Goal: Task Accomplishment & Management: Use online tool/utility

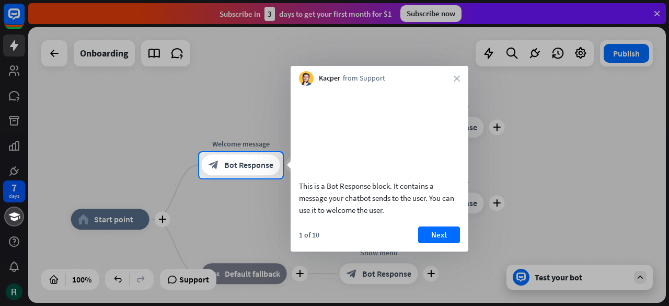
click at [430, 243] on button "Next" at bounding box center [439, 234] width 42 height 17
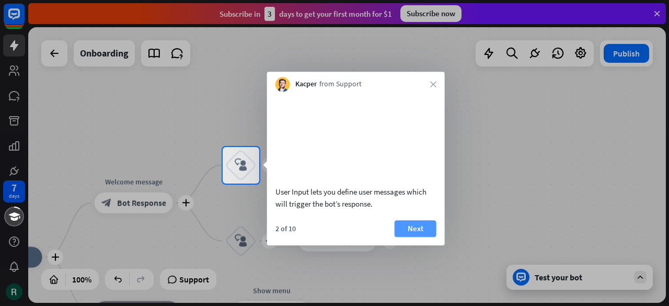
click at [415, 237] on button "Next" at bounding box center [416, 228] width 42 height 17
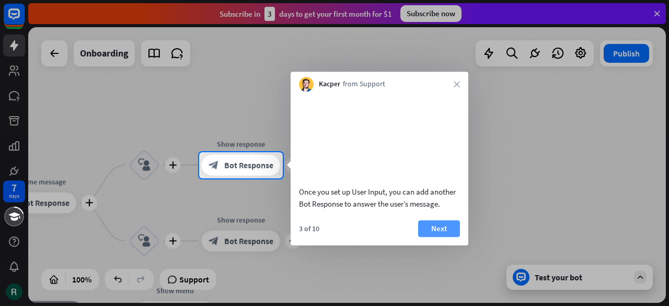
click at [445, 237] on button "Next" at bounding box center [439, 228] width 42 height 17
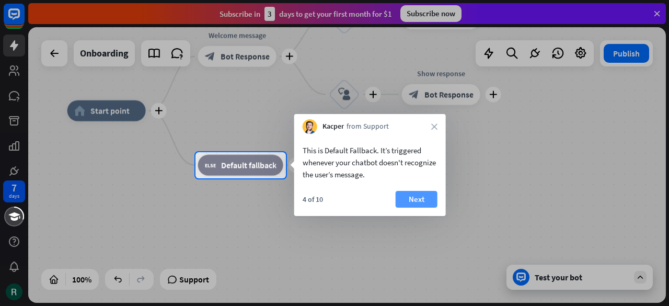
click at [423, 204] on button "Next" at bounding box center [417, 199] width 42 height 17
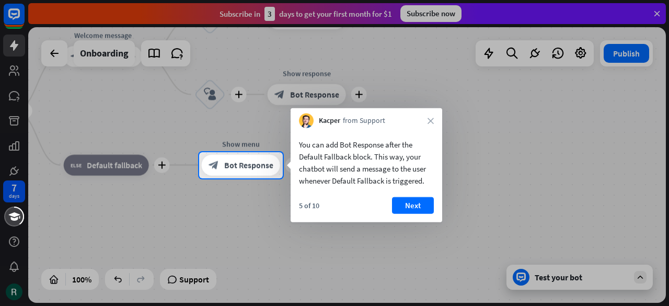
click at [406, 205] on button "Next" at bounding box center [413, 205] width 42 height 17
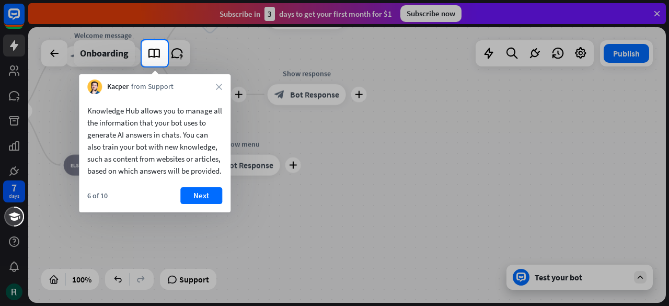
click at [207, 204] on button "Next" at bounding box center [201, 195] width 42 height 17
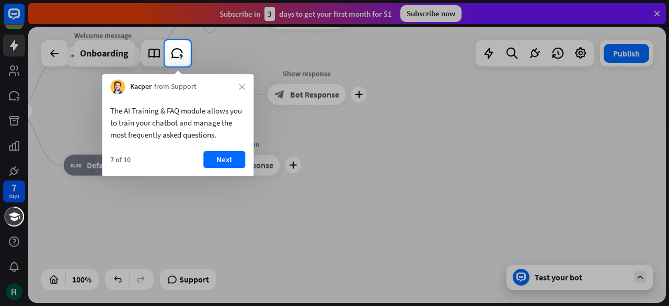
click at [227, 155] on button "Next" at bounding box center [224, 159] width 42 height 17
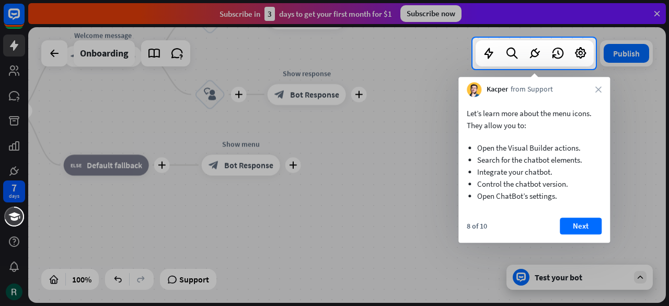
click at [584, 226] on button "Next" at bounding box center [581, 225] width 42 height 17
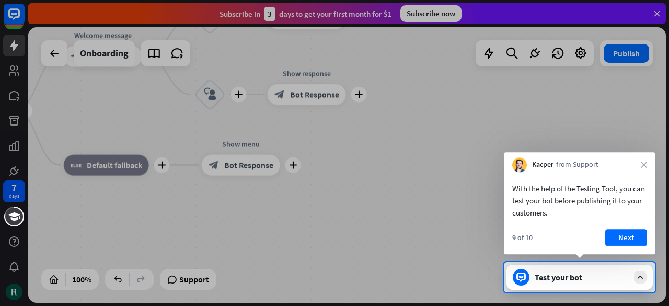
click at [627, 234] on button "Next" at bounding box center [626, 237] width 42 height 17
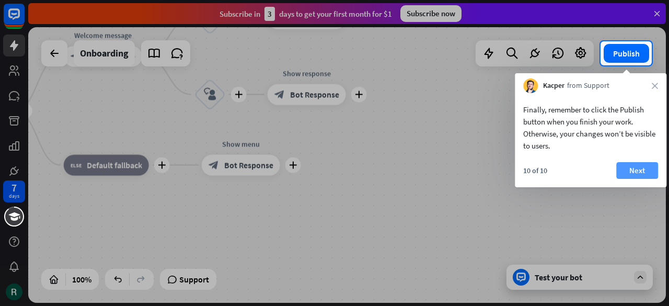
click at [635, 170] on button "Next" at bounding box center [637, 170] width 42 height 17
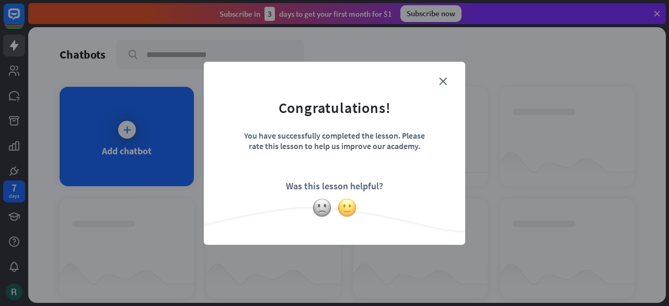
click at [347, 208] on img at bounding box center [347, 208] width 20 height 20
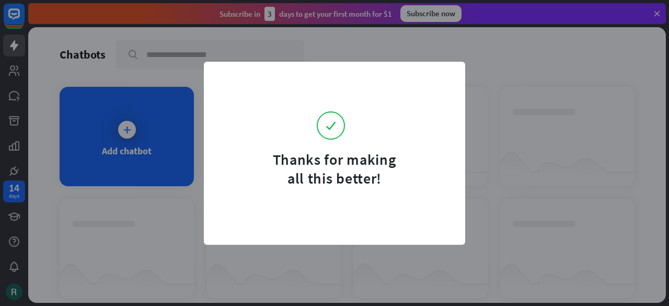
click at [442, 81] on form "Thanks for making all this better!" at bounding box center [334, 131] width 235 height 113
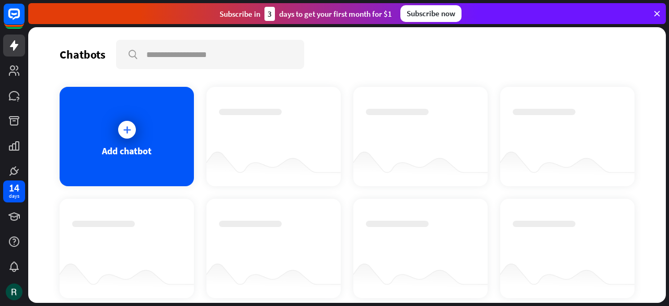
click at [657, 10] on icon at bounding box center [656, 13] width 9 height 9
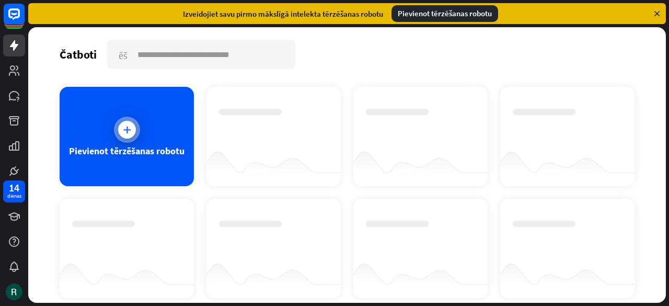
click at [128, 137] on div at bounding box center [127, 130] width 18 height 18
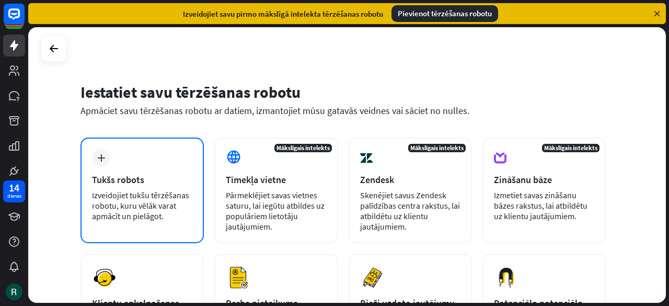
click at [130, 185] on font "Tukšs robots" at bounding box center [118, 180] width 52 height 12
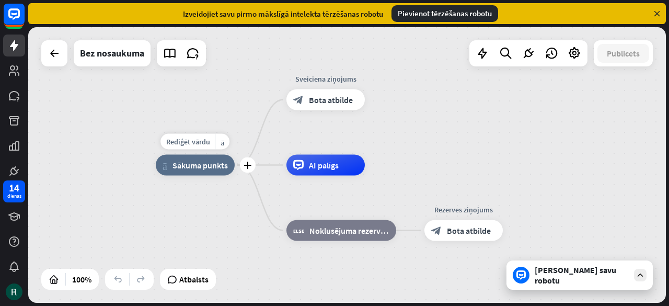
click at [200, 166] on font "Sākuma punkts" at bounding box center [200, 165] width 55 height 10
click at [179, 139] on font "Rediģēt vārdu" at bounding box center [188, 141] width 44 height 9
type input "******"
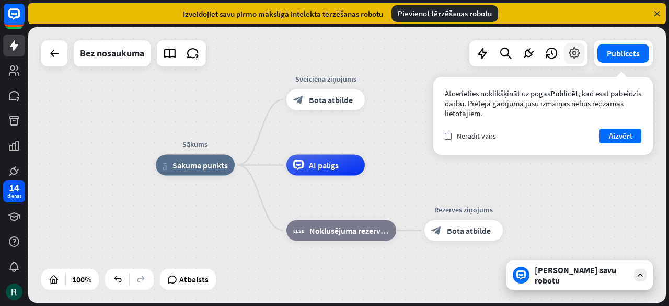
click at [571, 51] on icon at bounding box center [575, 54] width 14 height 14
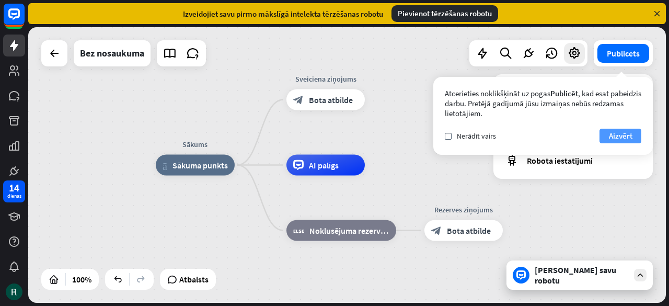
click at [622, 135] on font "Aizvērt" at bounding box center [621, 136] width 24 height 10
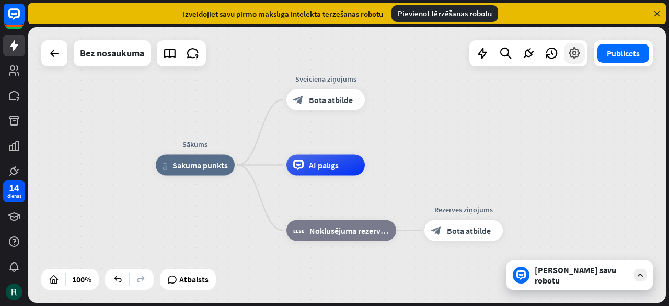
click at [574, 53] on icon at bounding box center [575, 54] width 14 height 14
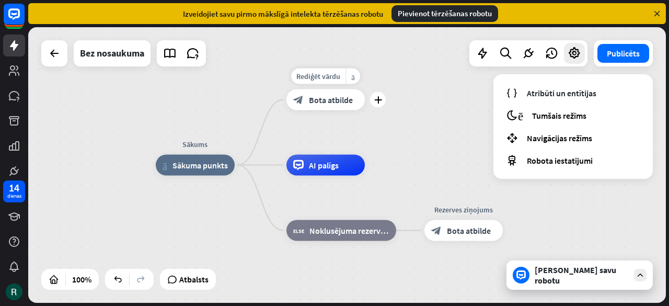
click at [324, 99] on font "Bota atbilde" at bounding box center [331, 100] width 44 height 10
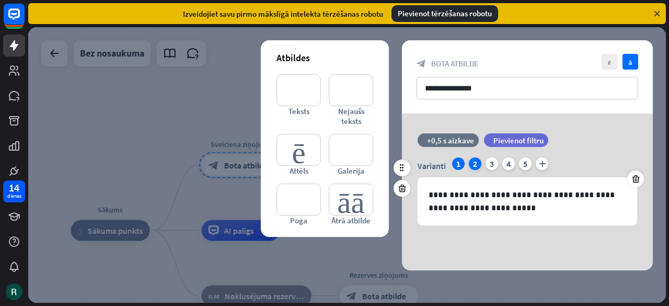
click at [475, 162] on font "2" at bounding box center [475, 163] width 4 height 10
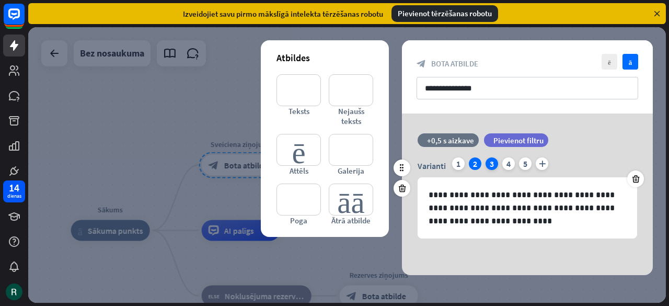
click at [491, 165] on font "3" at bounding box center [492, 163] width 4 height 10
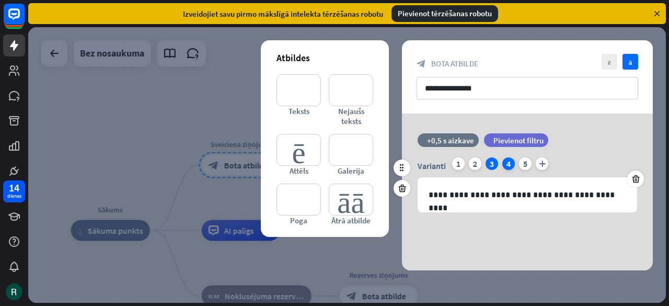
click at [508, 164] on font "4" at bounding box center [509, 163] width 4 height 10
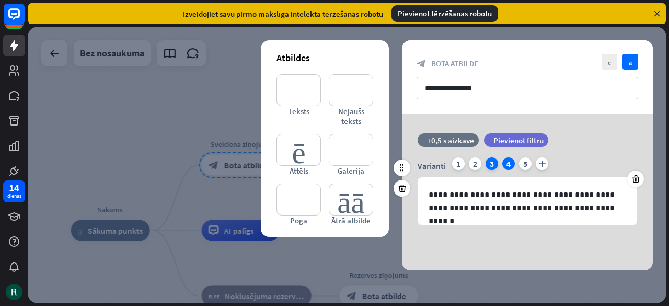
click at [491, 165] on font "3" at bounding box center [492, 163] width 4 height 10
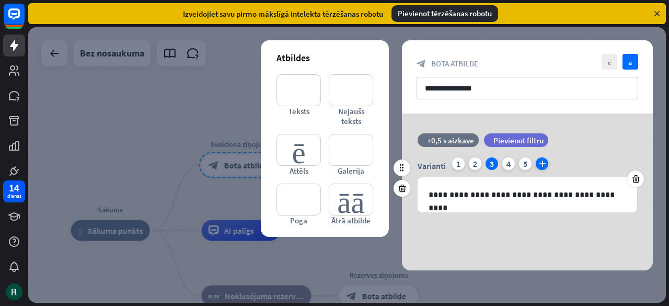
click at [541, 162] on font "plus" at bounding box center [542, 164] width 7 height 6
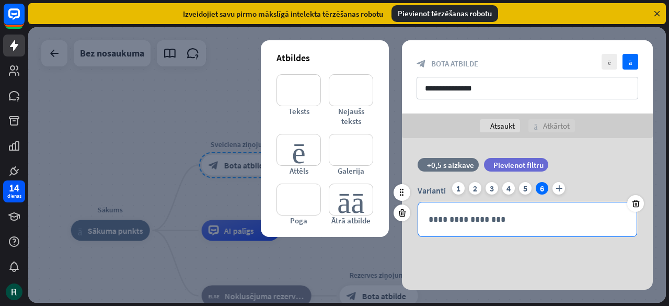
click at [433, 217] on p "**********" at bounding box center [528, 219] width 198 height 13
click at [431, 222] on p "********" at bounding box center [528, 219] width 198 height 13
click at [461, 219] on p "********" at bounding box center [528, 219] width 198 height 13
click at [594, 239] on icon at bounding box center [595, 238] width 10 height 10
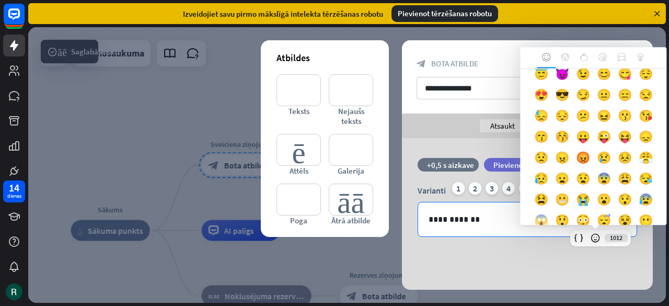
scroll to position [105, 0]
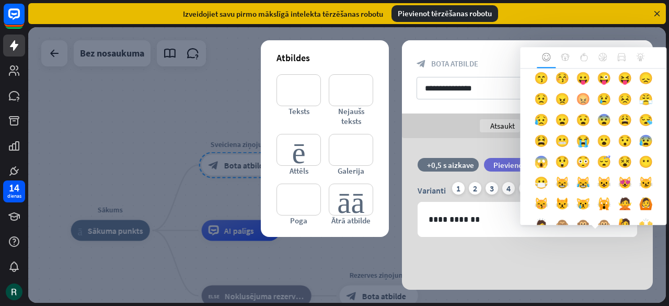
click at [590, 107] on font "😡" at bounding box center [583, 99] width 14 height 15
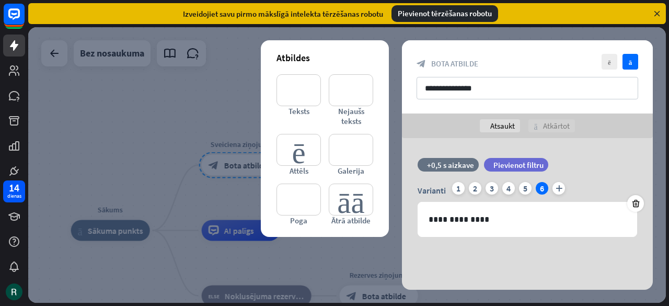
click at [502, 276] on div "**********" at bounding box center [527, 216] width 251 height 157
click at [457, 190] on font "1" at bounding box center [458, 188] width 4 height 10
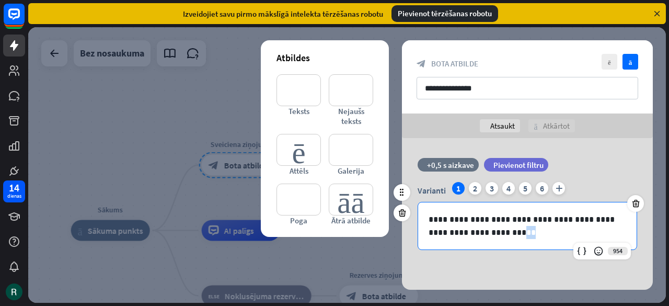
drag, startPoint x: 490, startPoint y: 237, endPoint x: 484, endPoint y: 225, distance: 13.4
click at [483, 225] on p "**********" at bounding box center [528, 226] width 198 height 26
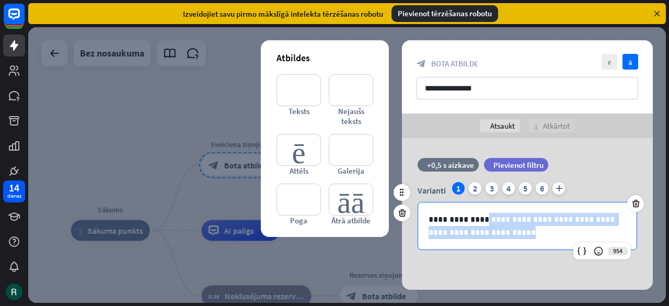
click at [505, 237] on p "**********" at bounding box center [528, 226] width 198 height 26
click at [532, 241] on div "**********" at bounding box center [527, 225] width 219 height 47
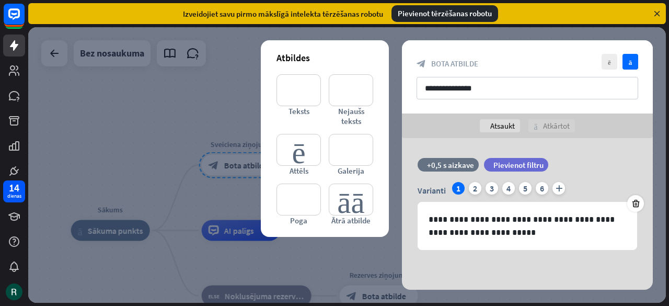
click at [498, 275] on div "**********" at bounding box center [527, 216] width 251 height 157
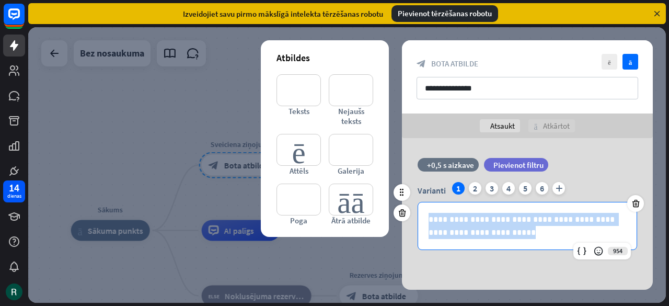
drag, startPoint x: 489, startPoint y: 232, endPoint x: 426, endPoint y: 223, distance: 63.9
click at [426, 223] on div "**********" at bounding box center [527, 225] width 219 height 47
copy p "**********"
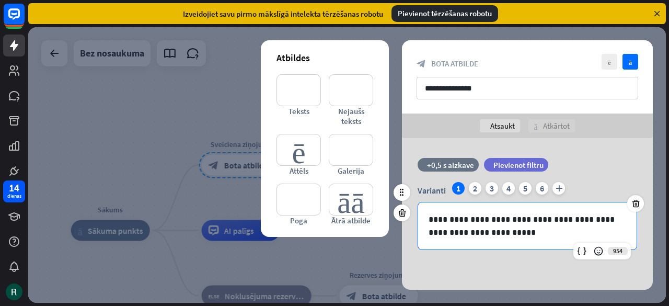
click at [488, 234] on p "**********" at bounding box center [528, 226] width 198 height 26
click at [539, 235] on p "**********" at bounding box center [528, 226] width 198 height 26
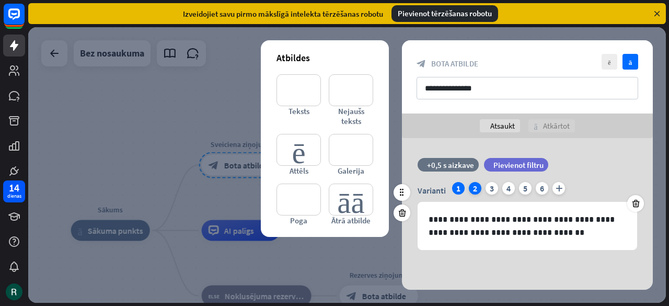
click at [476, 189] on font "2" at bounding box center [475, 188] width 4 height 10
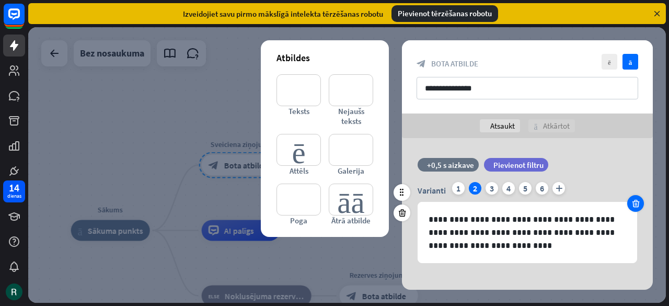
click at [637, 207] on icon at bounding box center [636, 203] width 10 height 9
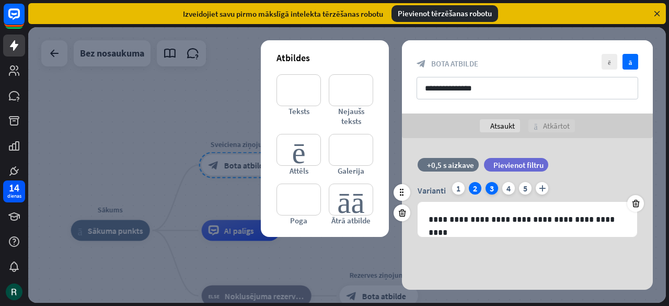
click at [490, 189] on font "3" at bounding box center [492, 188] width 4 height 10
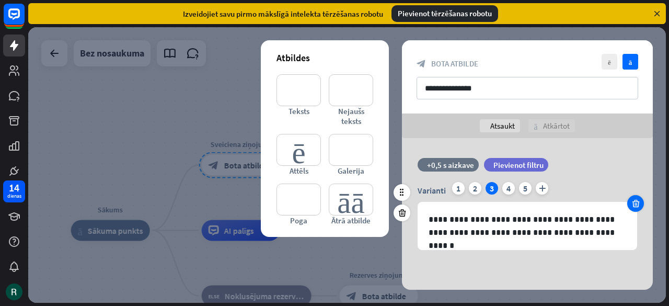
click at [638, 205] on icon at bounding box center [636, 203] width 10 height 9
click at [635, 202] on icon at bounding box center [636, 203] width 10 height 9
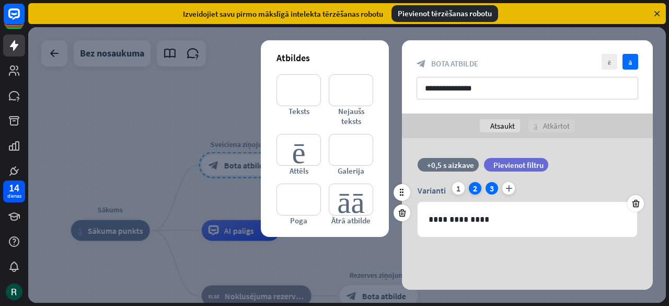
click at [475, 188] on font "2" at bounding box center [475, 188] width 4 height 10
click at [535, 259] on div "**********" at bounding box center [527, 216] width 251 height 157
click at [637, 204] on icon at bounding box center [636, 203] width 10 height 9
click at [548, 269] on div "**********" at bounding box center [527, 216] width 251 height 157
click at [586, 181] on div "filtrs Pievienot filtru" at bounding box center [542, 170] width 117 height 24
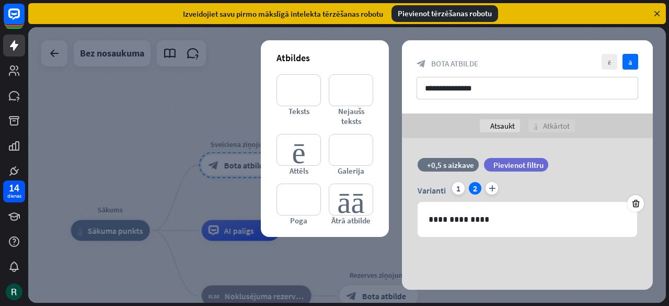
click at [583, 155] on div "**********" at bounding box center [527, 216] width 251 height 157
click at [487, 89] on input "**********" at bounding box center [528, 88] width 222 height 22
click at [632, 63] on icon "pārbaude" at bounding box center [631, 62] width 16 height 16
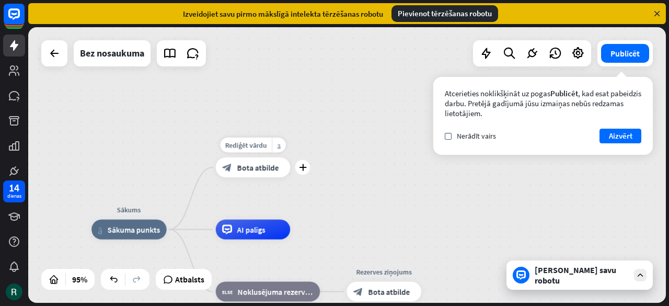
click at [260, 172] on font "Bota atbilde" at bounding box center [258, 167] width 42 height 10
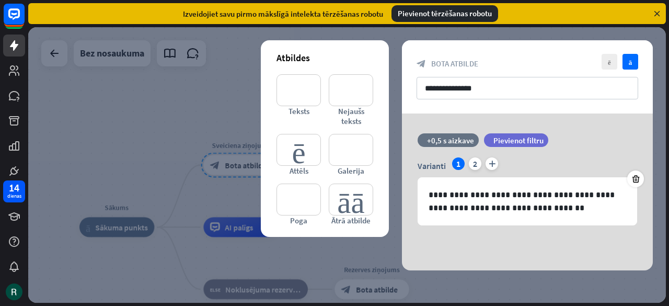
click at [180, 122] on div at bounding box center [347, 165] width 638 height 276
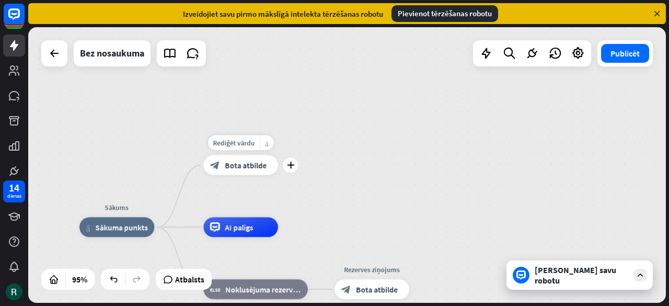
click at [267, 142] on font "vairāk_horiz" at bounding box center [266, 142] width 3 height 7
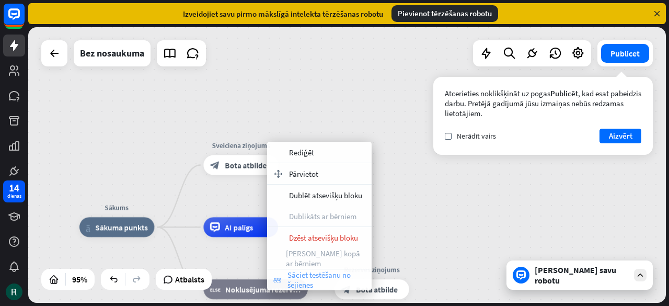
click at [321, 277] on font "Sāciet testēšanu no šejienes" at bounding box center [319, 280] width 63 height 20
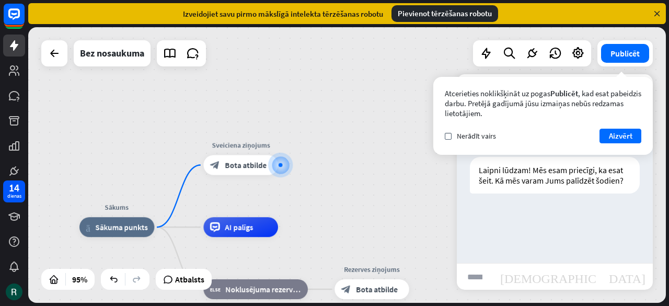
click at [359, 77] on div "Sākums mājas_2 Sākuma punkts Sveiciena ziņojums block_bot_response Bota atbilde…" at bounding box center [347, 165] width 638 height 276
click at [625, 135] on font "Aizvērt" at bounding box center [621, 136] width 24 height 10
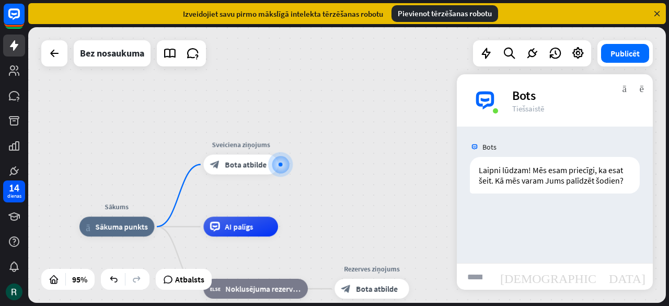
click at [475, 279] on input "text" at bounding box center [475, 276] width 36 height 26
click at [280, 162] on div at bounding box center [281, 164] width 10 height 10
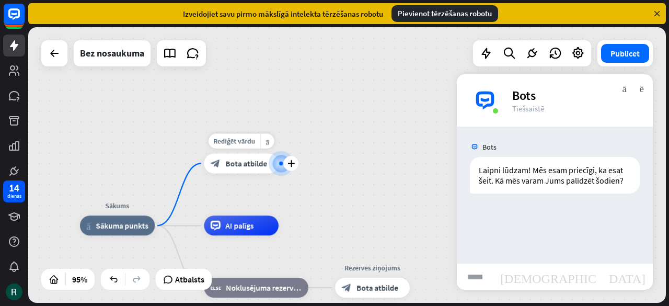
click at [282, 162] on div at bounding box center [281, 164] width 4 height 4
click at [555, 144] on font "Rādīt JSON" at bounding box center [552, 146] width 38 height 10
click at [106, 124] on div "JSON atbilde aizvērt { "id": "4233f66c-037a-4367-af1d-35347b85992b" , "chatId":…" at bounding box center [334, 153] width 669 height 306
click at [476, 277] on input "text" at bounding box center [475, 276] width 36 height 26
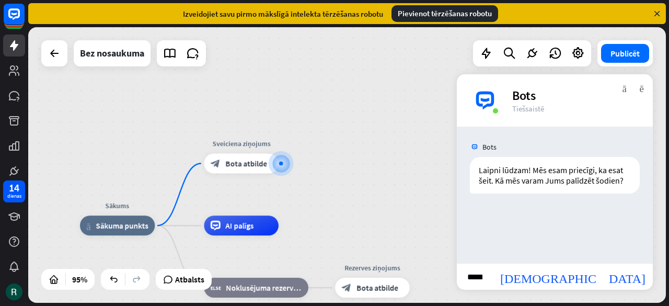
click at [493, 281] on input "*********" at bounding box center [475, 276] width 36 height 26
click at [493, 280] on input "*********" at bounding box center [475, 276] width 36 height 26
type input "*********"
drag, startPoint x: 525, startPoint y: 221, endPoint x: 529, endPoint y: 236, distance: 15.2
click at [526, 221] on div "Bots Laipni lūdzam! Mēs esam priecīgi, ka esat šeit. Kā mēs varam Jums palīdzēt…" at bounding box center [555, 195] width 196 height 136
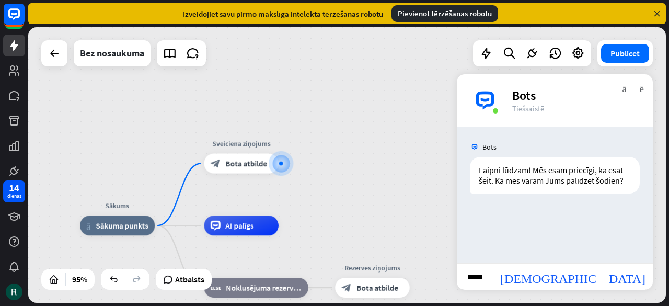
click at [493, 278] on input "*********" at bounding box center [475, 276] width 36 height 26
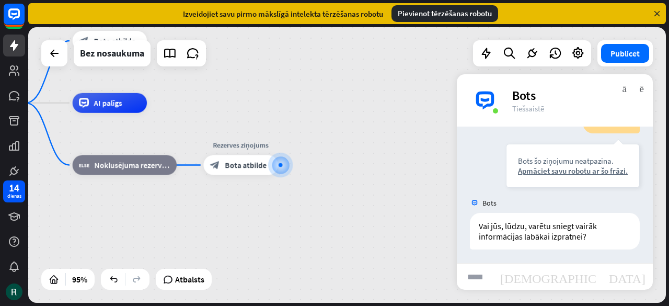
scroll to position [112, 0]
click at [552, 197] on font "Rādīt JSON" at bounding box center [552, 201] width 38 height 10
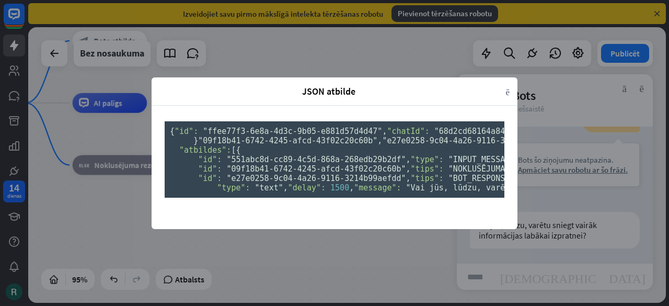
scroll to position [0, 0]
click at [64, 234] on div "JSON atbilde aizvērt { "id": "ffee77f3-6e8a-4d3c-9b05-e881d57d4d47" , "chatId":…" at bounding box center [334, 153] width 669 height 306
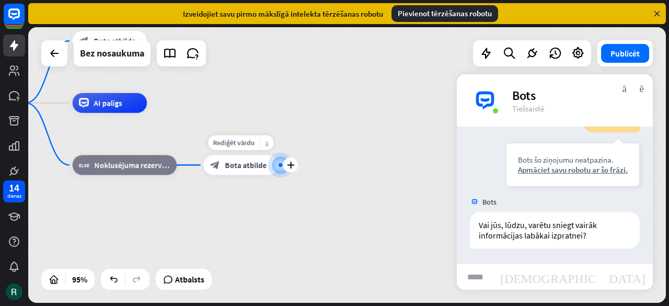
click at [265, 143] on font "vairāk_horiz" at bounding box center [266, 142] width 3 height 7
click at [192, 237] on div "Sākums mājas_2 Sākuma punkts Sveiciena ziņojums block_bot_response Bota atbilde…" at bounding box center [251, 233] width 606 height 262
click at [228, 168] on font "Bota atbilde" at bounding box center [246, 164] width 42 height 10
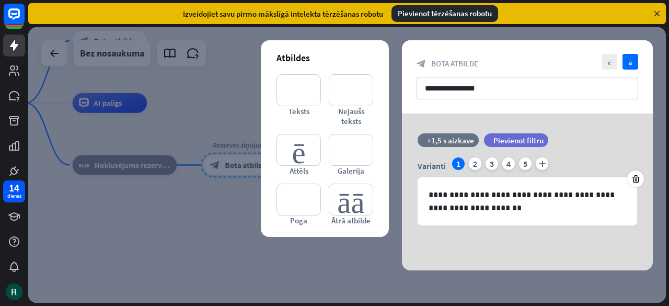
click at [209, 103] on div at bounding box center [347, 165] width 638 height 276
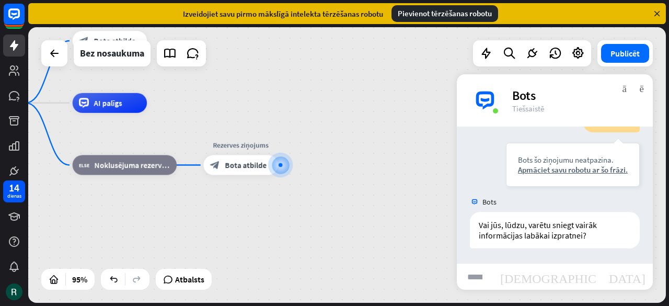
click at [364, 239] on div "Sākums mājas_2 Sākuma punkts Sveiciena ziņojums block_bot_response Bota atbilde…" at bounding box center [251, 234] width 606 height 262
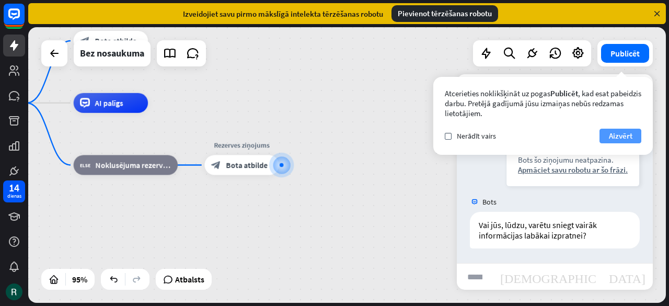
click at [624, 134] on font "Aizvērt" at bounding box center [621, 136] width 24 height 10
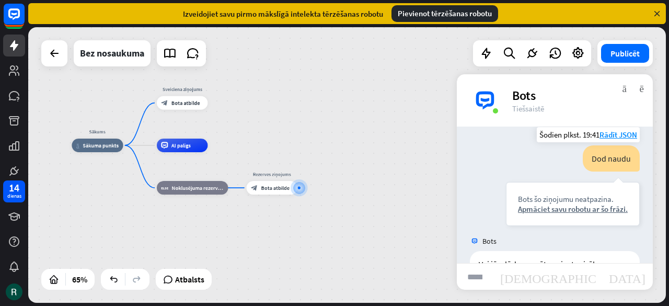
scroll to position [112, 0]
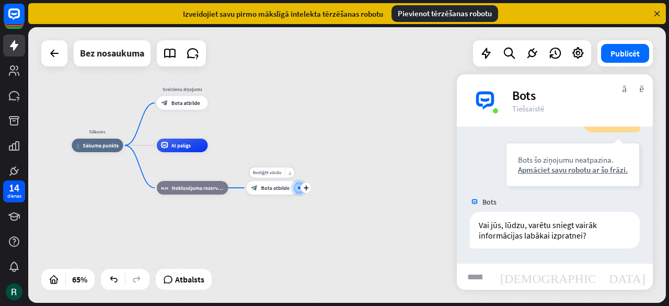
click at [270, 189] on font "Bota atbilde" at bounding box center [275, 188] width 29 height 7
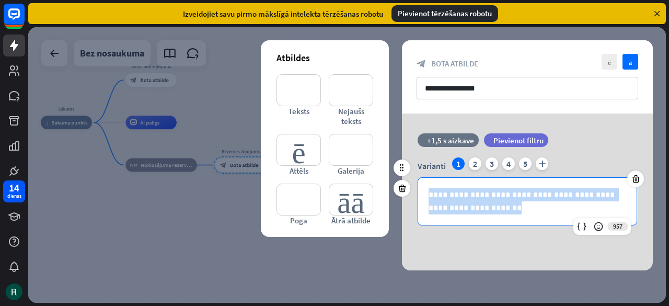
drag, startPoint x: 486, startPoint y: 205, endPoint x: 429, endPoint y: 194, distance: 57.5
click at [426, 195] on div "**********" at bounding box center [527, 201] width 219 height 47
copy p "**********"
click at [491, 212] on p "**********" at bounding box center [528, 201] width 198 height 26
drag, startPoint x: 484, startPoint y: 210, endPoint x: 427, endPoint y: 190, distance: 60.8
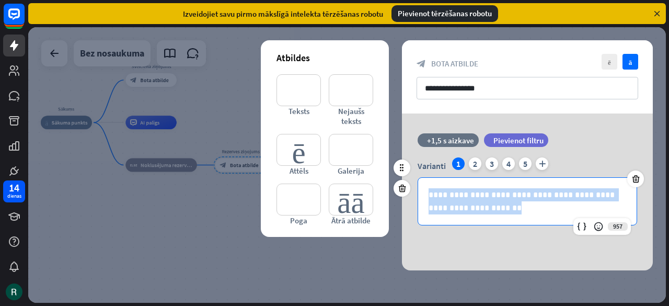
click at [427, 190] on div "**********" at bounding box center [527, 201] width 219 height 47
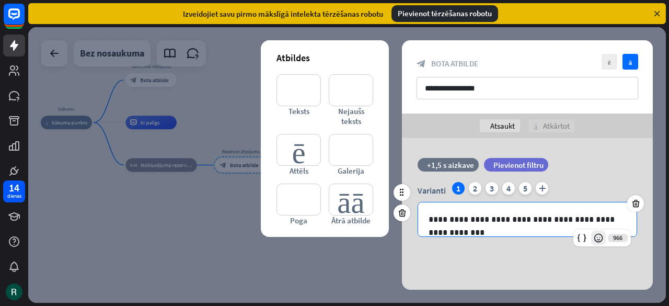
click at [598, 238] on icon at bounding box center [598, 238] width 10 height 10
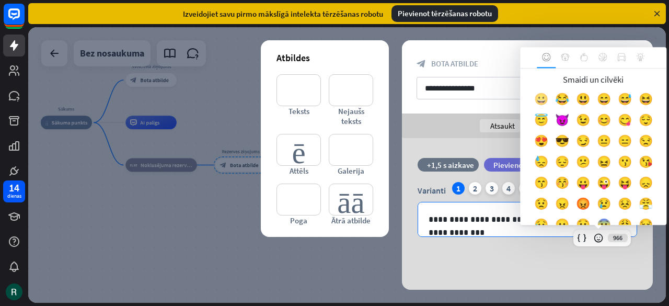
click at [546, 100] on font "😀" at bounding box center [541, 99] width 14 height 15
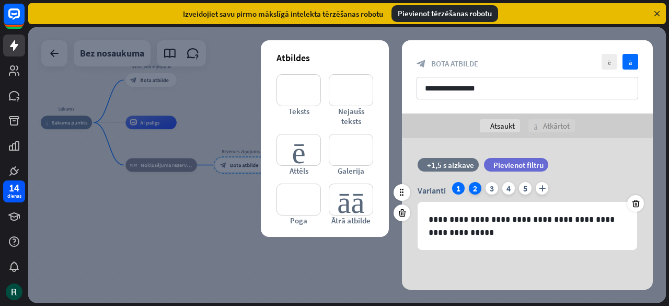
click at [475, 188] on font "2" at bounding box center [475, 188] width 4 height 10
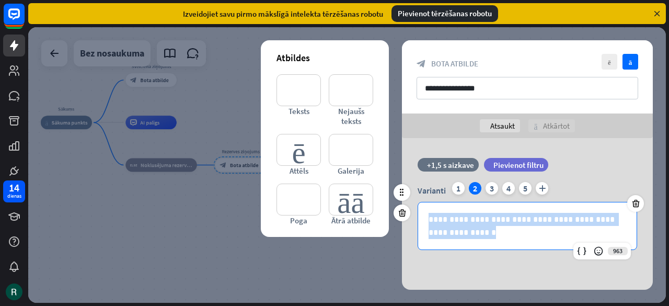
drag, startPoint x: 446, startPoint y: 236, endPoint x: 428, endPoint y: 221, distance: 23.4
click at [428, 221] on div "**********" at bounding box center [527, 225] width 219 height 47
copy p "**********"
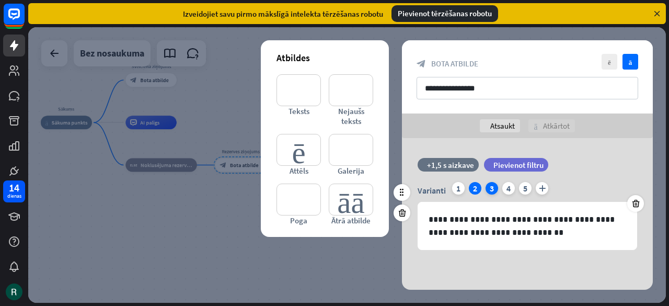
click at [492, 187] on font "3" at bounding box center [492, 188] width 4 height 10
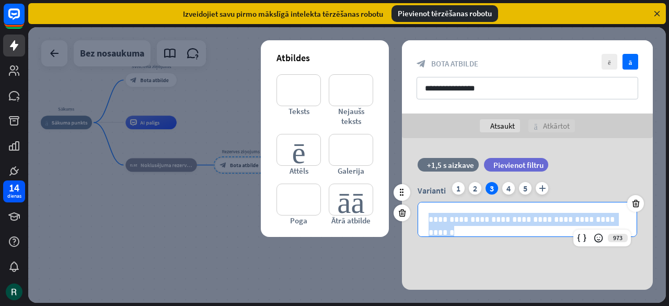
drag, startPoint x: 609, startPoint y: 219, endPoint x: 427, endPoint y: 224, distance: 182.0
click at [426, 224] on div "**********" at bounding box center [527, 219] width 219 height 34
copy p "**********"
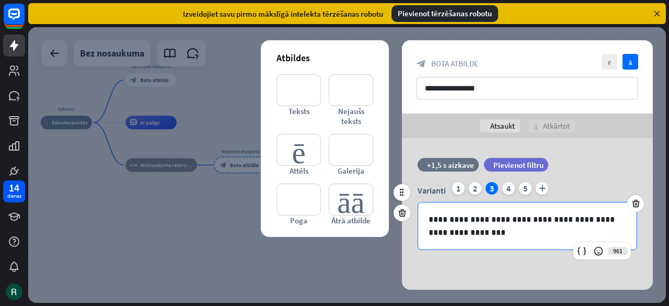
click at [568, 239] on div "**********" at bounding box center [527, 225] width 219 height 47
click at [507, 188] on font "4" at bounding box center [509, 188] width 4 height 10
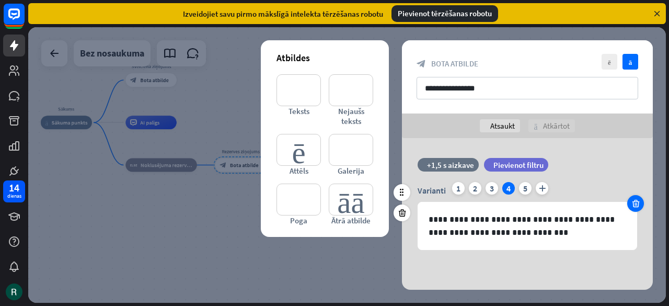
click at [639, 207] on icon at bounding box center [636, 203] width 10 height 9
drag, startPoint x: 507, startPoint y: 188, endPoint x: 532, endPoint y: 191, distance: 25.4
click at [508, 189] on font "4" at bounding box center [509, 188] width 4 height 10
click at [639, 204] on icon at bounding box center [636, 203] width 10 height 9
click at [587, 164] on div "filtrs Pievienot filtru" at bounding box center [542, 165] width 117 height 14
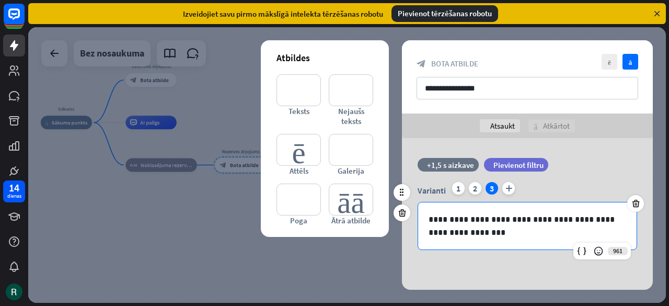
click at [460, 233] on p "**********" at bounding box center [528, 226] width 198 height 26
click at [599, 251] on icon at bounding box center [598, 251] width 10 height 10
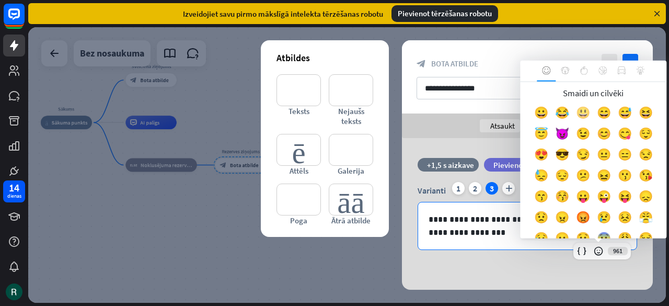
click at [590, 112] on font "😃" at bounding box center [583, 112] width 14 height 15
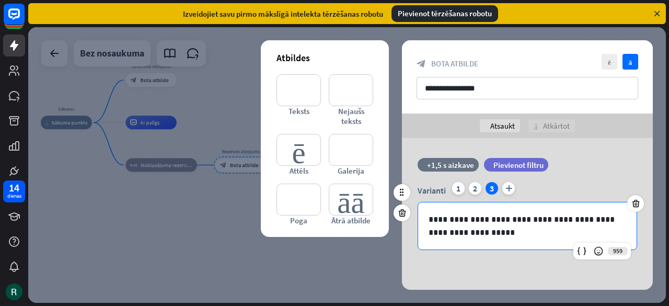
click at [589, 173] on div "filtrs Pievienot filtru" at bounding box center [542, 170] width 117 height 24
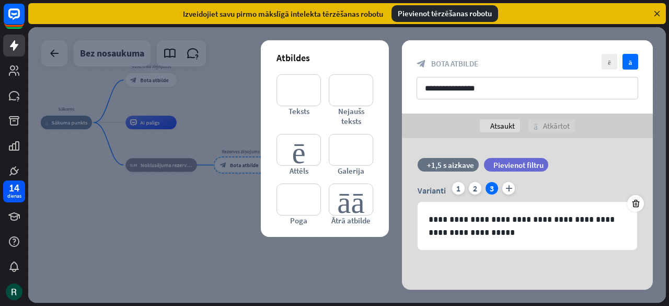
click at [325, 267] on div at bounding box center [347, 165] width 638 height 276
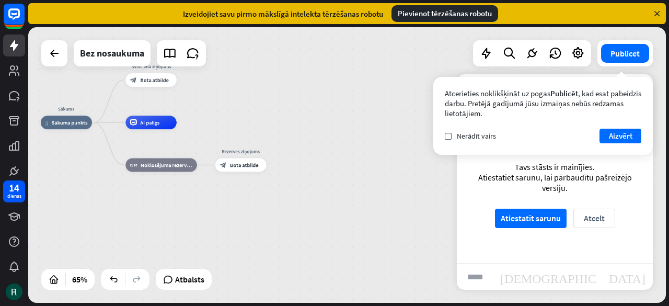
drag, startPoint x: 617, startPoint y: 136, endPoint x: 601, endPoint y: 158, distance: 27.3
click at [617, 137] on font "Aizvērt" at bounding box center [621, 136] width 24 height 10
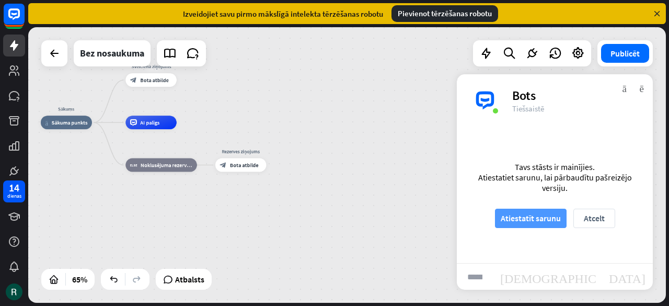
click at [532, 222] on font "Atiestatīt sarunu" at bounding box center [531, 218] width 60 height 10
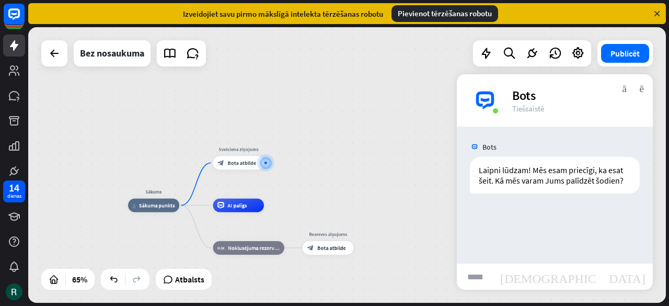
click at [370, 161] on div "Sākums mājas_2 Sākuma punkts Sveiciena ziņojums block_bot_response Bota atbilde…" at bounding box center [347, 165] width 638 height 276
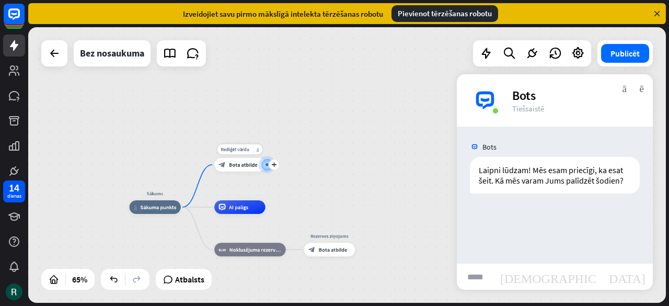
click at [240, 166] on font "Bota atbilde" at bounding box center [243, 164] width 29 height 7
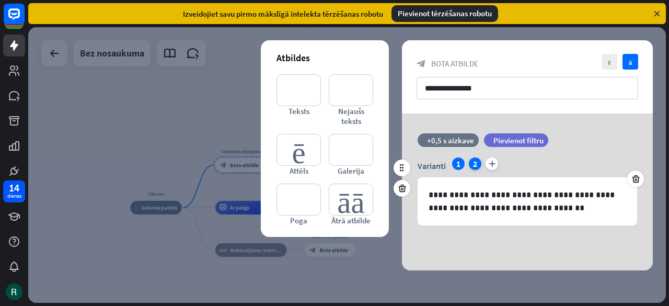
click at [475, 166] on font "2" at bounding box center [475, 163] width 4 height 10
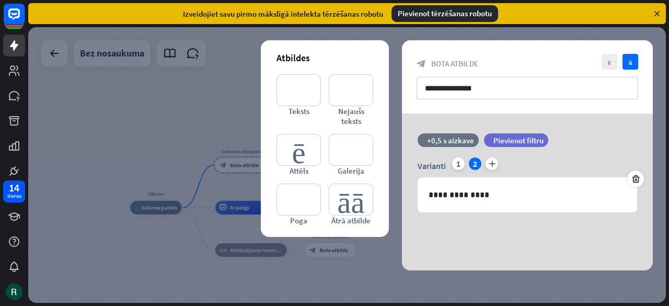
click at [177, 135] on div at bounding box center [347, 165] width 638 height 276
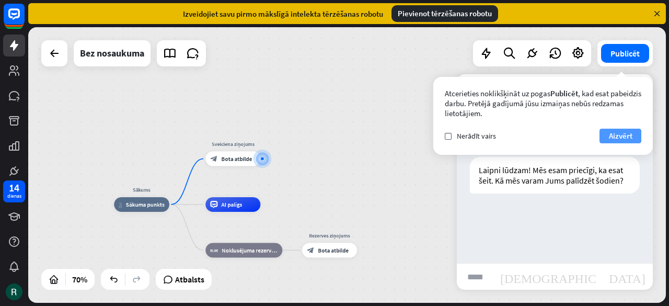
click at [622, 136] on font "Aizvērt" at bounding box center [621, 136] width 24 height 10
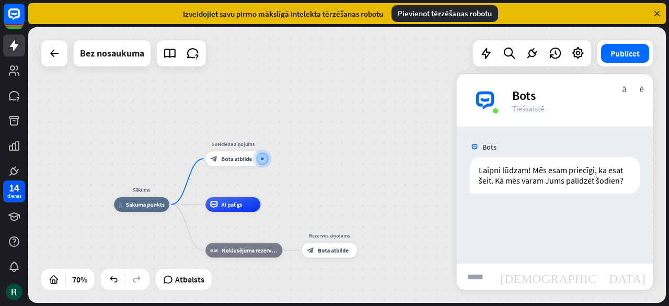
click at [482, 280] on input "text" at bounding box center [475, 276] width 36 height 26
click at [397, 97] on div "Sākums mājas_2 Sākuma punkts Sveiciena ziņojums block_bot_response Bota atbilde…" at bounding box center [347, 165] width 638 height 276
click at [328, 253] on font "Bota atbilde" at bounding box center [333, 249] width 31 height 7
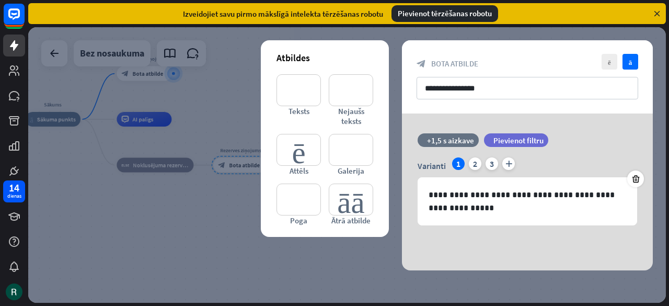
click at [199, 221] on div at bounding box center [347, 165] width 638 height 276
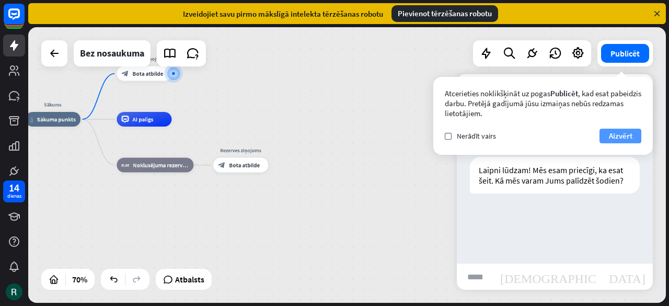
click at [621, 136] on font "Aizvērt" at bounding box center [621, 136] width 24 height 10
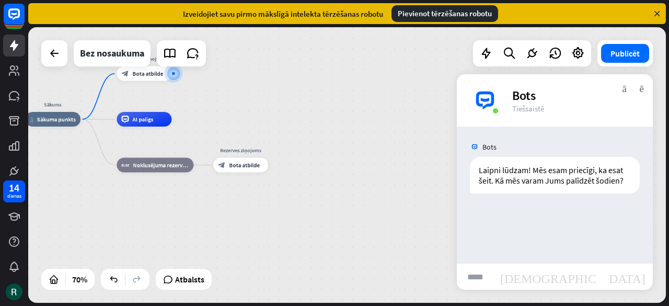
drag, startPoint x: 481, startPoint y: 283, endPoint x: 502, endPoint y: 305, distance: 30.7
click at [482, 283] on input "text" at bounding box center [475, 276] width 36 height 26
type input "**********"
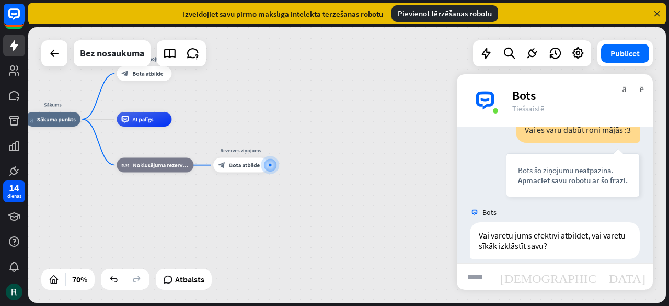
scroll to position [112, 0]
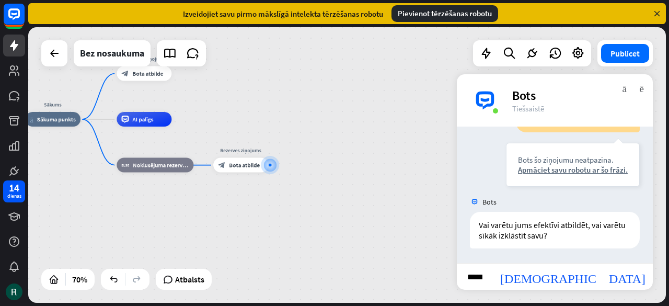
type input "*******"
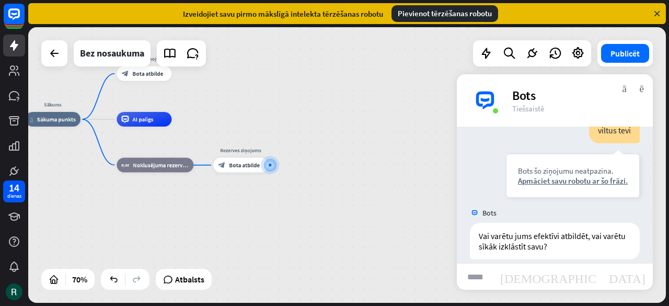
scroll to position [279, 0]
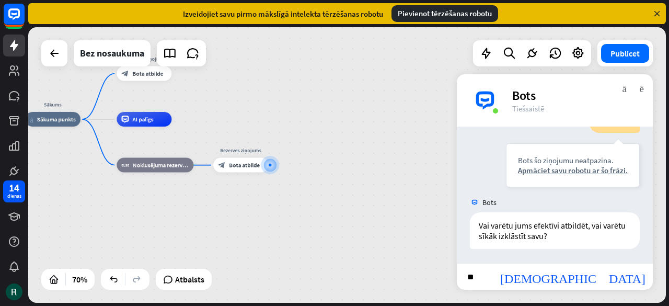
type input "*"
type input "**********"
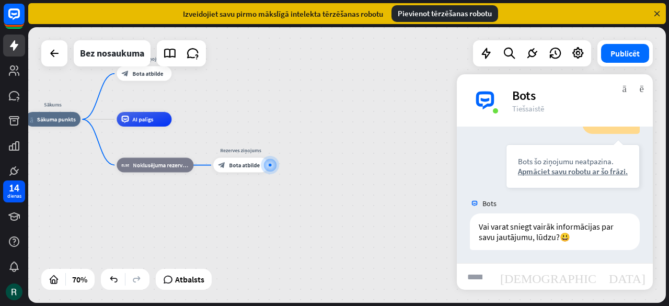
scroll to position [446, 0]
click at [234, 173] on div "Rediģēt vārdu vairāk_horiz plus Rezerves ziņojums block_bot_response Bota atbil…" at bounding box center [240, 165] width 55 height 15
click at [233, 167] on font "Bota atbilde" at bounding box center [244, 165] width 31 height 7
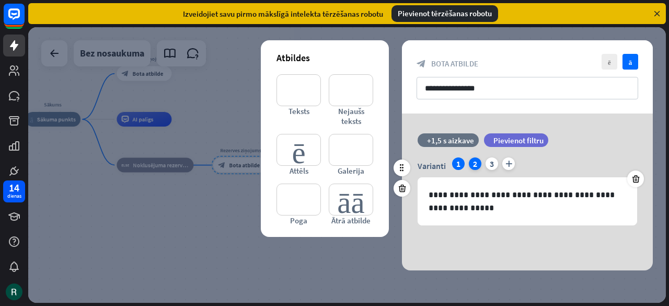
click at [473, 163] on div "2" at bounding box center [475, 163] width 13 height 13
click at [490, 163] on font "3" at bounding box center [492, 163] width 4 height 10
drag, startPoint x: 456, startPoint y: 165, endPoint x: 472, endPoint y: 163, distance: 16.3
click at [460, 166] on font "1" at bounding box center [458, 163] width 4 height 10
drag, startPoint x: 475, startPoint y: 159, endPoint x: 487, endPoint y: 161, distance: 12.7
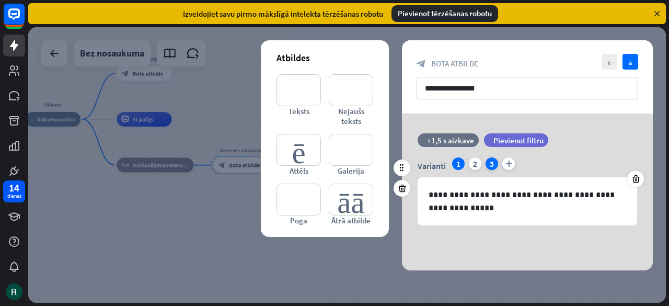
click at [477, 161] on div "2" at bounding box center [475, 163] width 13 height 13
click at [495, 161] on div "3" at bounding box center [492, 163] width 13 height 13
click at [219, 279] on div at bounding box center [347, 165] width 638 height 276
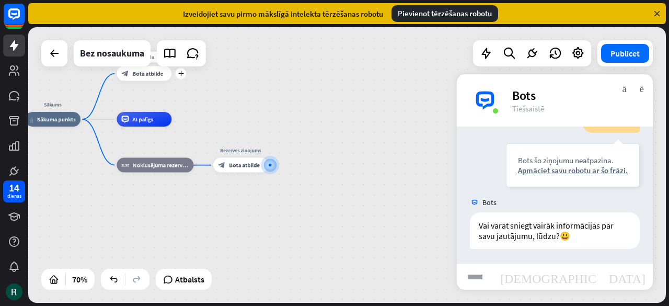
click at [153, 73] on font "Bota atbilde" at bounding box center [147, 73] width 31 height 7
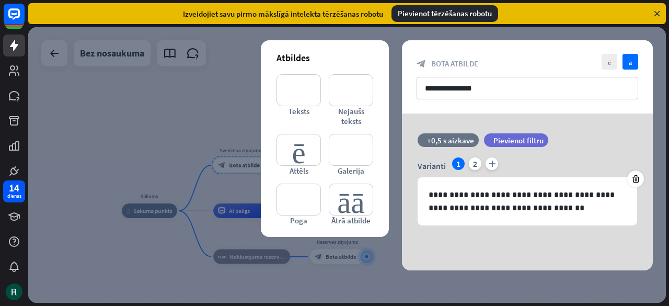
click at [125, 135] on div at bounding box center [347, 165] width 638 height 276
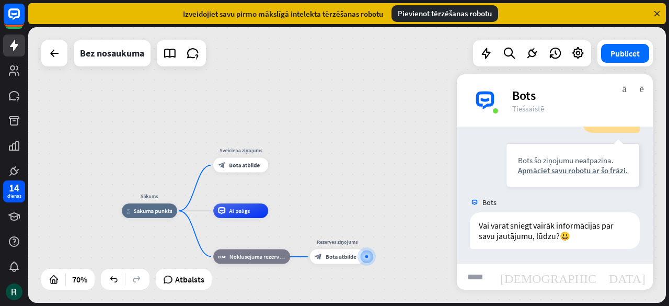
click at [479, 277] on input "text" at bounding box center [475, 276] width 36 height 26
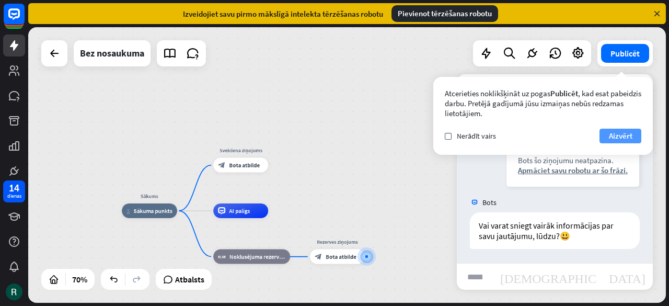
click at [620, 133] on font "Aizvērt" at bounding box center [621, 136] width 24 height 10
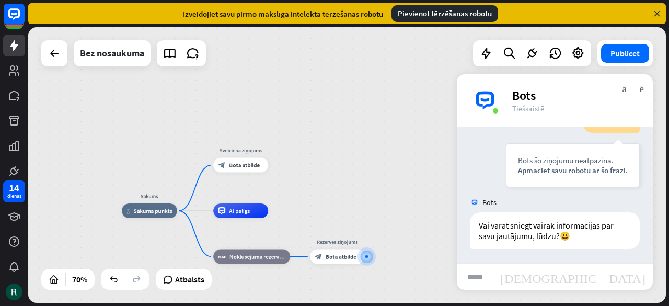
click at [493, 276] on input "text" at bounding box center [475, 276] width 36 height 26
type input "**********"
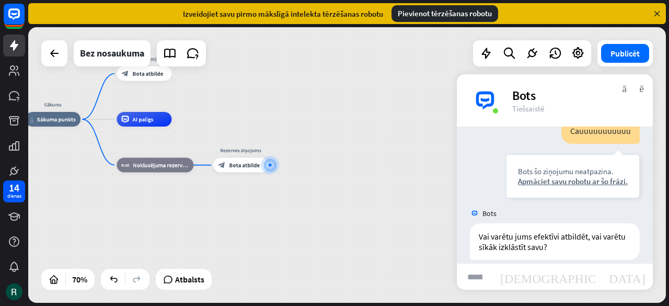
scroll to position [613, 0]
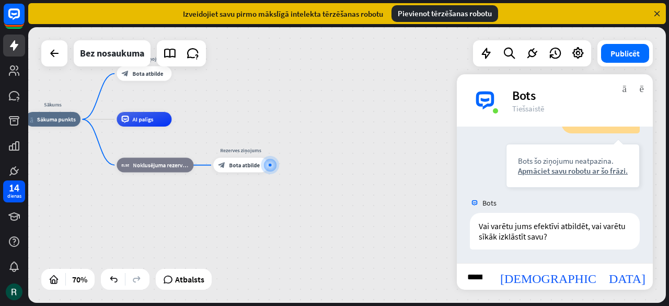
type input "*******"
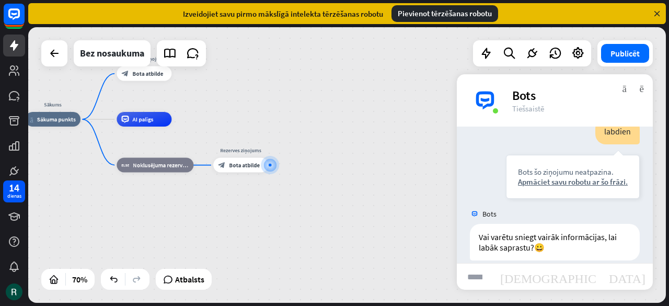
scroll to position [780, 0]
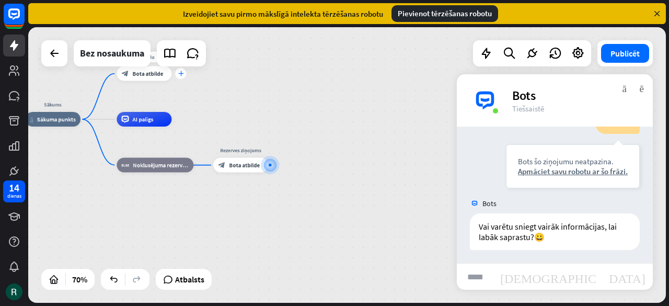
click at [179, 77] on div "plus" at bounding box center [180, 73] width 11 height 11
click at [162, 82] on div "Rediģēt vārdu vairāk_horiz plus Sveiciena ziņojums block_bot_response Bota atbi…" at bounding box center [144, 74] width 55 height 15
click at [168, 81] on div "block_bot_response [PERSON_NAME] atbilde" at bounding box center [144, 74] width 55 height 15
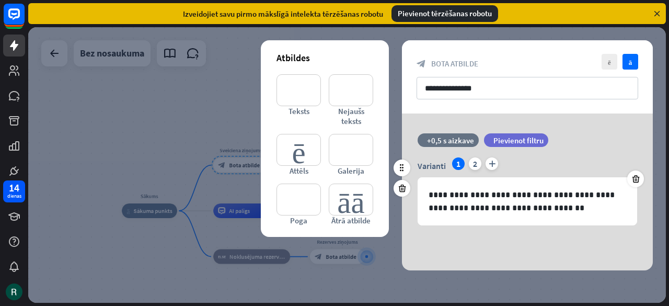
click at [583, 139] on div "filtrs Pievienot filtru" at bounding box center [542, 140] width 117 height 14
click at [478, 162] on div "2" at bounding box center [475, 163] width 13 height 13
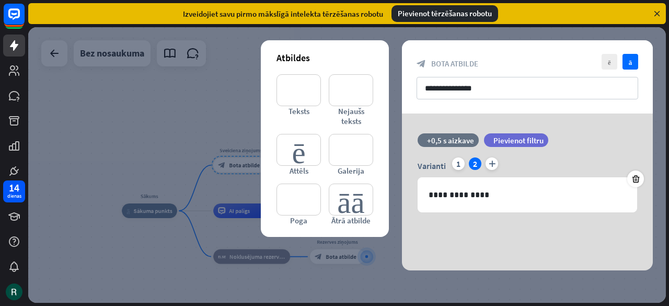
click at [452, 29] on div at bounding box center [347, 165] width 638 height 276
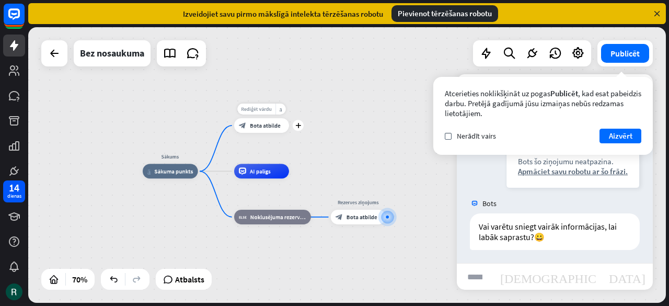
click at [252, 111] on font "Rediģēt vārdu" at bounding box center [256, 109] width 31 height 7
click at [284, 114] on input "**********" at bounding box center [261, 109] width 51 height 10
click at [204, 116] on div "**********" at bounding box center [347, 165] width 638 height 276
click at [282, 110] on div "vairāk_horiz" at bounding box center [280, 109] width 10 height 11
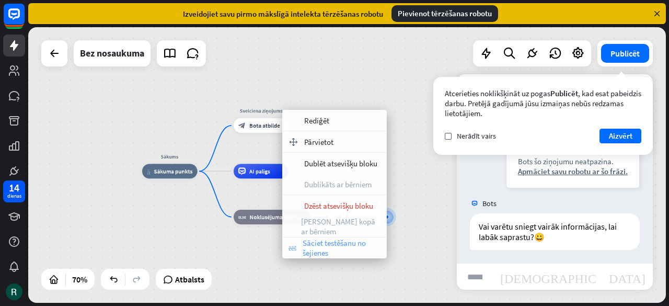
click at [320, 245] on font "Sāciet testēšanu no šejienes" at bounding box center [334, 248] width 63 height 20
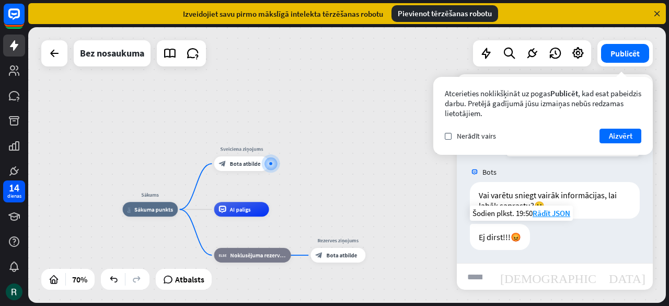
scroll to position [811, 0]
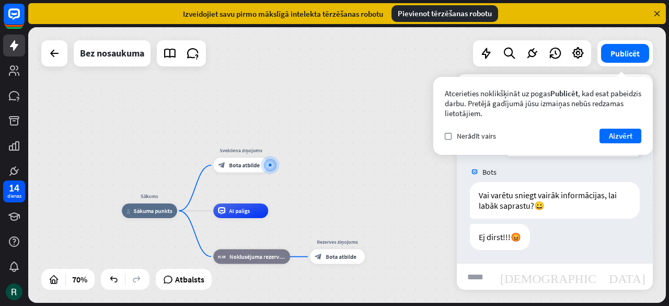
drag, startPoint x: 366, startPoint y: 112, endPoint x: 408, endPoint y: 101, distance: 43.2
click at [368, 112] on div "Sākums mājas_2 Sākuma punkts Sveiciena ziņojums block_bot_response Bota atbilde…" at bounding box center [347, 165] width 638 height 276
drag, startPoint x: 627, startPoint y: 136, endPoint x: 611, endPoint y: 189, distance: 55.2
click at [627, 137] on font "Aizvērt" at bounding box center [621, 136] width 24 height 10
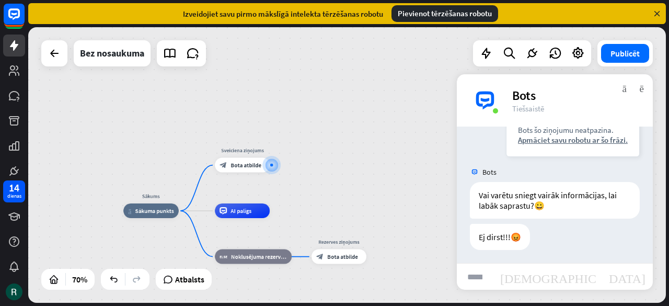
click at [489, 278] on input "text" at bounding box center [475, 276] width 36 height 26
type input "*******"
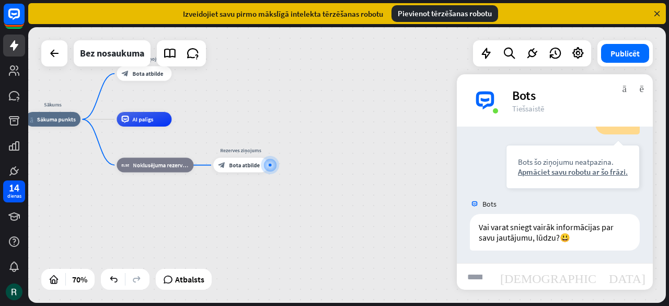
scroll to position [979, 0]
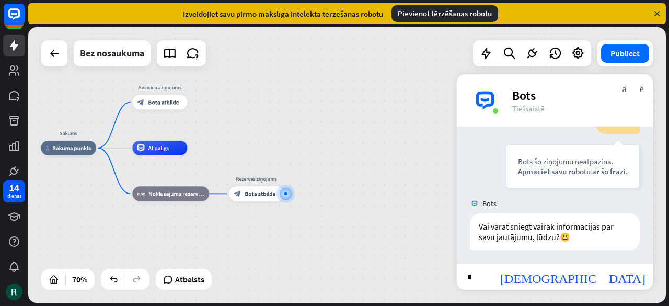
drag, startPoint x: 327, startPoint y: 108, endPoint x: 340, endPoint y: 130, distance: 25.3
click at [340, 130] on div "Sākums mājas_2 Sākuma punkts Sveiciena ziņojums block_bot_response Bota atbilde…" at bounding box center [347, 165] width 638 height 276
click at [181, 91] on div "vairāk_horiz" at bounding box center [180, 86] width 10 height 11
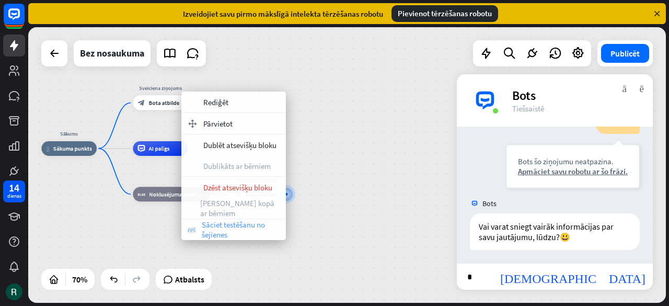
click at [211, 226] on font "Sāciet testēšanu no šejienes" at bounding box center [233, 230] width 63 height 20
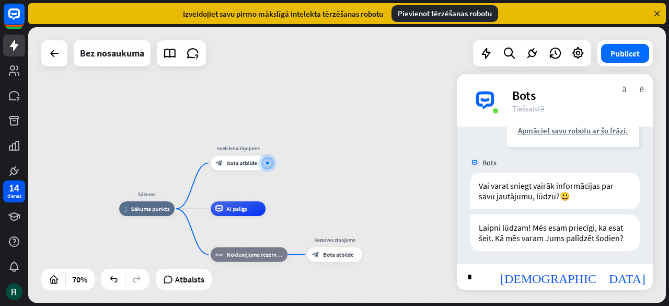
scroll to position [1021, 0]
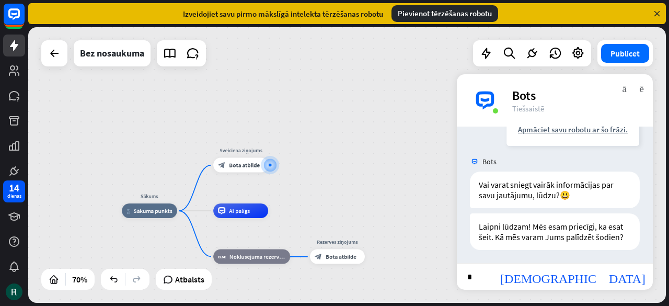
click at [477, 281] on input "*" at bounding box center [475, 276] width 36 height 26
type input "****"
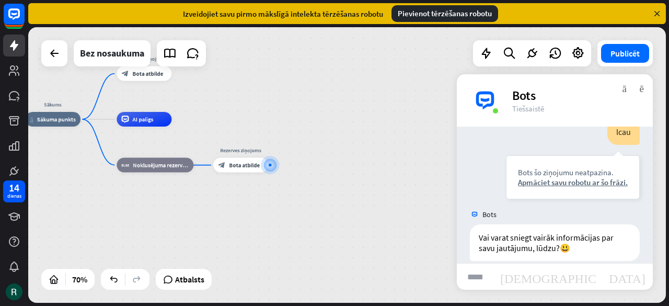
scroll to position [1187, 0]
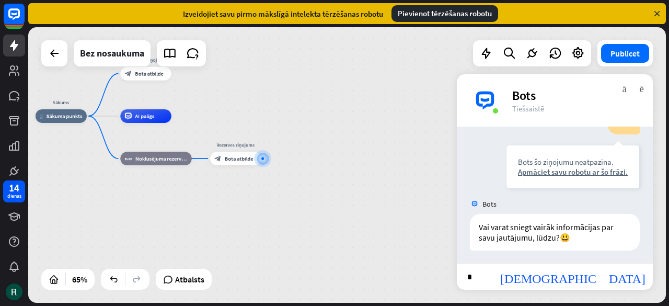
type input "*"
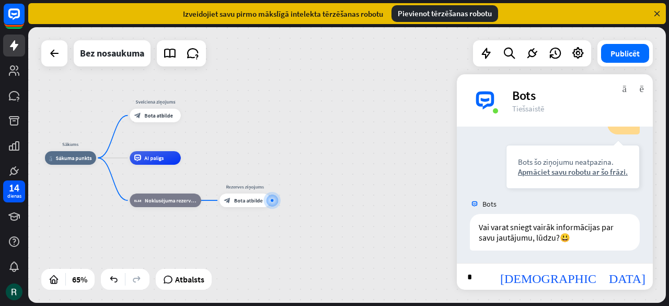
drag, startPoint x: 228, startPoint y: 79, endPoint x: 231, endPoint y: 121, distance: 42.4
click at [234, 123] on div "Sākums mājas_2 Sākuma punkts Sveiciena ziņojums block_bot_response Bota atbilde…" at bounding box center [347, 165] width 638 height 276
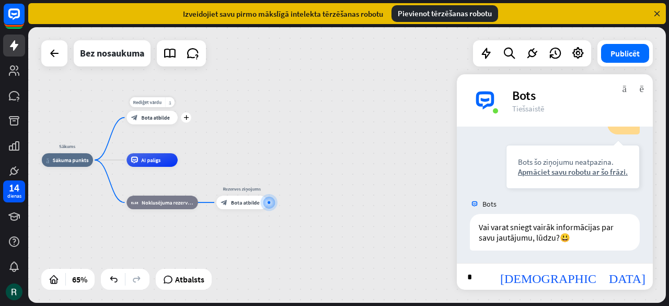
click at [172, 105] on div "vairāk_horiz" at bounding box center [169, 102] width 9 height 10
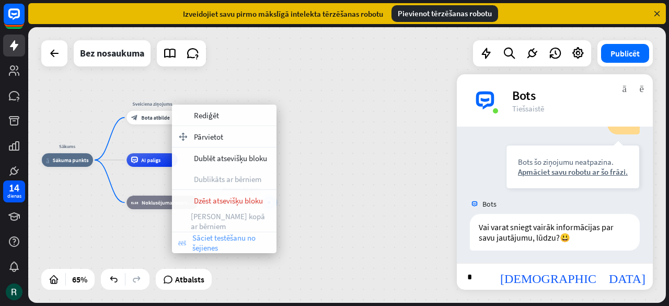
click at [212, 247] on font "Sāciet testēšanu no šejienes" at bounding box center [223, 243] width 63 height 20
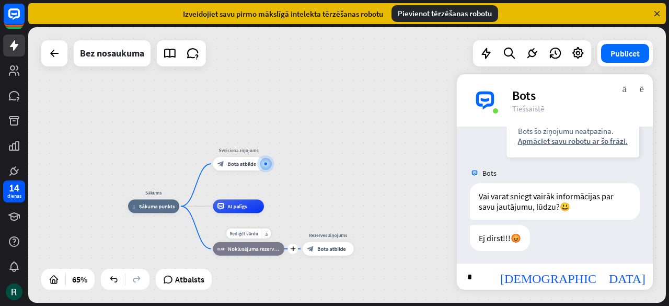
scroll to position [1219, 0]
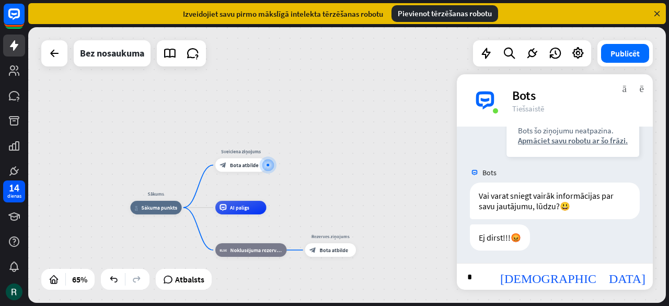
drag, startPoint x: 350, startPoint y: 188, endPoint x: 338, endPoint y: 189, distance: 12.6
click at [350, 187] on div "Sākums mājas_2 Sākuma punkts Sveiciena ziņojums block_bot_response Bota atbilde…" at bounding box center [347, 165] width 638 height 276
click at [266, 171] on div "Rediģēt vārdu vairāk_horiz plus Sveiciena ziņojums block_bot_response Bota atbi…" at bounding box center [240, 165] width 51 height 14
click at [275, 167] on div "plus" at bounding box center [274, 164] width 10 height 10
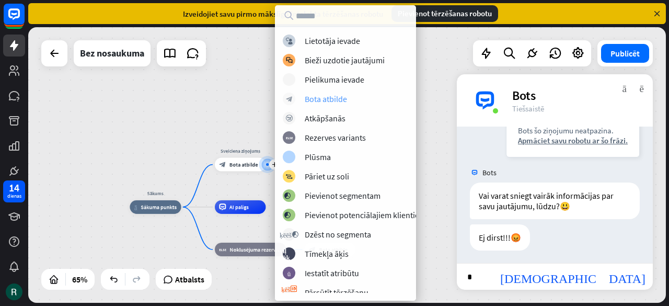
click at [322, 97] on font "Bota atbilde" at bounding box center [326, 99] width 42 height 10
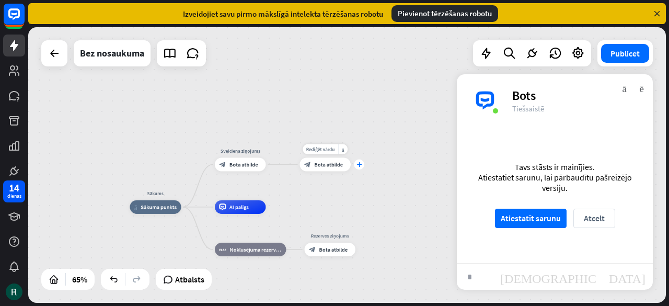
click at [359, 166] on font "plus" at bounding box center [359, 164] width 5 height 5
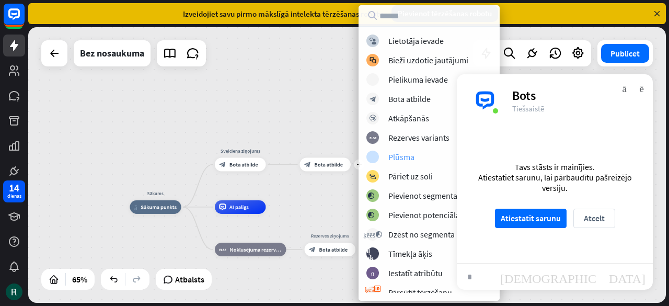
click at [399, 153] on font "Plūsma" at bounding box center [401, 157] width 26 height 10
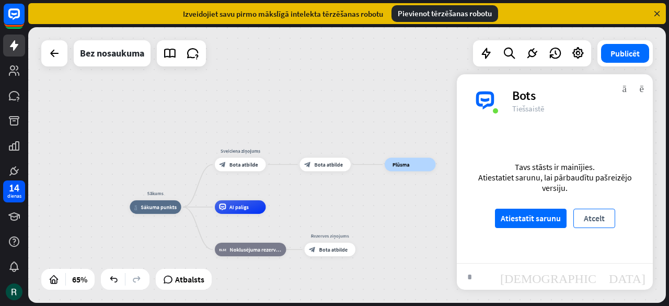
click at [595, 220] on font "Atcelt" at bounding box center [594, 218] width 21 height 10
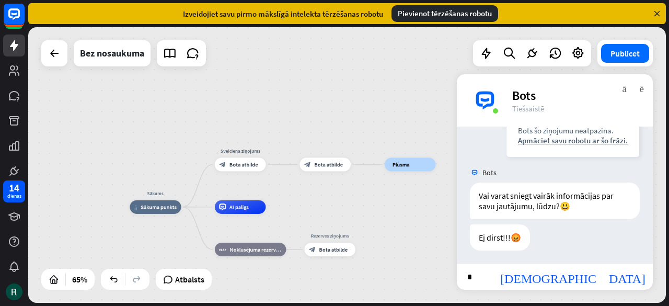
drag, startPoint x: 470, startPoint y: 277, endPoint x: 486, endPoint y: 283, distance: 17.6
click at [474, 277] on input "*" at bounding box center [475, 276] width 36 height 26
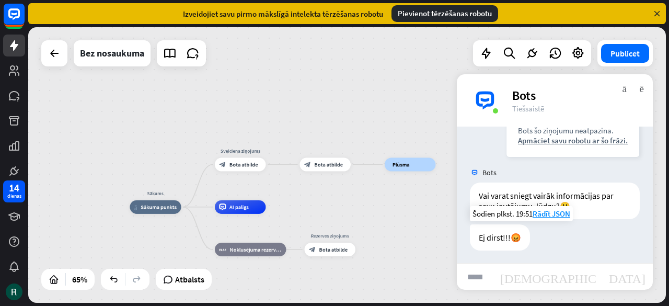
click at [489, 236] on font "Ej dirst!!!😡" at bounding box center [500, 237] width 42 height 10
click at [557, 237] on div "Ej dirst!!!😡 Šodien plkst. 19:51 Rādīt JSON" at bounding box center [555, 239] width 196 height 31
click at [625, 87] on font "vairāk_vert" at bounding box center [625, 88] width 4 height 10
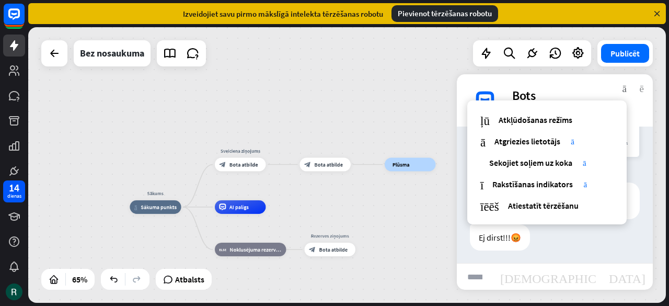
click at [641, 87] on font "aizvērt" at bounding box center [642, 88] width 4 height 10
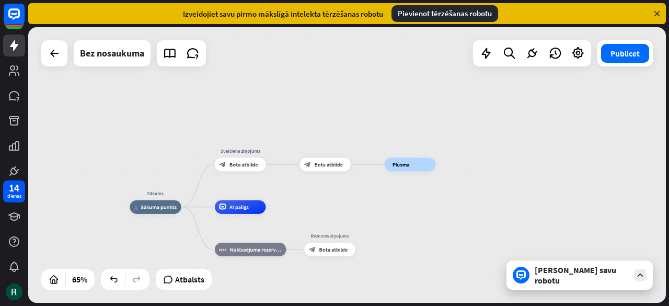
drag, startPoint x: 566, startPoint y: 236, endPoint x: 554, endPoint y: 241, distance: 13.1
click at [565, 234] on div "Sākums mājas_2 Sākuma punkts Sveiciena ziņojums block_bot_response Bota atbilde…" at bounding box center [347, 165] width 638 height 276
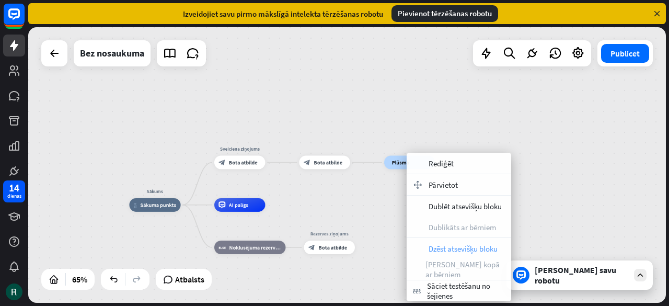
click at [446, 247] on font "Dzēst atsevišķu bloku" at bounding box center [463, 249] width 69 height 10
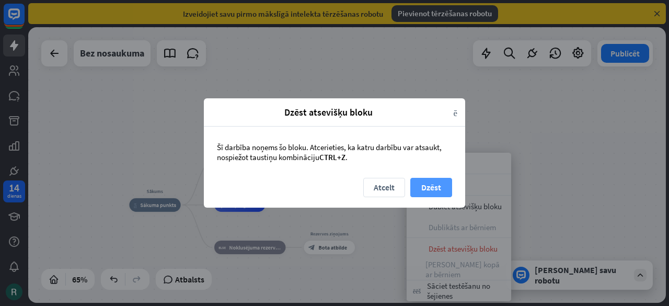
click at [433, 188] on font "Dzēst" at bounding box center [431, 187] width 20 height 10
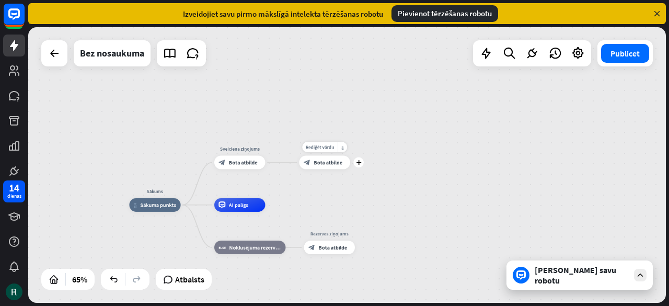
click at [324, 160] on font "Bota atbilde" at bounding box center [328, 162] width 29 height 7
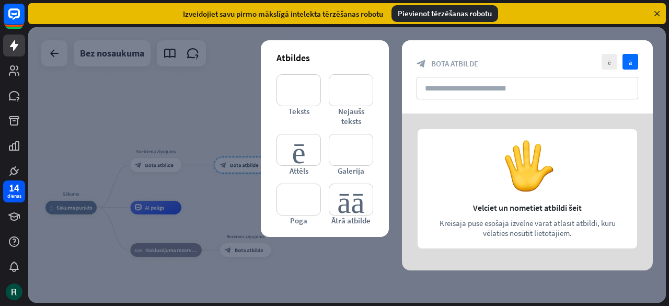
click at [186, 124] on div at bounding box center [347, 165] width 638 height 276
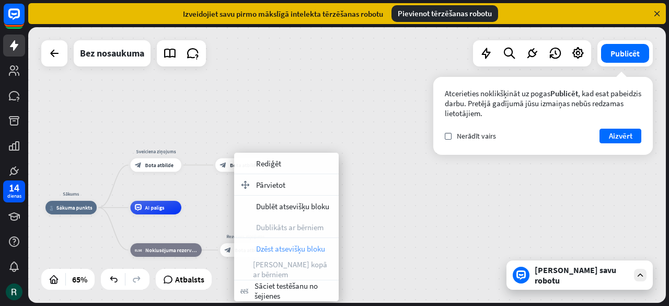
click at [279, 244] on font "Dzēst atsevišķu bloku" at bounding box center [290, 249] width 69 height 10
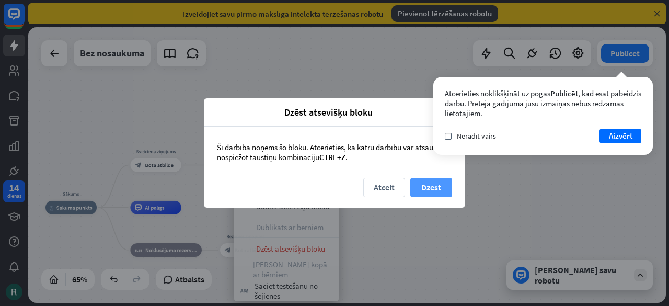
click at [429, 189] on font "Dzēst" at bounding box center [431, 187] width 20 height 10
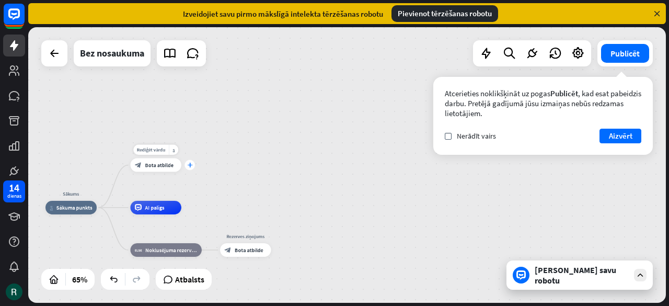
click at [190, 168] on div "plus" at bounding box center [190, 165] width 10 height 10
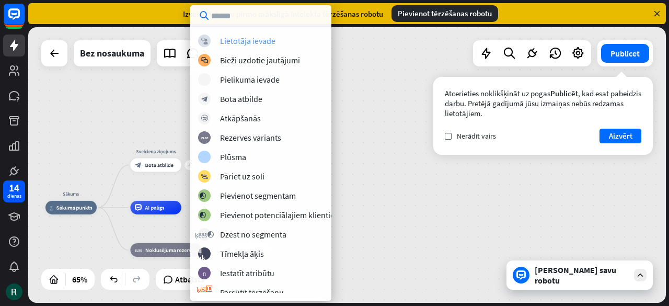
click at [244, 40] on font "Lietotāja ievade" at bounding box center [247, 41] width 55 height 10
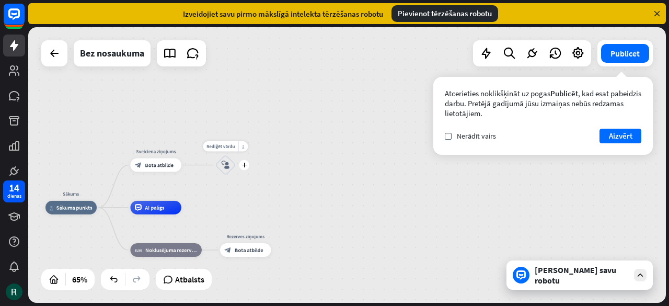
click at [224, 163] on font "block_user_input" at bounding box center [226, 165] width 8 height 8
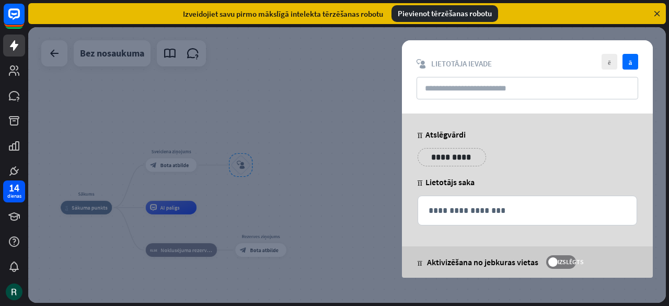
drag, startPoint x: 224, startPoint y: 163, endPoint x: 149, endPoint y: 103, distance: 96.0
click at [145, 104] on div at bounding box center [347, 165] width 638 height 276
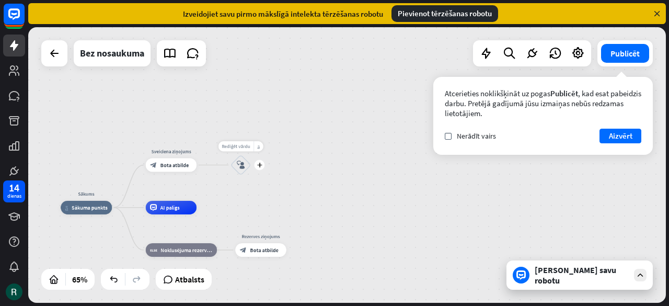
click at [239, 148] on font "Rediģēt vārdu" at bounding box center [236, 146] width 29 height 6
click at [244, 169] on font "block_user_input" at bounding box center [241, 165] width 8 height 8
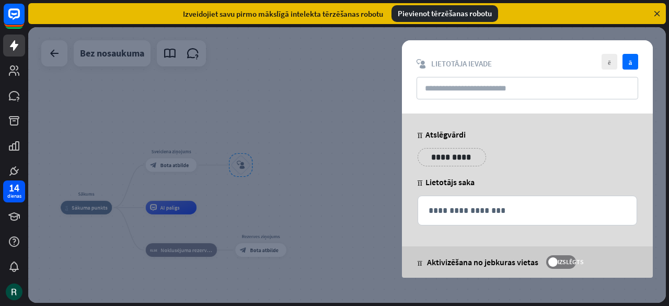
click at [292, 113] on div at bounding box center [347, 165] width 638 height 276
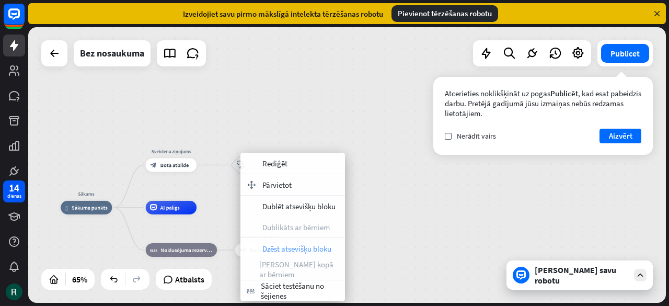
click at [283, 250] on font "Dzēst atsevišķu bloku" at bounding box center [296, 249] width 69 height 10
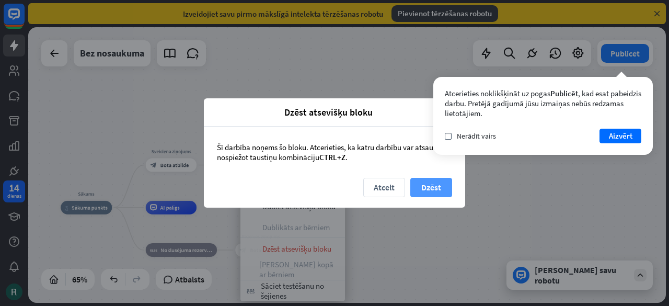
click at [435, 190] on font "Dzēst" at bounding box center [431, 187] width 20 height 10
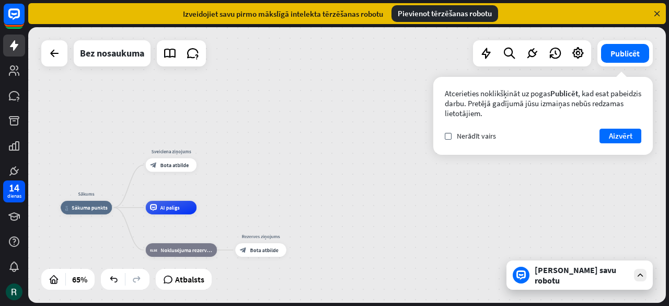
click at [247, 179] on div "Sākums mājas_2 Sākuma punkts Sveiciena ziņojums block_bot_response Bota atbilde…" at bounding box center [347, 165] width 638 height 276
click at [205, 166] on font "plus" at bounding box center [205, 164] width 5 height 5
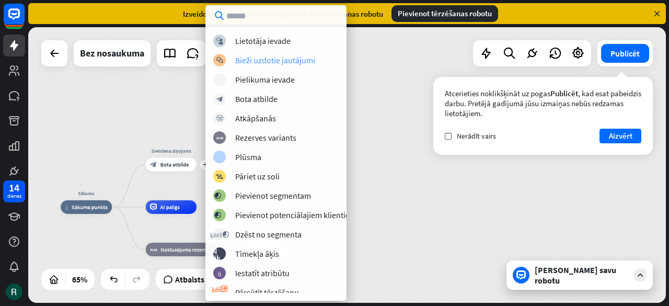
click at [250, 60] on font "Bieži uzdotie jautājumi" at bounding box center [275, 60] width 80 height 10
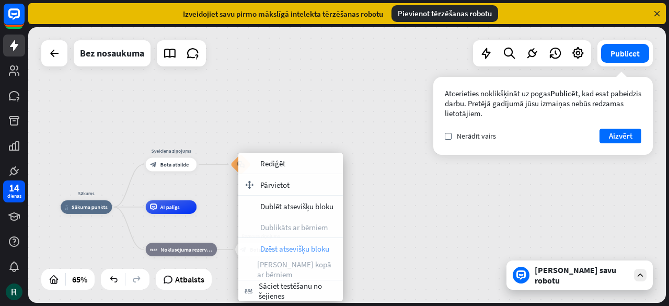
click at [278, 252] on font "Dzēst atsevišķu bloku" at bounding box center [294, 249] width 69 height 10
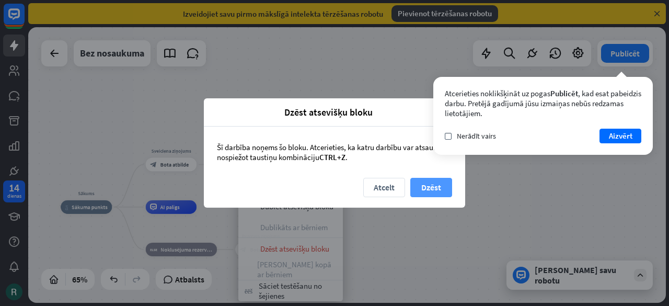
click at [424, 187] on font "Dzēst" at bounding box center [431, 187] width 20 height 10
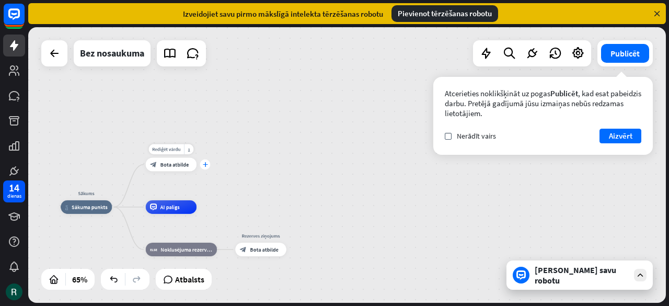
click at [206, 166] on font "plus" at bounding box center [205, 164] width 5 height 5
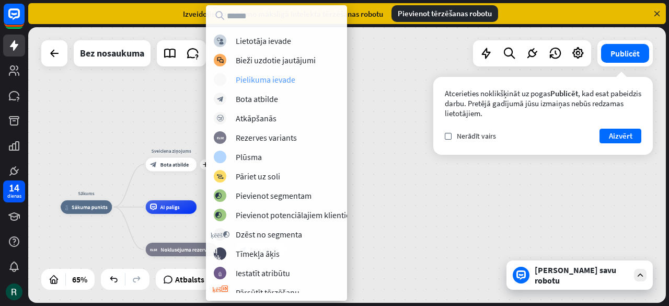
click at [248, 80] on font "Pielikuma ievade" at bounding box center [266, 79] width 60 height 10
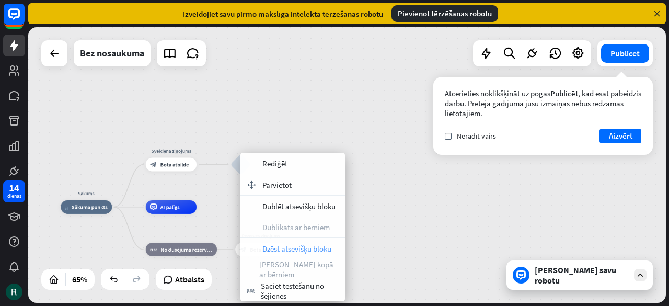
click at [284, 250] on font "Dzēst atsevišķu bloku" at bounding box center [296, 249] width 69 height 10
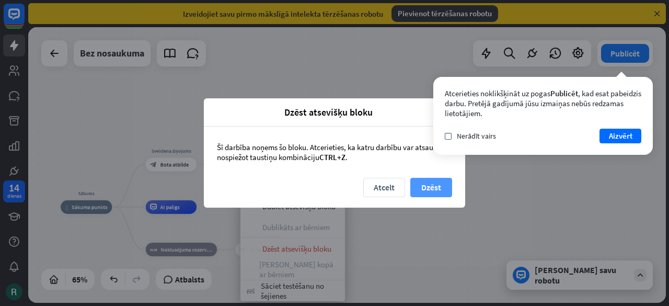
click at [431, 190] on font "Dzēst" at bounding box center [431, 187] width 20 height 10
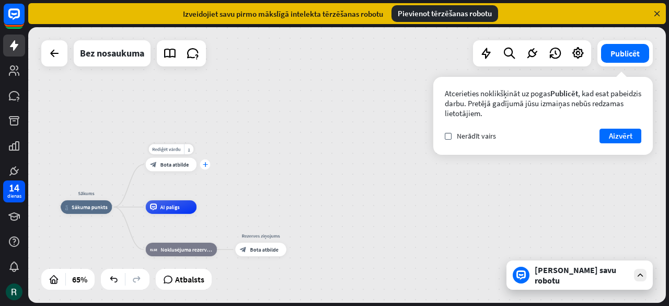
click at [206, 166] on font "plus" at bounding box center [205, 164] width 5 height 5
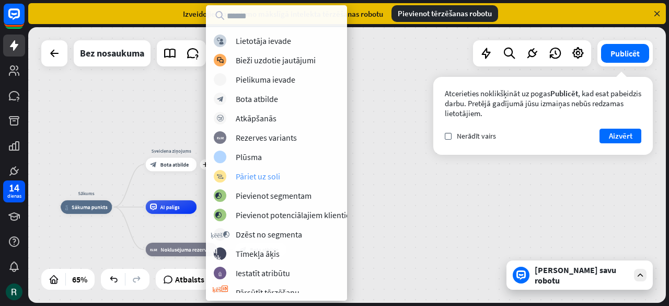
click at [254, 176] on font "Pāriet uz soli" at bounding box center [258, 176] width 44 height 10
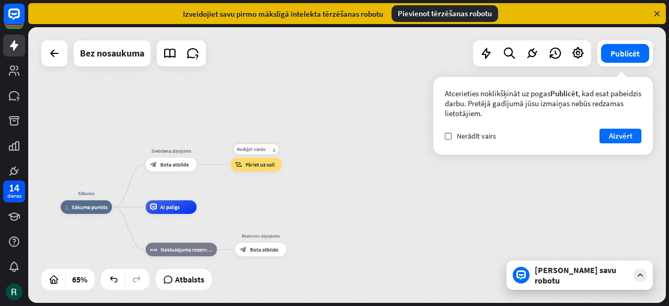
click at [257, 166] on font "Pāriet uz soli" at bounding box center [260, 164] width 29 height 7
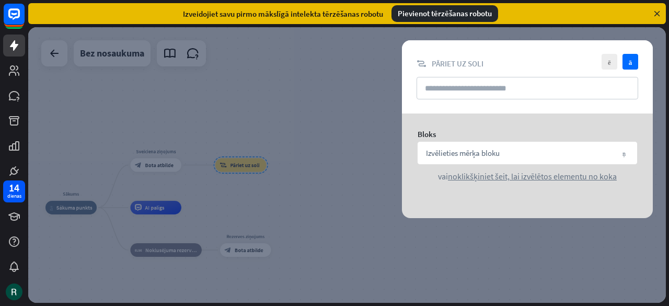
drag, startPoint x: 236, startPoint y: 156, endPoint x: 341, endPoint y: 37, distance: 159.3
click at [340, 37] on div at bounding box center [347, 165] width 638 height 276
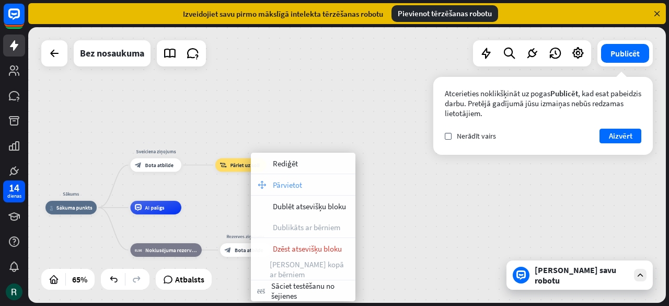
click at [281, 184] on font "Pārvietot" at bounding box center [287, 185] width 29 height 10
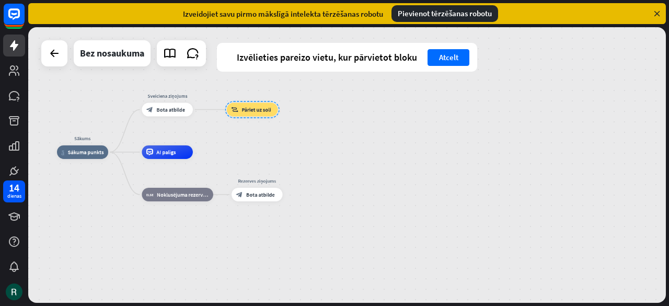
drag, startPoint x: 242, startPoint y: 166, endPoint x: 254, endPoint y: 110, distance: 56.7
click at [254, 110] on div at bounding box center [252, 109] width 54 height 17
click at [378, 180] on div "Sākums mājas_2 Sākuma punkts Sveiciena ziņojums block_bot_response Bota atbilde…" at bounding box center [265, 241] width 415 height 179
click at [449, 59] on font "Atcelt" at bounding box center [448, 57] width 19 height 10
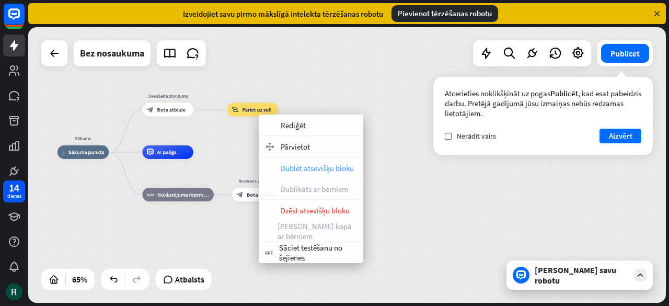
click at [307, 169] on font "Dublēt atsevišķu bloku" at bounding box center [317, 168] width 73 height 10
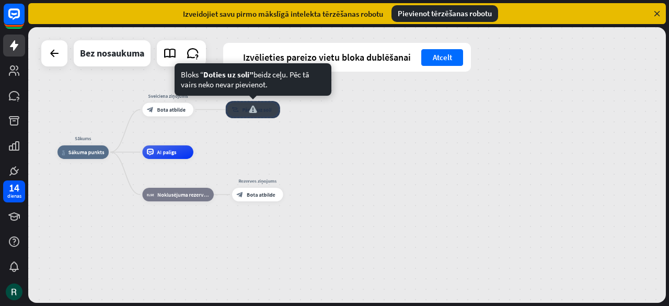
click at [256, 112] on div at bounding box center [253, 109] width 54 height 17
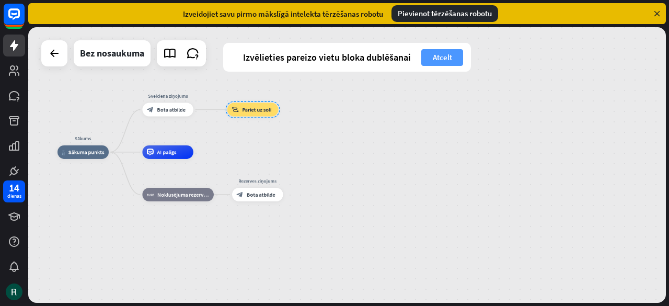
click at [446, 55] on font "Atcelt" at bounding box center [442, 57] width 19 height 10
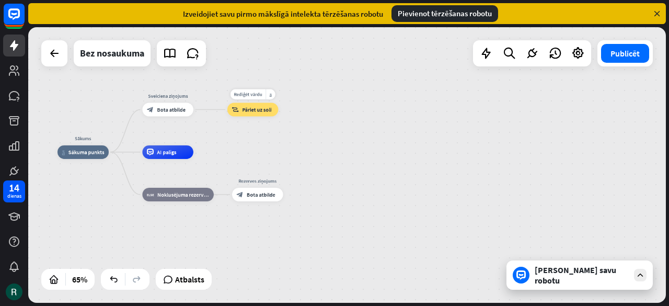
click at [250, 103] on div "block_goto Pāriet uz soli" at bounding box center [252, 110] width 51 height 14
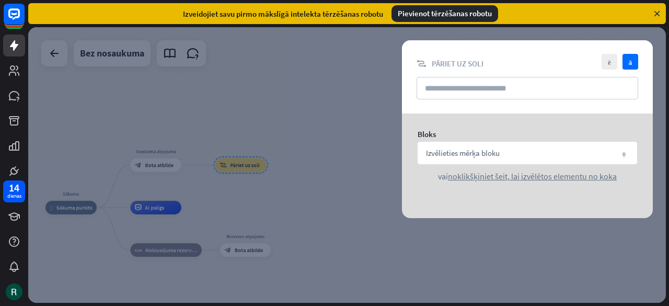
click at [294, 121] on div at bounding box center [347, 165] width 638 height 276
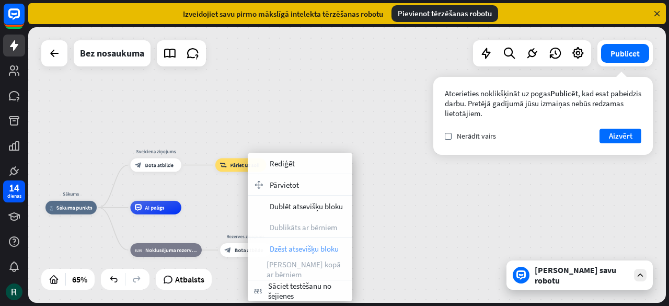
click at [290, 250] on font "Dzēst atsevišķu bloku" at bounding box center [304, 249] width 69 height 10
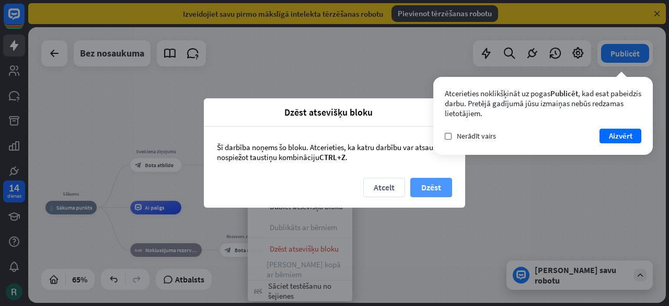
click at [441, 191] on button "Dzēst" at bounding box center [431, 187] width 42 height 19
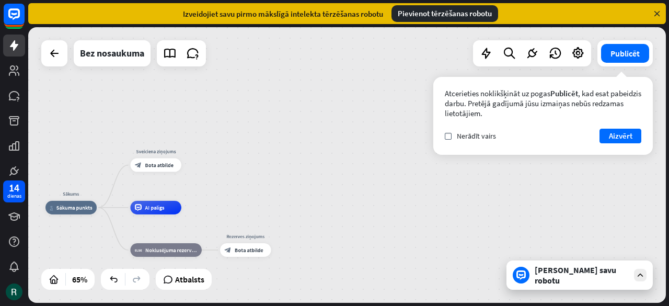
drag, startPoint x: 160, startPoint y: 164, endPoint x: 184, endPoint y: 91, distance: 77.0
click at [184, 90] on div "Sākums mājas_2 Sākuma punkts Sveiciena ziņojums block_bot_response Bota atbilde…" at bounding box center [347, 165] width 638 height 276
click at [181, 171] on div "Rediģēt vārdu vairāk_horiz plus block_bot_response Bota atbilde" at bounding box center [155, 165] width 51 height 14
click at [190, 167] on font "plus" at bounding box center [190, 164] width 5 height 5
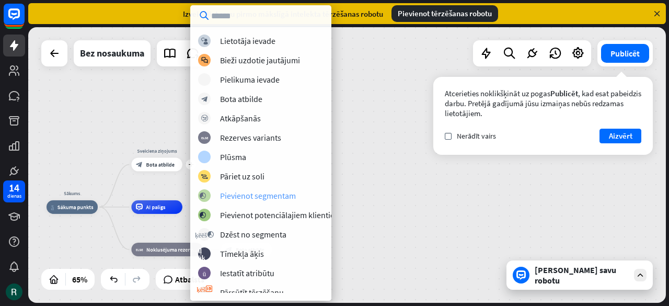
click at [246, 194] on font "Pievienot segmentam" at bounding box center [258, 195] width 76 height 10
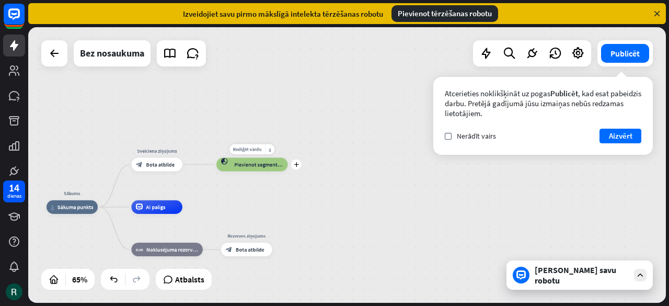
click at [256, 163] on font "Pievienot segmentam" at bounding box center [259, 164] width 50 height 7
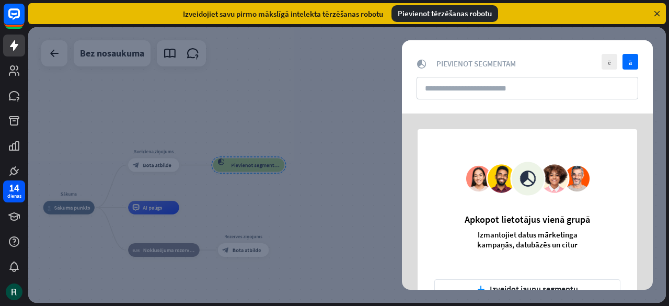
click at [321, 138] on div at bounding box center [347, 165] width 638 height 276
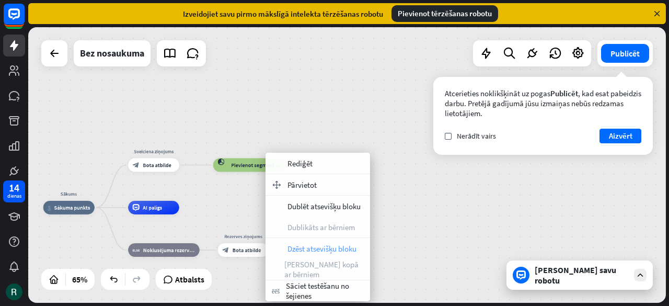
click at [318, 250] on font "Dzēst atsevišķu bloku" at bounding box center [322, 249] width 69 height 10
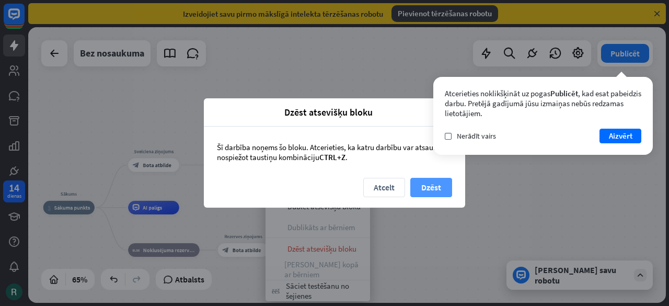
click at [436, 189] on font "Dzēst" at bounding box center [431, 187] width 20 height 10
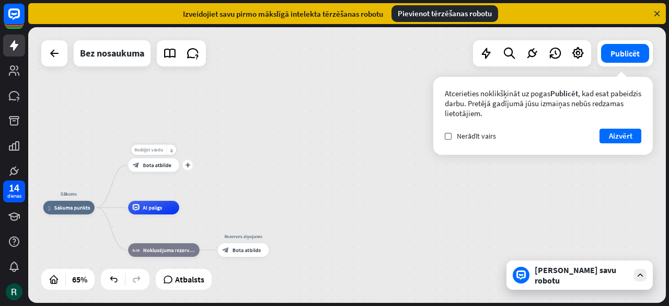
click at [152, 150] on font "Rediģēt vārdu" at bounding box center [149, 149] width 29 height 6
click at [200, 139] on div "**********" at bounding box center [347, 165] width 638 height 276
click at [174, 154] on div "vairāk_horiz" at bounding box center [171, 150] width 9 height 10
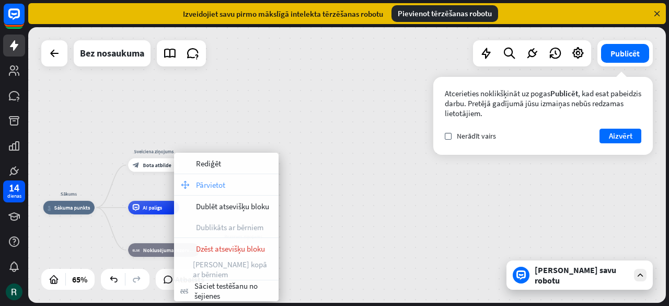
click at [218, 185] on font "Pārvietot" at bounding box center [210, 185] width 29 height 10
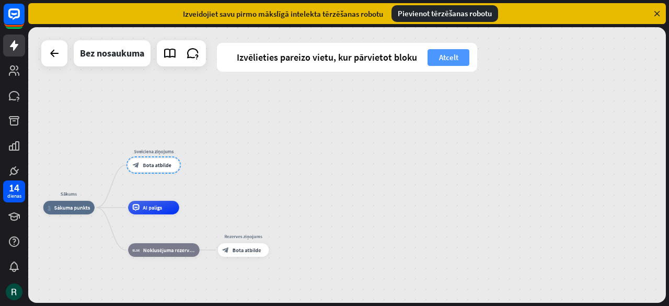
click at [446, 56] on font "Atcelt" at bounding box center [448, 57] width 19 height 10
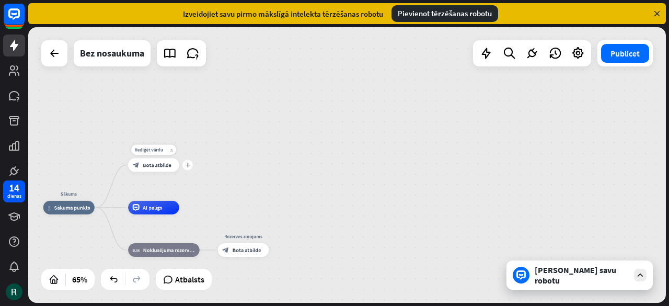
click at [172, 149] on font "vairāk_horiz" at bounding box center [171, 149] width 2 height 5
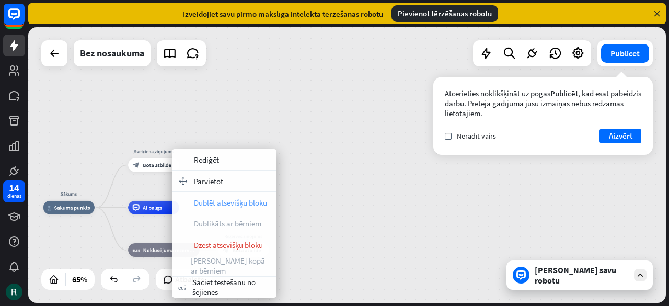
click at [208, 203] on font "Dublēt atsevišķu bloku" at bounding box center [230, 203] width 73 height 10
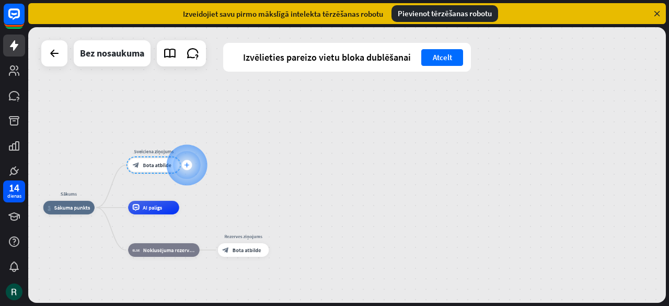
click at [186, 163] on font "plus" at bounding box center [186, 165] width 5 height 5
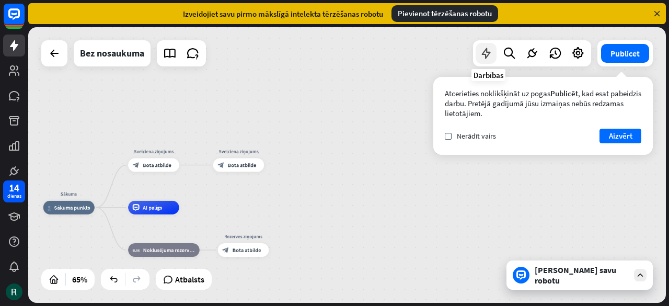
click at [489, 54] on icon at bounding box center [486, 54] width 14 height 14
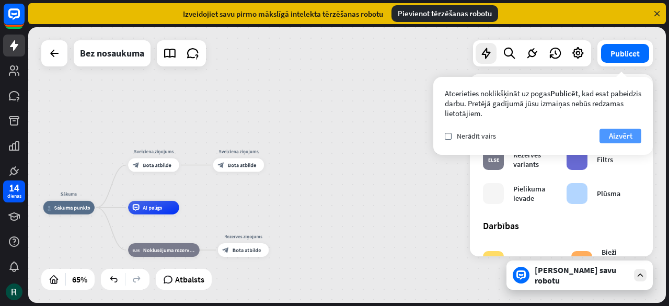
click at [636, 136] on button "Aizvērt" at bounding box center [621, 136] width 42 height 15
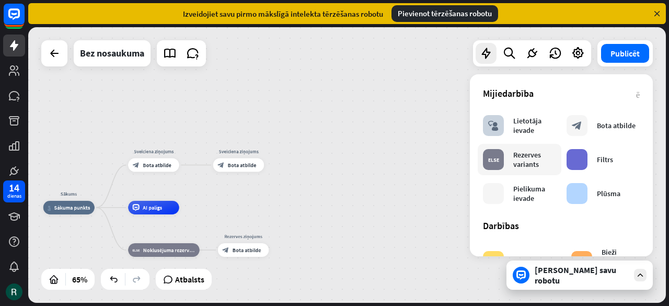
click at [525, 158] on font "Rezerves variants" at bounding box center [527, 159] width 28 height 19
click at [238, 163] on font "Bota atbilde" at bounding box center [242, 165] width 29 height 7
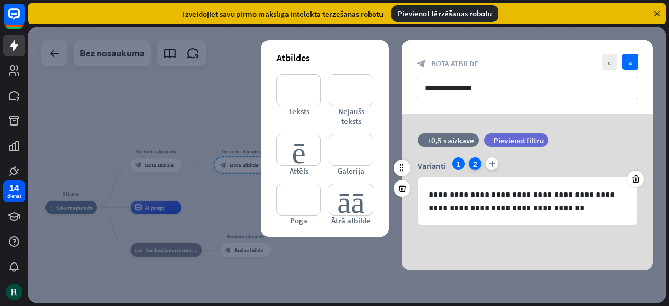
click at [477, 158] on font "2" at bounding box center [475, 163] width 4 height 10
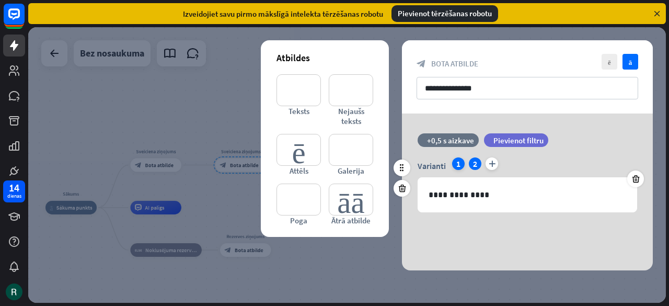
click at [455, 162] on div "1" at bounding box center [458, 163] width 13 height 13
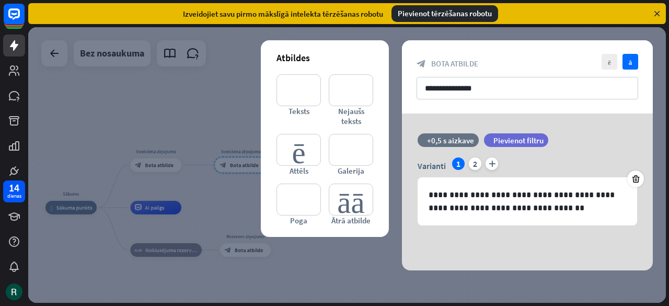
click at [237, 165] on div at bounding box center [347, 165] width 638 height 276
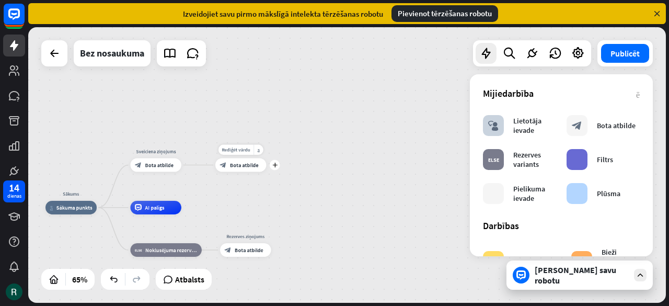
click at [248, 162] on font "Bota atbilde" at bounding box center [244, 165] width 29 height 7
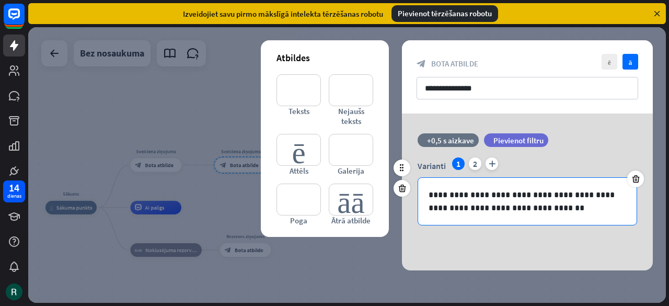
click at [485, 201] on p "**********" at bounding box center [528, 201] width 198 height 26
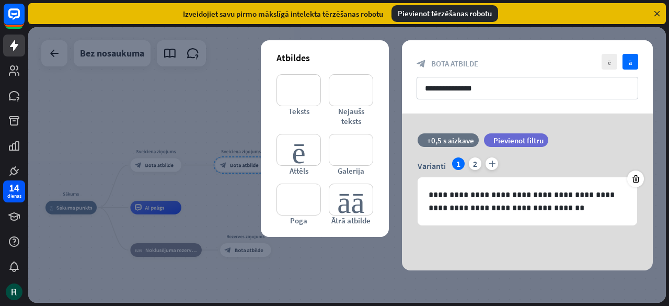
click at [245, 162] on div at bounding box center [347, 165] width 638 height 276
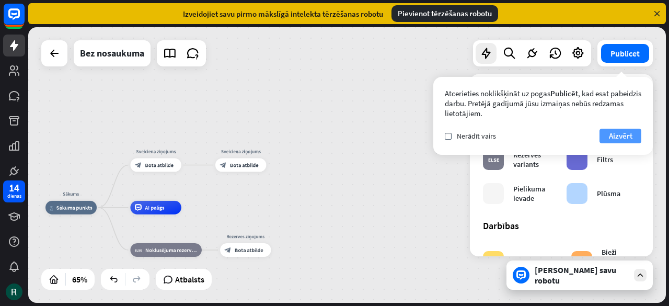
click at [617, 135] on font "Aizvērt" at bounding box center [621, 136] width 24 height 10
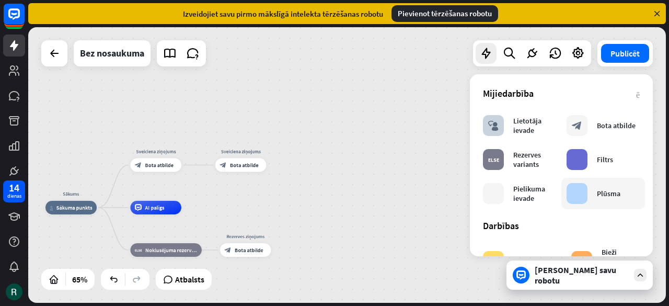
click at [569, 200] on div "celtnieka_koks" at bounding box center [577, 193] width 21 height 21
click at [234, 166] on font "Bota atbilde" at bounding box center [244, 165] width 29 height 7
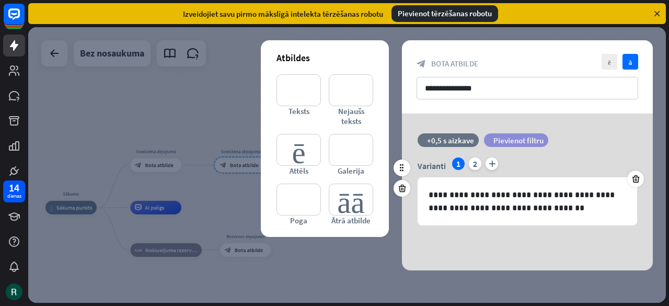
click at [519, 137] on font "Pievienot filtru" at bounding box center [519, 140] width 50 height 10
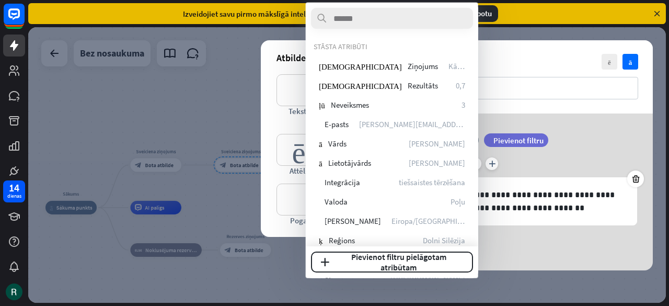
click at [191, 109] on div at bounding box center [347, 165] width 638 height 276
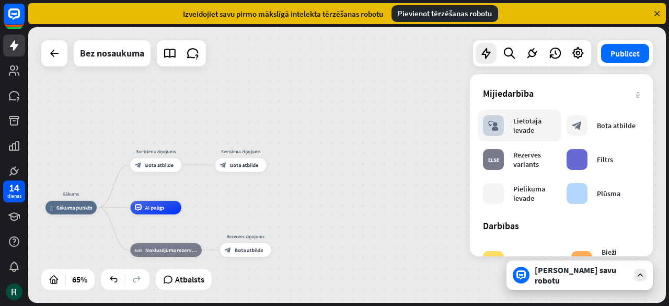
click at [527, 130] on font "Lietotāja ievade" at bounding box center [527, 125] width 28 height 19
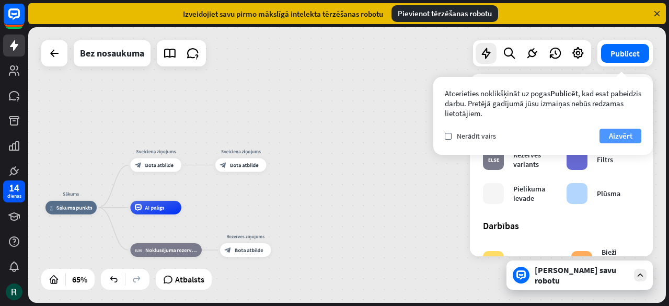
click at [625, 134] on font "Aizvērt" at bounding box center [621, 136] width 24 height 10
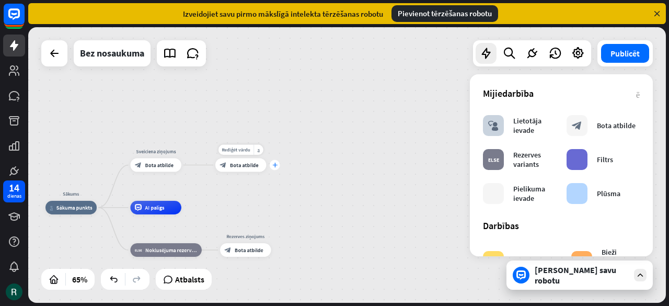
click at [273, 167] on font "plus" at bounding box center [274, 165] width 5 height 5
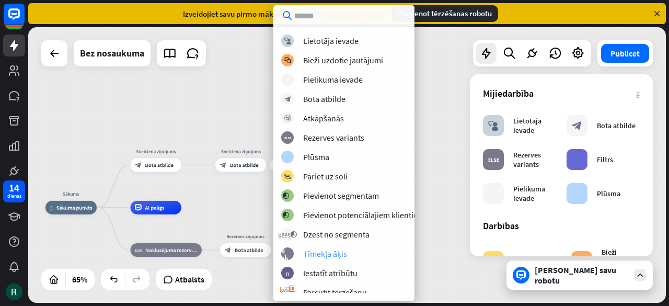
click at [314, 250] on font "Tīmekļa āķis" at bounding box center [325, 253] width 44 height 10
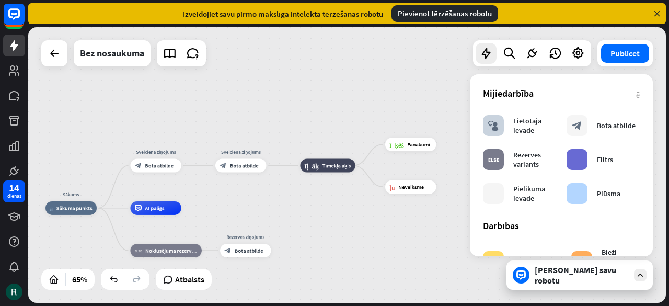
click at [298, 238] on div "Sākums mājas_2 Sākuma punkts Sveiciena ziņojums block_bot_response Bota atbilde…" at bounding box center [252, 297] width 415 height 179
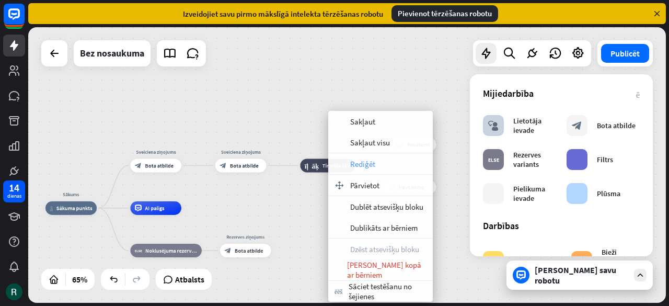
click at [363, 164] on font "Rediģēt" at bounding box center [362, 164] width 25 height 10
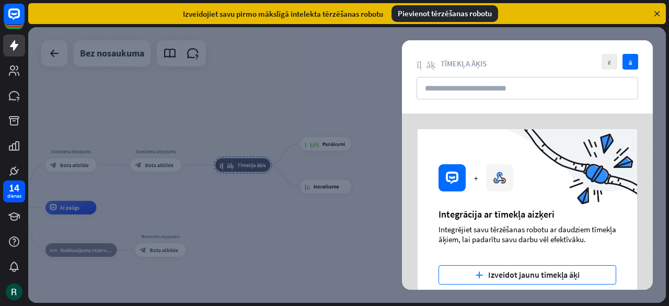
click at [517, 274] on font "Izveidot jaunu tīmekļa āķi" at bounding box center [533, 274] width 91 height 10
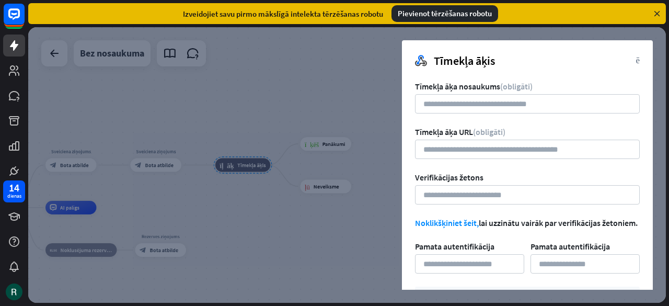
click at [281, 234] on div at bounding box center [347, 165] width 638 height 276
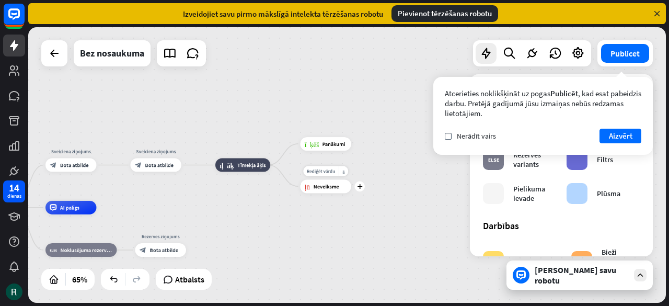
click at [327, 191] on div "bloka_kļūme Neveiksme" at bounding box center [325, 186] width 51 height 14
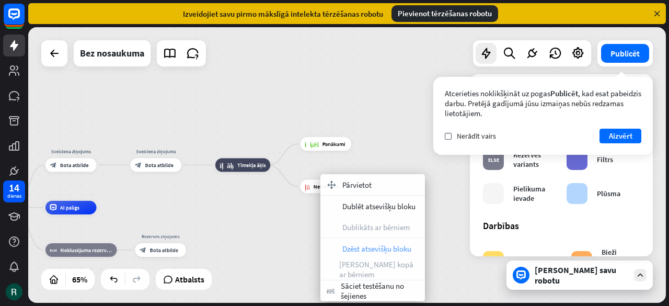
click at [350, 251] on font "Dzēst atsevišķu bloku" at bounding box center [376, 249] width 69 height 10
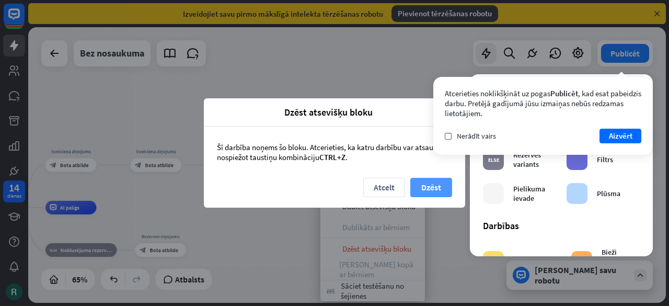
click at [437, 188] on font "Dzēst" at bounding box center [431, 187] width 20 height 10
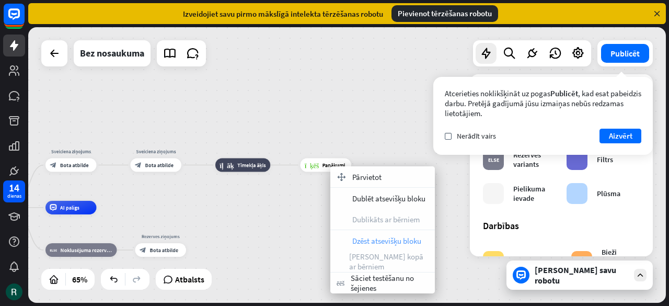
click at [382, 241] on font "Dzēst atsevišķu bloku" at bounding box center [386, 241] width 69 height 10
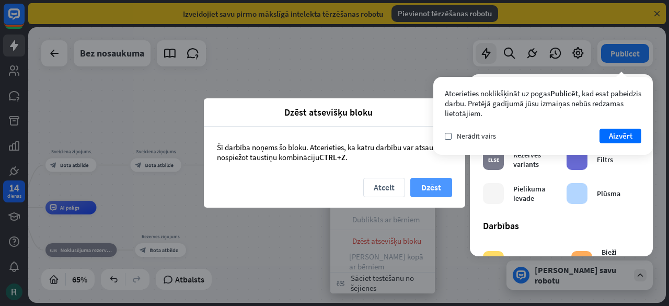
click at [444, 189] on button "Dzēst" at bounding box center [431, 187] width 42 height 19
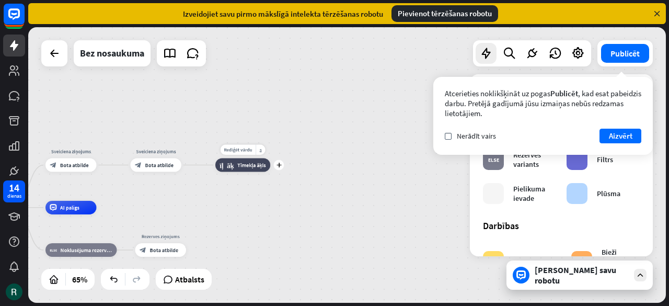
click at [235, 162] on div "tīmekļa āķi Tīmekļa āķis" at bounding box center [242, 165] width 55 height 14
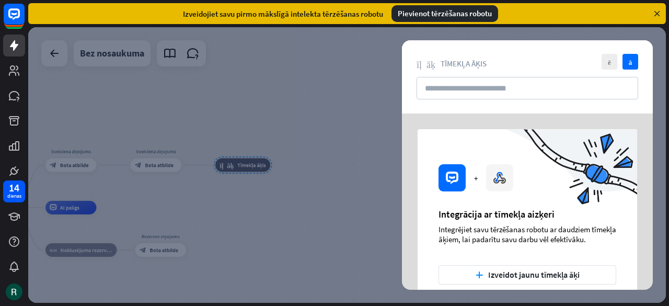
drag, startPoint x: 297, startPoint y: 211, endPoint x: 248, endPoint y: 166, distance: 67.0
click at [248, 166] on div at bounding box center [347, 165] width 638 height 276
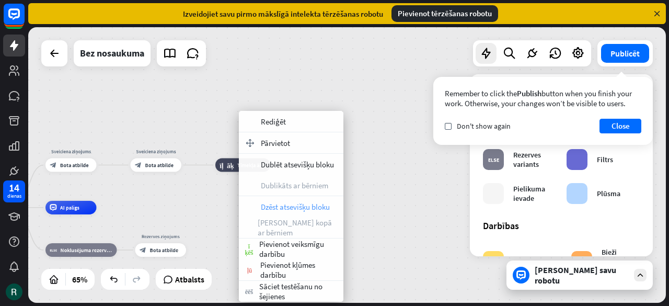
click at [288, 208] on font "Dzēst atsevišķu bloku" at bounding box center [295, 207] width 69 height 10
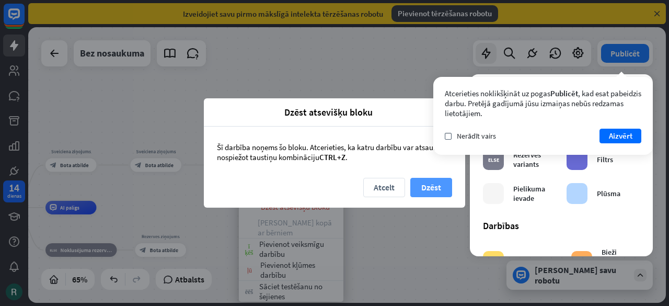
click at [436, 188] on font "Dzēst" at bounding box center [431, 187] width 20 height 10
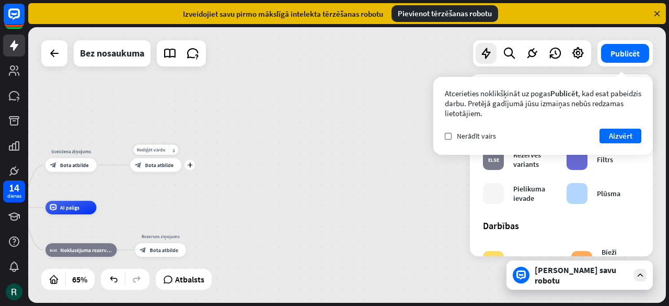
click at [155, 166] on font "Bota atbilde" at bounding box center [159, 165] width 29 height 7
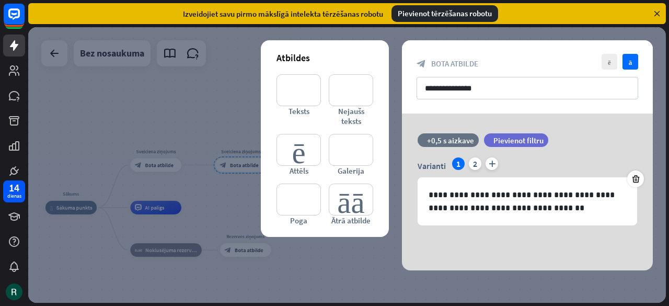
click at [193, 208] on div at bounding box center [347, 165] width 638 height 276
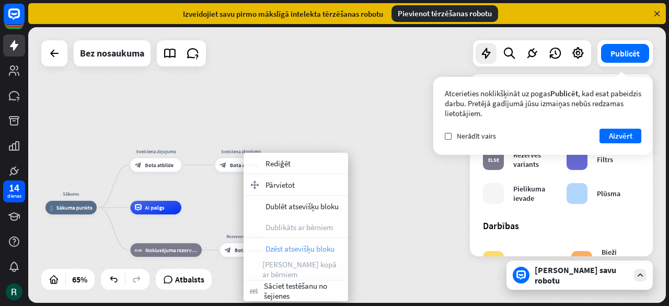
click at [282, 250] on font "Dzēst atsevišķu bloku" at bounding box center [300, 249] width 69 height 10
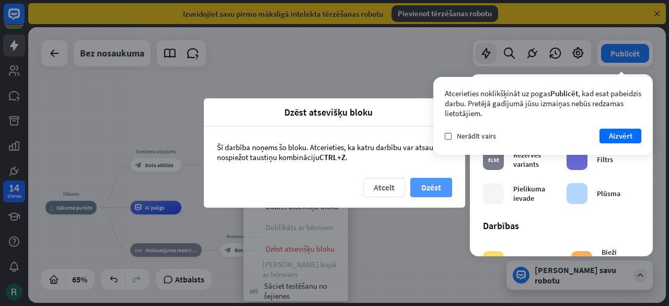
click at [436, 189] on font "Dzēst" at bounding box center [431, 187] width 20 height 10
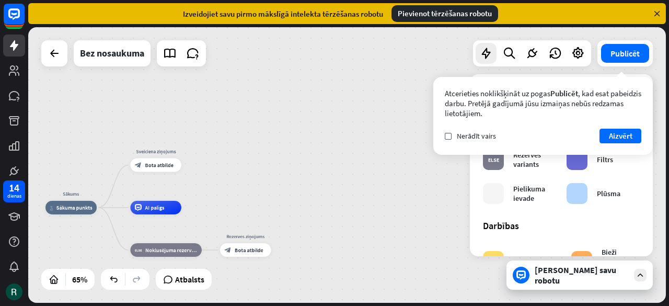
drag, startPoint x: 345, startPoint y: 116, endPoint x: 364, endPoint y: 111, distance: 20.4
click at [346, 115] on div "Sākums mājas_2 Sākuma punkts Sveiciena ziņojums block_bot_response Bota atbilde…" at bounding box center [347, 165] width 638 height 276
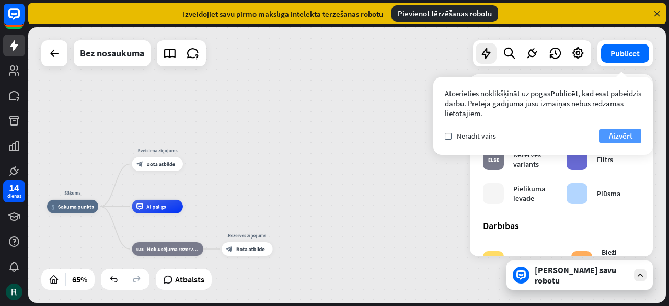
click at [626, 135] on font "Aizvērt" at bounding box center [621, 136] width 24 height 10
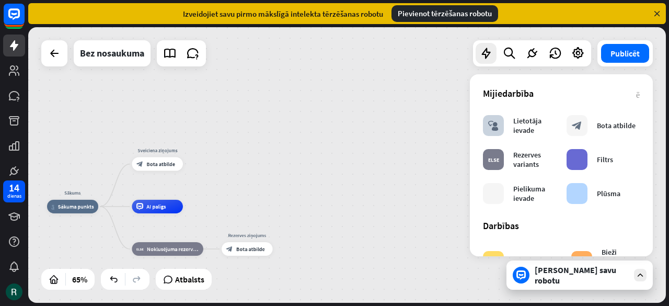
click at [356, 147] on div "Sākums mājas_2 Sākuma punkts Sveiciena ziņojums block_bot_response Bota atbilde…" at bounding box center [347, 165] width 638 height 276
click at [567, 279] on font "[PERSON_NAME] savu robotu" at bounding box center [576, 275] width 82 height 21
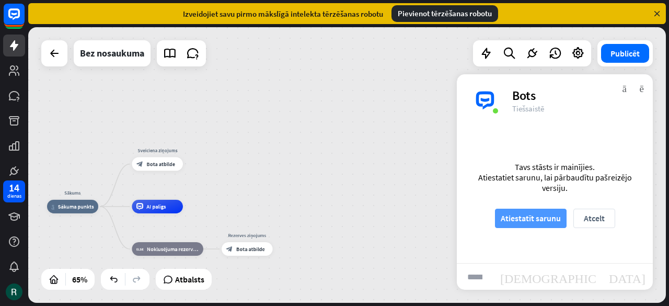
click at [529, 217] on font "Atiestatīt sarunu" at bounding box center [531, 218] width 60 height 10
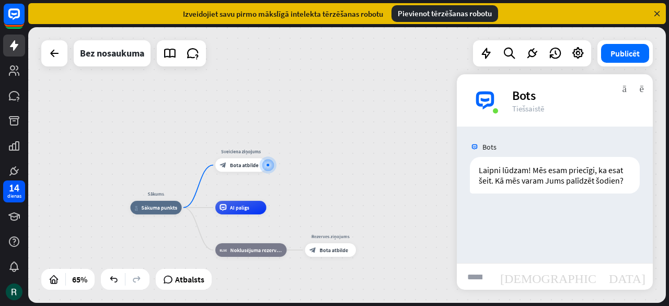
click at [479, 281] on input "text" at bounding box center [475, 276] width 36 height 26
type input "**********"
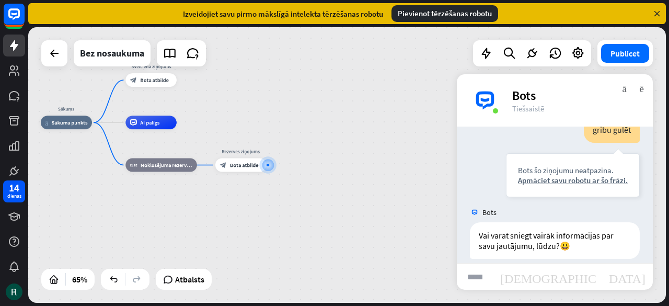
scroll to position [112, 0]
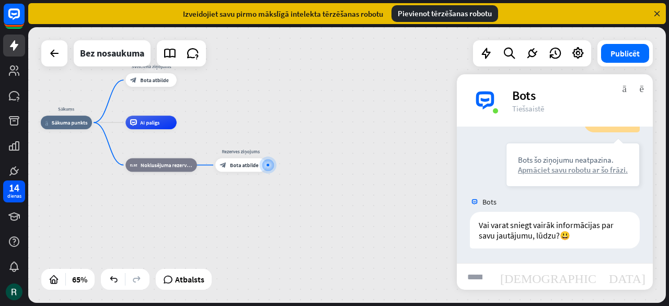
click at [547, 168] on font "Apmāciet savu robotu ar šo frāzi." at bounding box center [573, 170] width 110 height 10
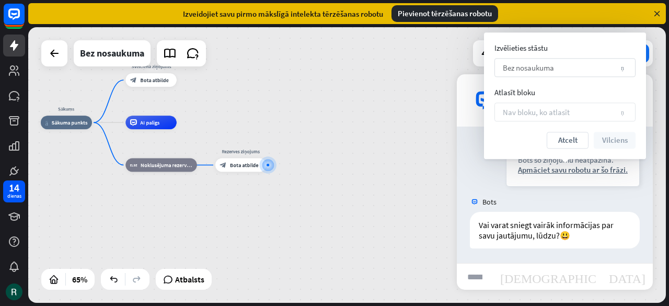
click at [532, 70] on font "Bez nosaukuma" at bounding box center [528, 68] width 51 height 10
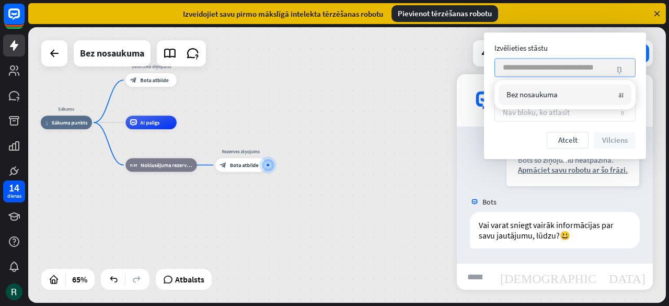
click at [533, 95] on font "Bez nosaukuma" at bounding box center [532, 94] width 51 height 10
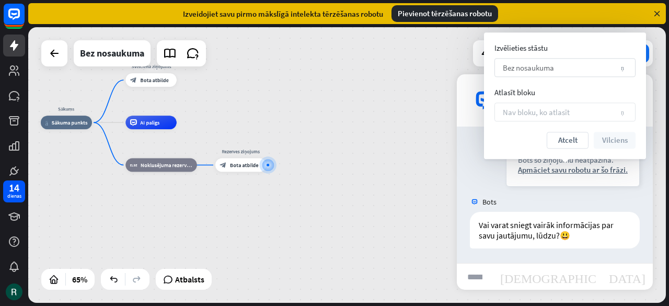
drag, startPoint x: 511, startPoint y: 92, endPoint x: 536, endPoint y: 102, distance: 27.0
click at [512, 93] on font "Atlasīt bloku" at bounding box center [515, 92] width 41 height 10
click at [532, 109] on font "Nav bloku, ko atlasīt" at bounding box center [536, 112] width 67 height 10
drag, startPoint x: 549, startPoint y: 112, endPoint x: 588, endPoint y: 134, distance: 44.2
click at [551, 113] on font "Nav bloku, ko atlasīt" at bounding box center [536, 112] width 67 height 10
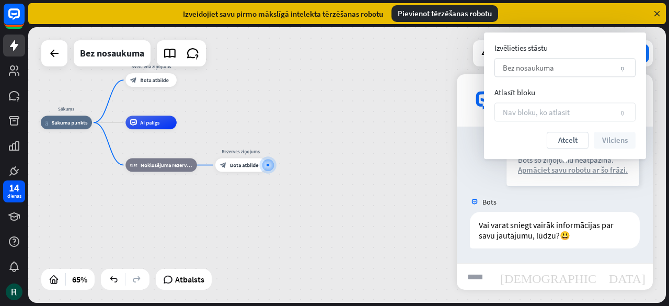
click at [552, 168] on font "Apmāciet savu robotu ar šo frāzi." at bounding box center [573, 170] width 110 height 10
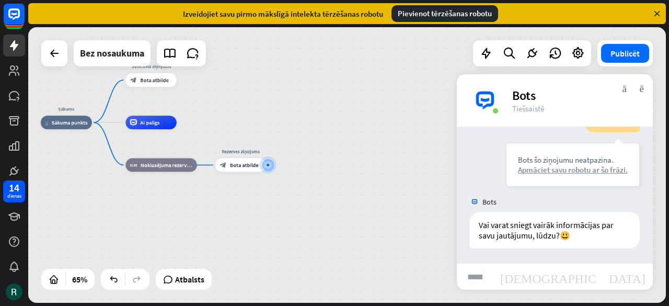
click at [552, 168] on font "Apmāciet savu robotu ar šo frāzi." at bounding box center [573, 170] width 110 height 10
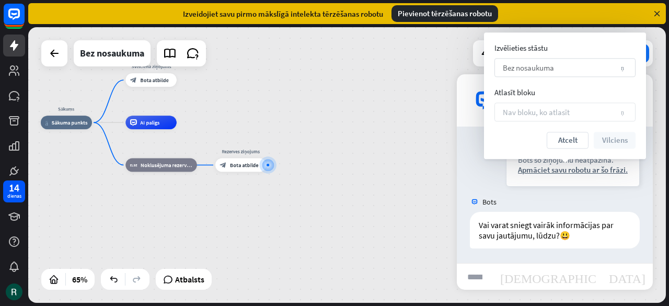
click at [621, 71] on font "bultiņa_uz leju" at bounding box center [624, 67] width 6 height 6
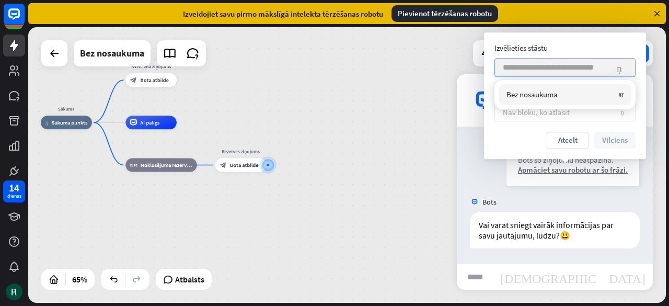
click at [511, 70] on input "search" at bounding box center [557, 68] width 109 height 18
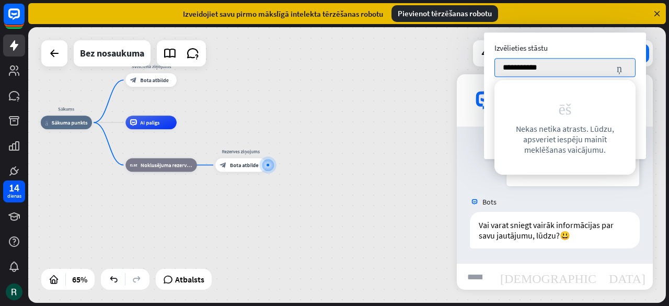
type input "**********"
click at [590, 102] on div "meklēšana Nekas netika atrasts. Lūdzu, apsveriet iespēju mainīt meklēšanas vaic…" at bounding box center [565, 127] width 112 height 55
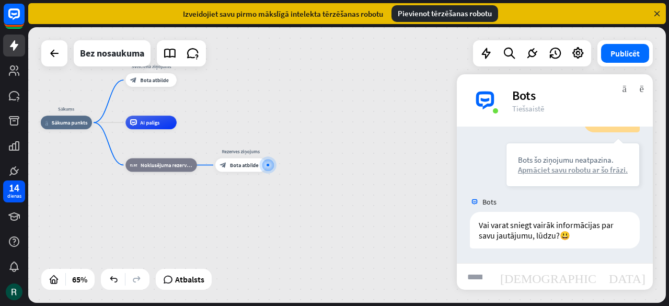
click at [544, 171] on font "Apmāciet savu robotu ar šo frāzi." at bounding box center [573, 170] width 110 height 10
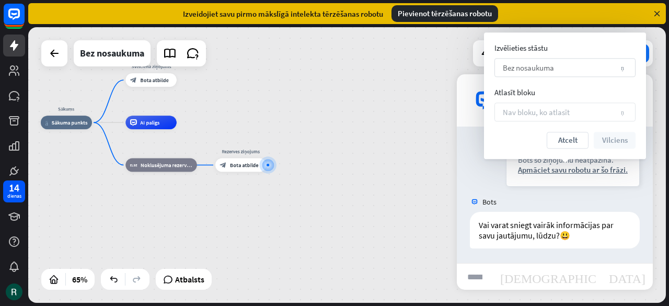
click at [625, 67] on font "bultiņa_uz leju" at bounding box center [624, 67] width 6 height 6
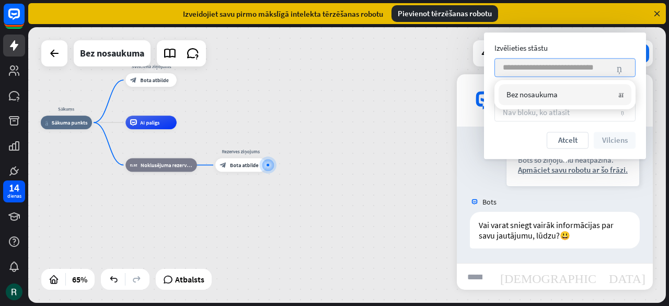
click at [523, 68] on input "search" at bounding box center [557, 68] width 109 height 18
click at [547, 95] on font "Bez nosaukuma" at bounding box center [532, 94] width 51 height 10
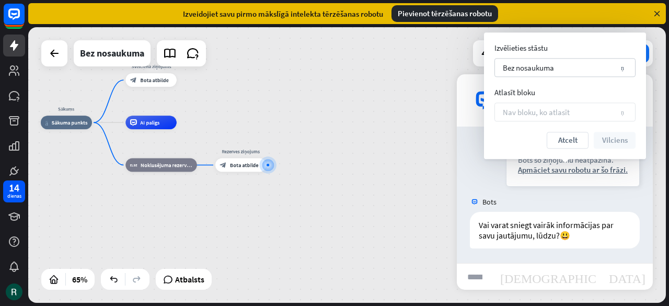
click at [519, 95] on font "Atlasīt bloku" at bounding box center [515, 92] width 41 height 10
drag, startPoint x: 524, startPoint y: 119, endPoint x: 523, endPoint y: 112, distance: 6.5
click at [523, 114] on div "Nav bloku, ko atlasīt bultiņa_uz leju" at bounding box center [565, 111] width 141 height 19
click at [564, 138] on font "Atcelt" at bounding box center [567, 140] width 19 height 10
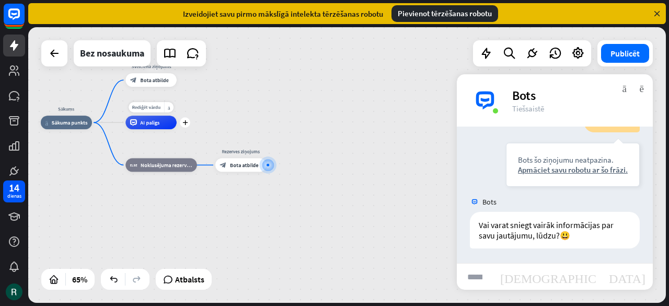
click at [144, 128] on div "AI palīgs" at bounding box center [150, 123] width 51 height 14
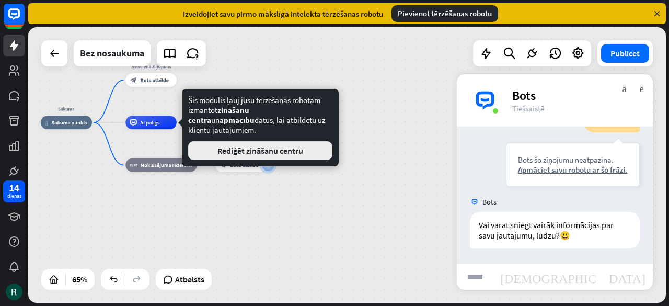
click at [249, 145] on font "Rediģēt zināšanu centru" at bounding box center [260, 150] width 86 height 10
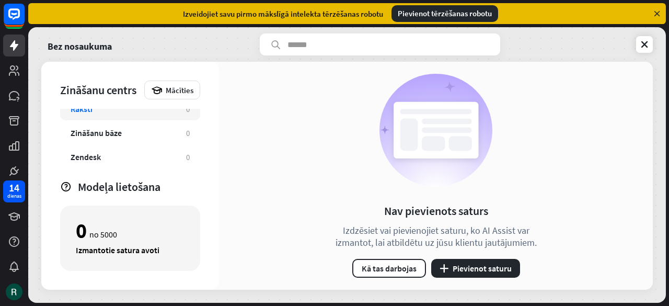
scroll to position [58, 0]
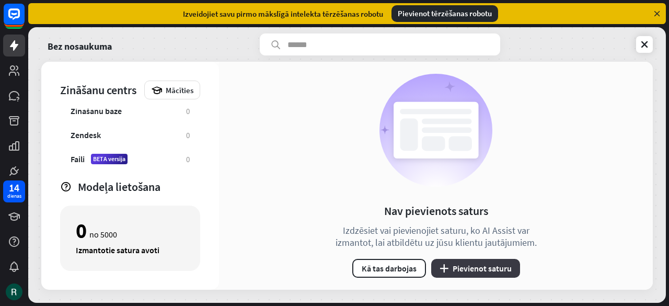
click at [478, 270] on font "Pievienot saturu" at bounding box center [482, 268] width 59 height 10
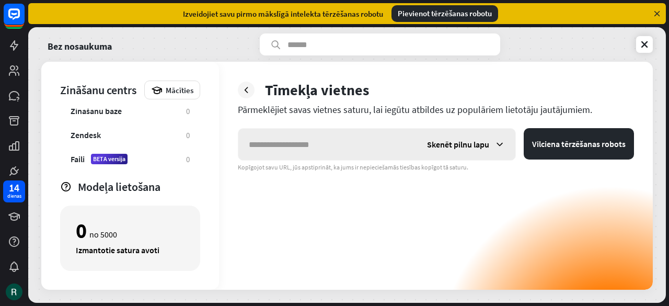
click at [248, 145] on input "text" at bounding box center [327, 144] width 178 height 31
click at [460, 146] on font "Skenēt pilnu lapu" at bounding box center [458, 144] width 62 height 10
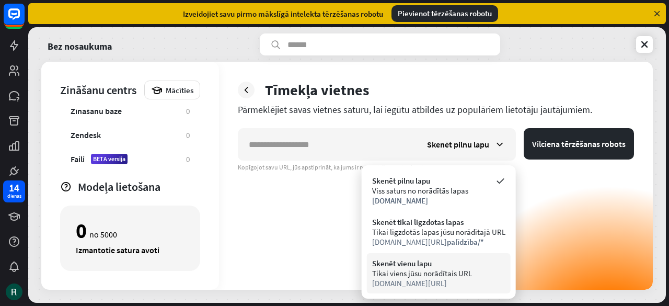
click at [408, 284] on font "[DOMAIN_NAME][URL]" at bounding box center [409, 283] width 75 height 10
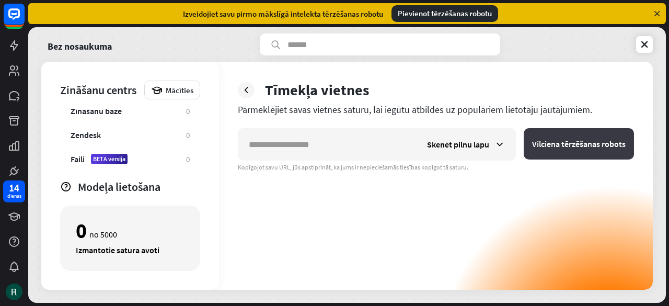
click at [555, 145] on font "Vilciena tērzēšanas robots" at bounding box center [579, 144] width 94 height 10
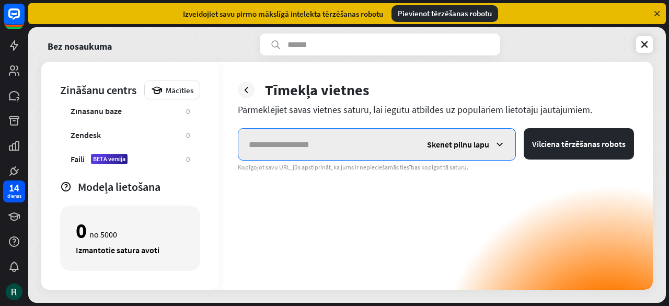
click at [279, 146] on input "text" at bounding box center [327, 144] width 178 height 31
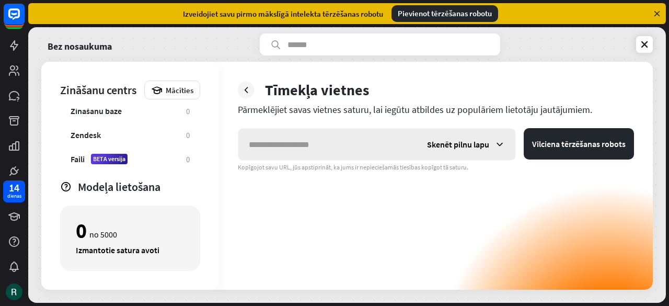
drag, startPoint x: 499, startPoint y: 142, endPoint x: 494, endPoint y: 146, distance: 6.3
click at [499, 143] on icon at bounding box center [500, 144] width 10 height 10
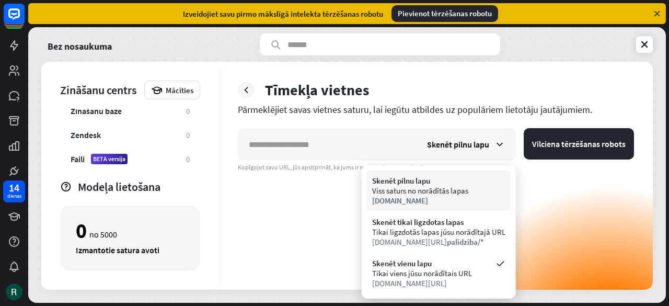
click at [402, 182] on font "Skenēt pilnu lapu" at bounding box center [401, 181] width 58 height 10
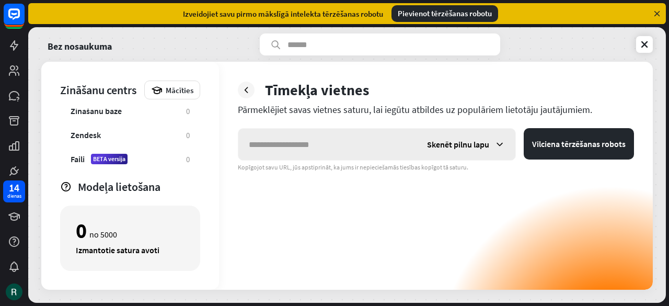
click at [496, 144] on icon at bounding box center [500, 144] width 10 height 10
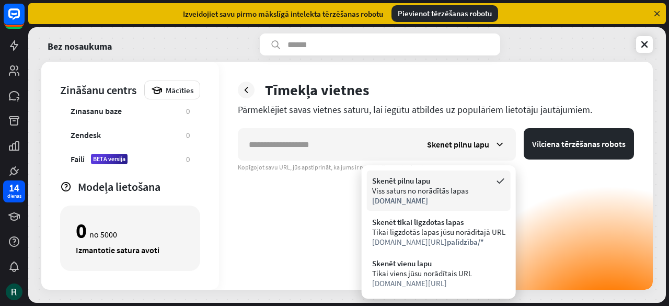
click at [386, 188] on font "Viss saturs no norādītās lapas" at bounding box center [420, 191] width 96 height 10
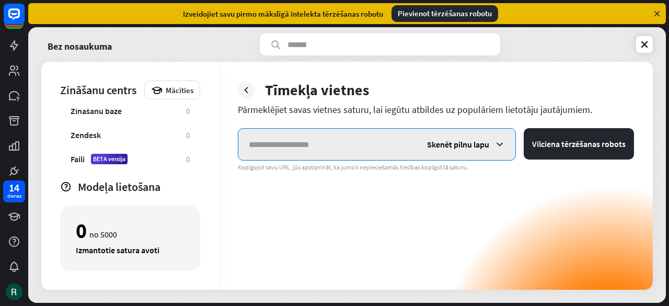
click at [296, 150] on input "text" at bounding box center [327, 144] width 178 height 31
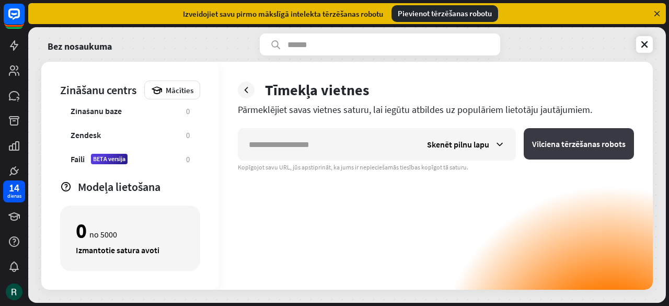
click at [580, 146] on font "Vilciena tērzēšanas robots" at bounding box center [579, 144] width 94 height 10
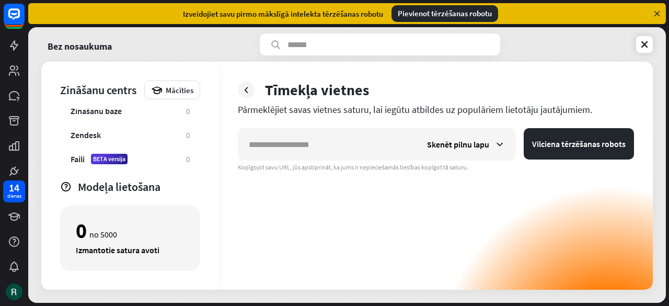
click at [326, 177] on div "Skenēt pilnu lapu Vilciena tērzēšanas robots Kopīgojot savu URL, jūs apstiprinā…" at bounding box center [436, 209] width 396 height 162
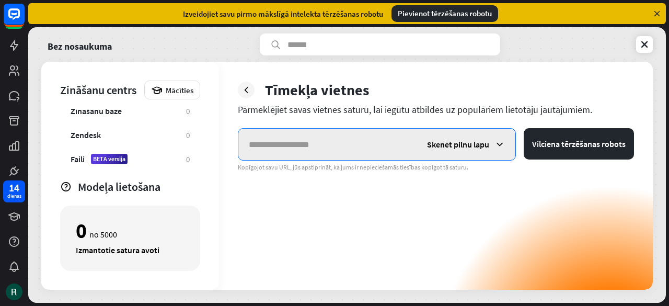
click at [261, 146] on input "text" at bounding box center [327, 144] width 178 height 31
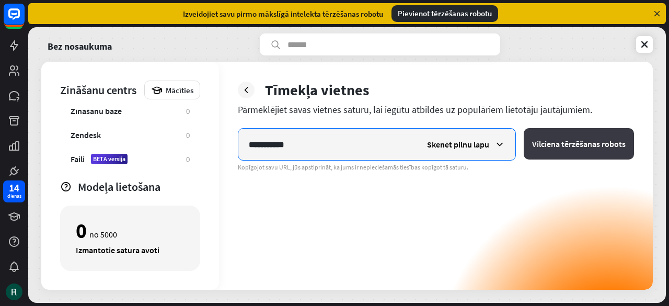
type input "**********"
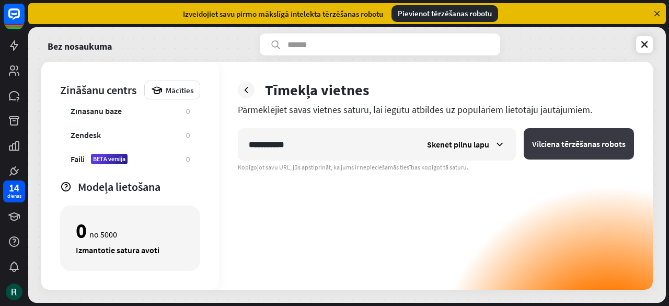
click at [559, 140] on font "Vilciena tērzēšanas robots" at bounding box center [579, 144] width 94 height 10
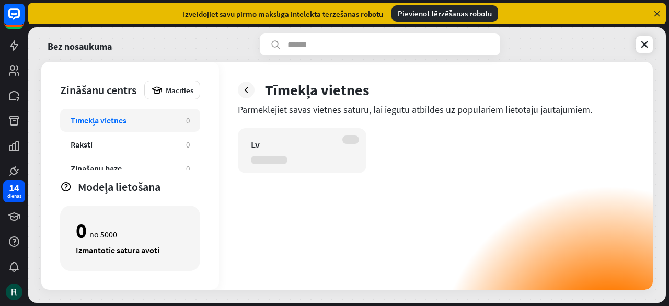
click at [262, 147] on div "Lv" at bounding box center [293, 145] width 84 height 12
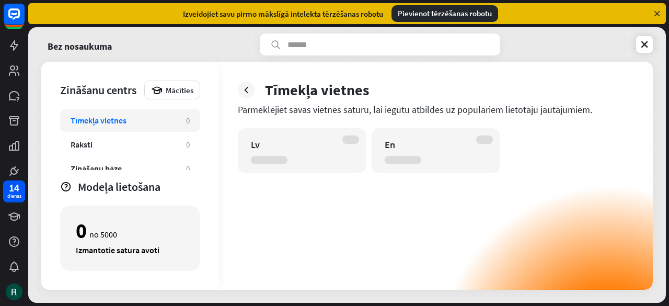
click at [402, 148] on div "En" at bounding box center [427, 145] width 84 height 12
click at [13, 48] on icon at bounding box center [14, 45] width 8 height 10
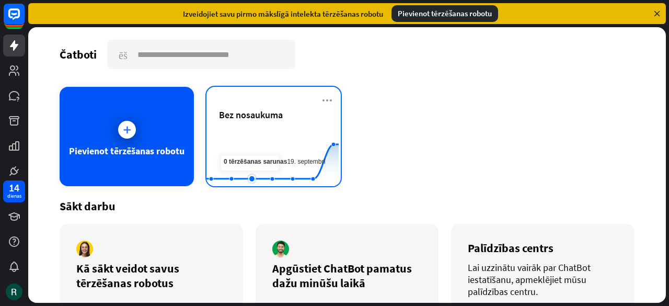
click at [256, 134] on rect at bounding box center [273, 160] width 132 height 65
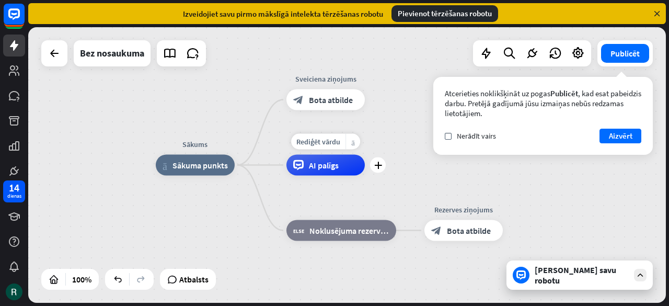
click at [353, 145] on font "vairāk_horiz" at bounding box center [353, 141] width 4 height 8
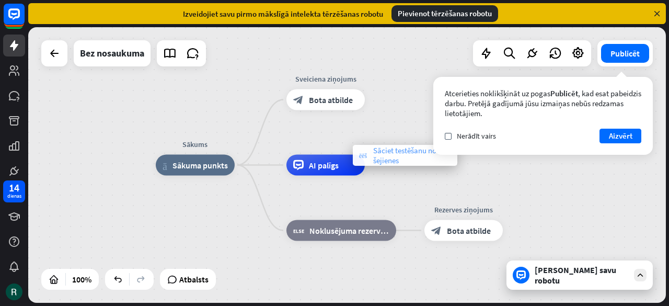
click at [382, 158] on font "Sāciet testēšanu no šejienes" at bounding box center [404, 155] width 63 height 20
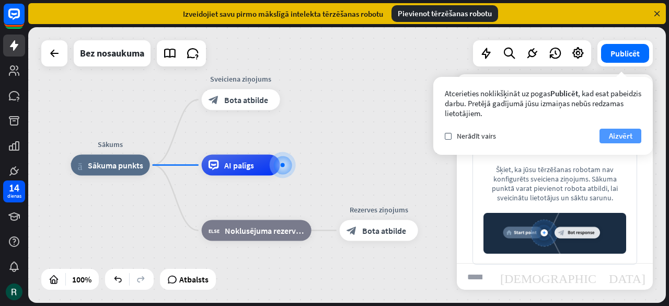
click at [620, 137] on font "Aizvērt" at bounding box center [621, 136] width 24 height 10
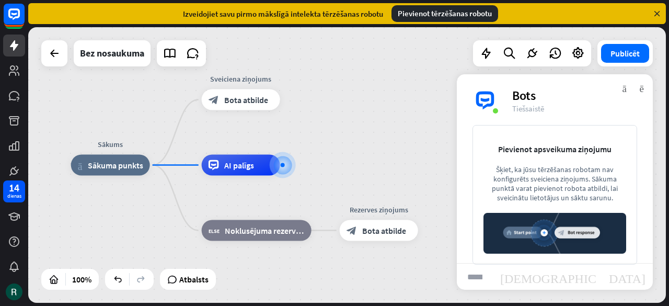
click at [483, 279] on input "text" at bounding box center [475, 276] width 36 height 26
type input "**********"
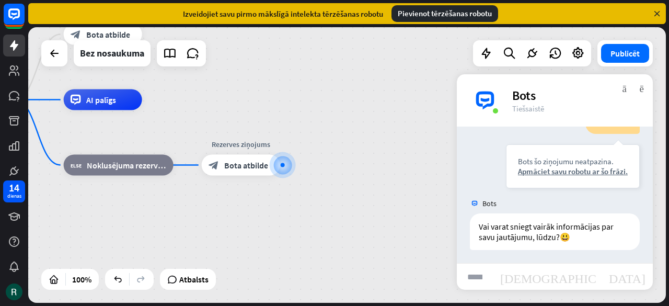
scroll to position [51, 0]
click at [478, 273] on input "text" at bounding box center [475, 276] width 36 height 26
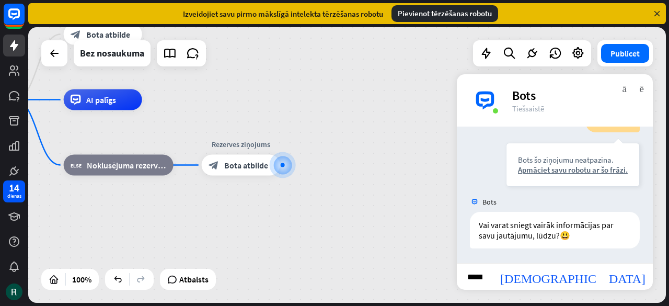
type input "********"
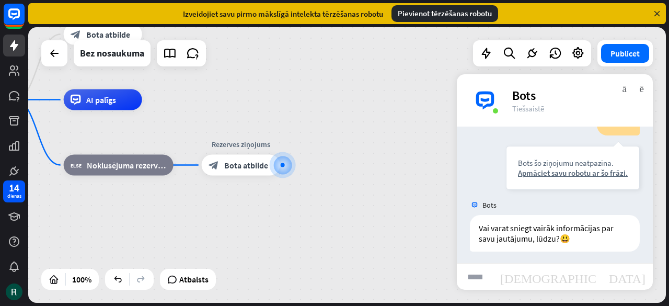
scroll to position [217, 0]
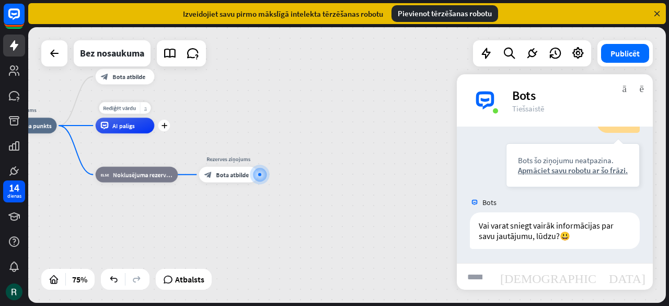
click at [145, 107] on font "vairāk_horiz" at bounding box center [145, 108] width 3 height 6
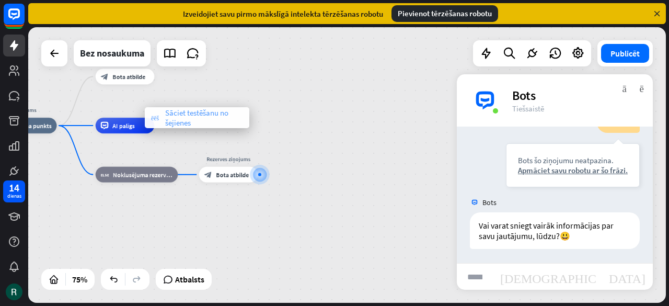
click at [173, 123] on font "Sāciet testēšanu no šejienes" at bounding box center [196, 118] width 63 height 20
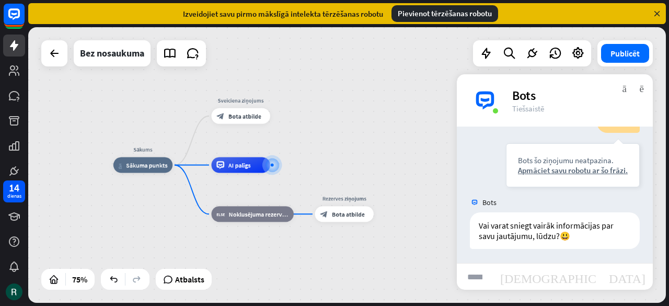
click at [477, 274] on input "text" at bounding box center [475, 276] width 36 height 26
type input "********"
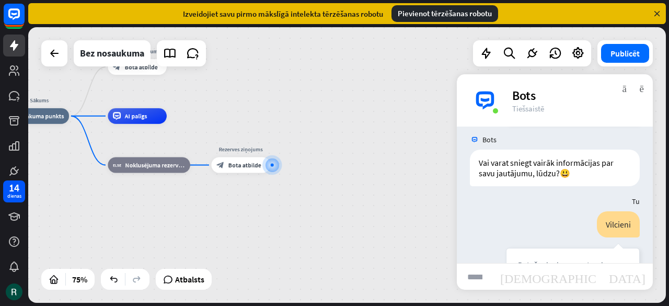
scroll to position [228, 0]
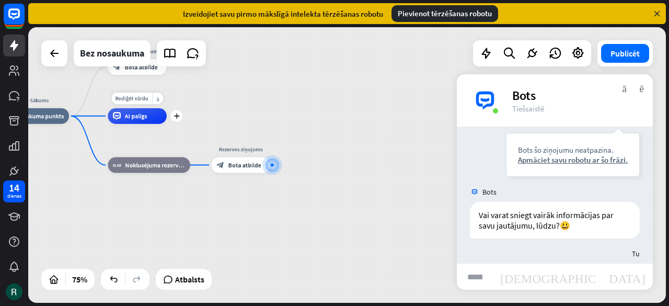
click at [117, 120] on icon at bounding box center [117, 116] width 8 height 8
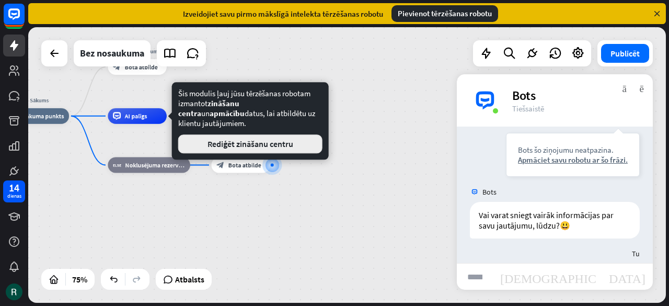
click at [240, 139] on font "Rediģēt zināšanu centru" at bounding box center [251, 144] width 86 height 10
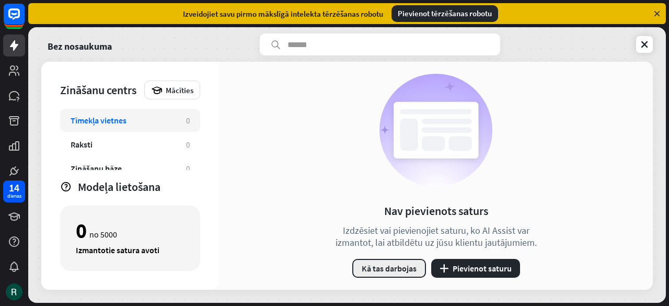
click at [379, 269] on font "Kā tas darbojas" at bounding box center [389, 268] width 55 height 10
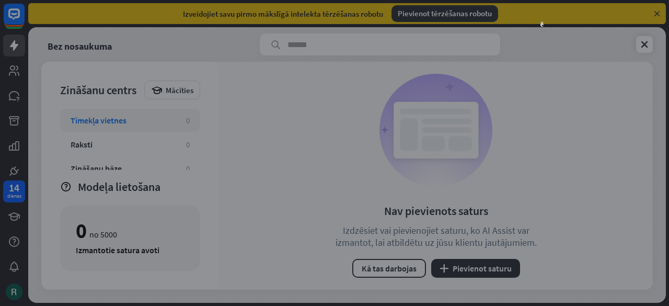
click at [598, 89] on div "aizvērt" at bounding box center [334, 153] width 669 height 306
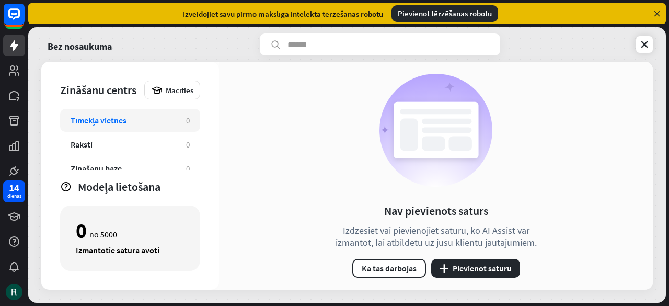
click at [597, 155] on div "Nav pievienots saturs Izdzēsiet vai pievienojiet saturu, ko AI Assist var izman…" at bounding box center [436, 176] width 434 height 228
click at [646, 43] on icon at bounding box center [644, 44] width 10 height 10
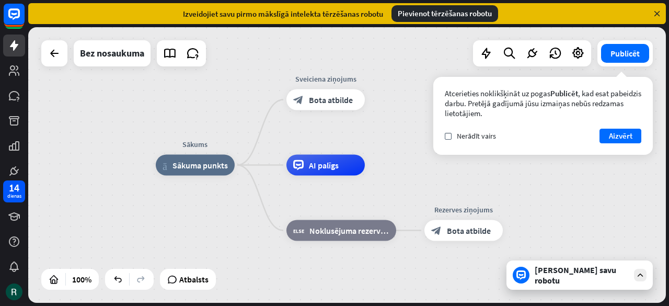
click at [453, 17] on font "Pievienot tērzēšanas robotu" at bounding box center [445, 13] width 94 height 10
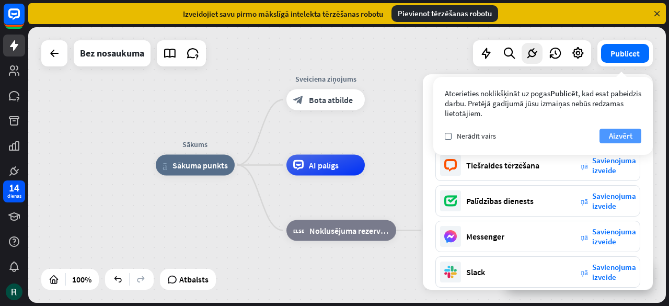
click at [629, 130] on font "Aizvērt" at bounding box center [621, 136] width 24 height 15
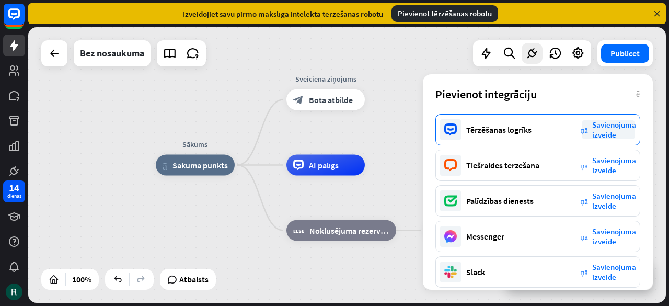
click at [609, 125] on font "Savienojuma izveide" at bounding box center [614, 130] width 44 height 20
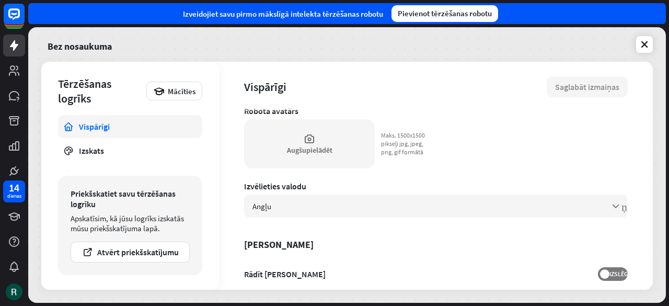
scroll to position [157, 0]
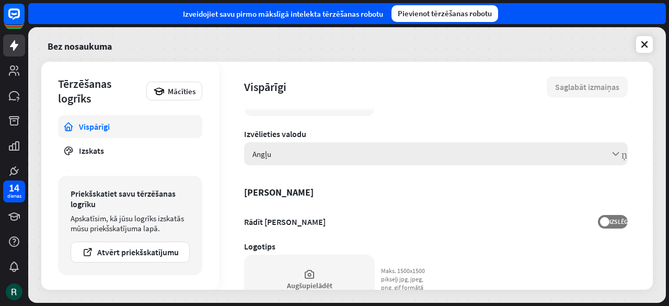
click at [610, 150] on icon "bultiņa_uz leju" at bounding box center [616, 154] width 12 height 12
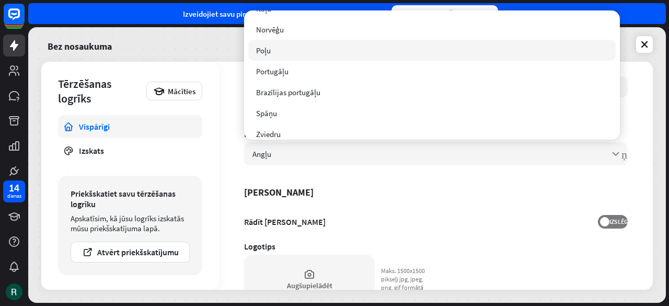
scroll to position [130, 0]
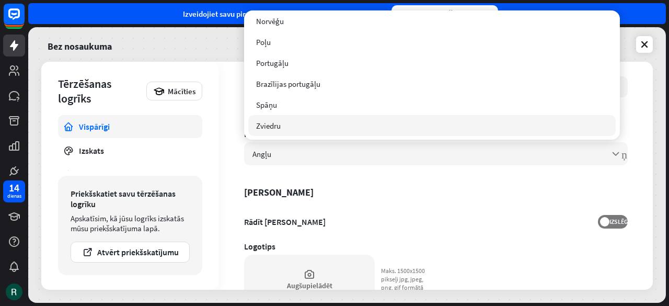
drag, startPoint x: 520, startPoint y: 266, endPoint x: 365, endPoint y: 242, distance: 157.2
click at [511, 263] on div "**********" at bounding box center [436, 176] width 434 height 228
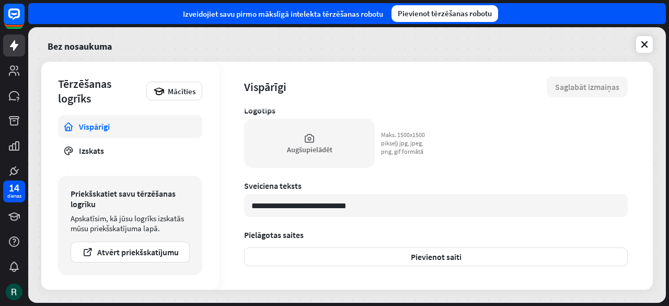
scroll to position [366, 0]
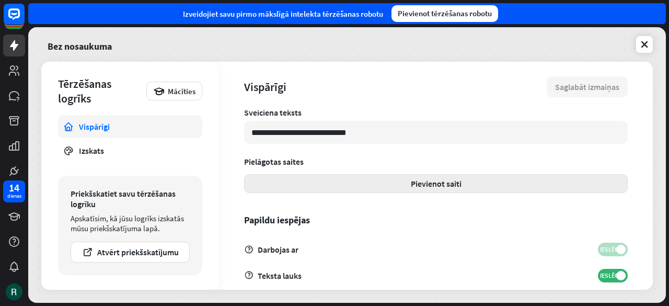
click at [425, 186] on font "Pievienot saiti" at bounding box center [436, 183] width 51 height 10
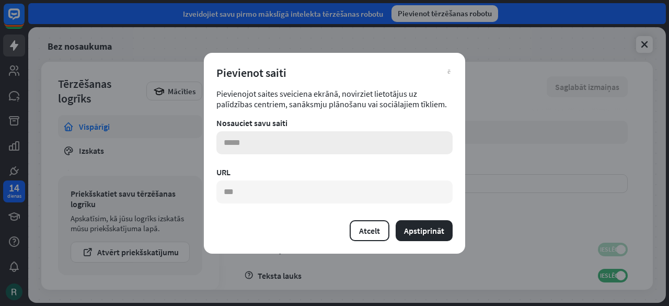
click at [234, 144] on input "text" at bounding box center [334, 142] width 236 height 23
type textarea "*"
type input "********"
click at [228, 190] on input "text" at bounding box center [334, 191] width 236 height 23
type textarea "*"
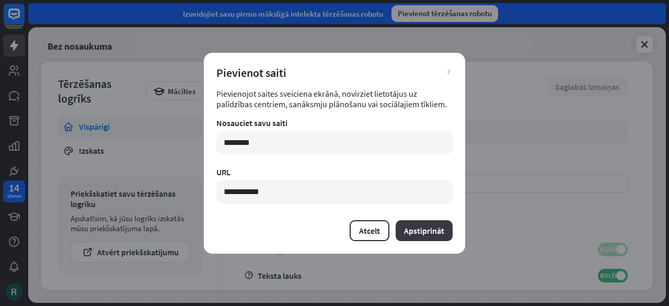
type input "**********"
click at [426, 236] on button "Apstiprināt" at bounding box center [424, 230] width 57 height 21
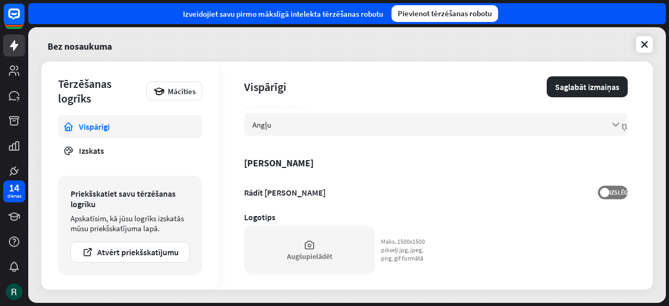
scroll to position [248, 0]
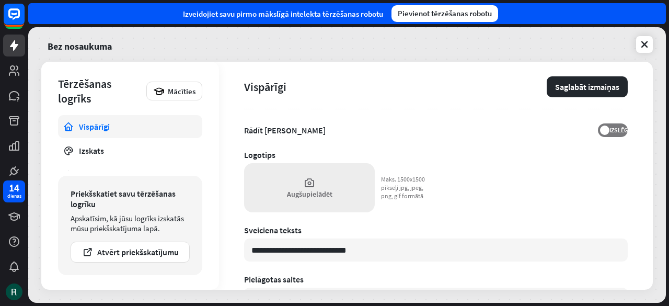
click at [311, 192] on font "Augšupielādēt" at bounding box center [309, 193] width 45 height 9
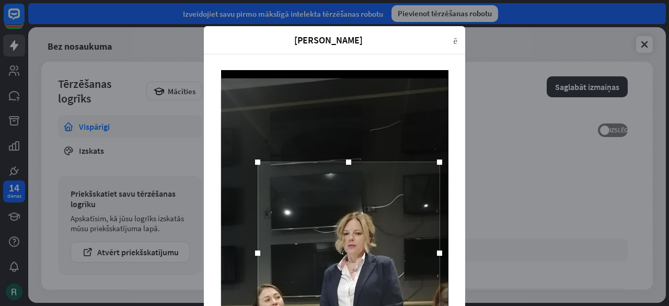
drag, startPoint x: 340, startPoint y: 245, endPoint x: 354, endPoint y: 185, distance: 61.8
click at [354, 185] on div at bounding box center [349, 253] width 182 height 182
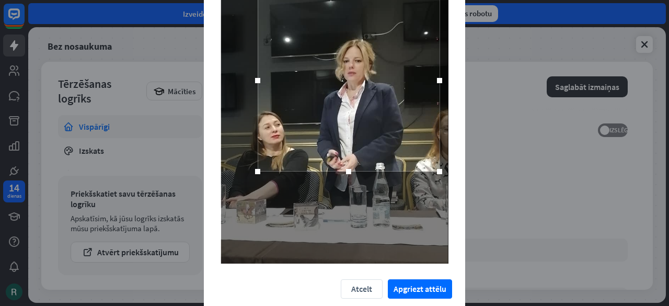
scroll to position [175, 0]
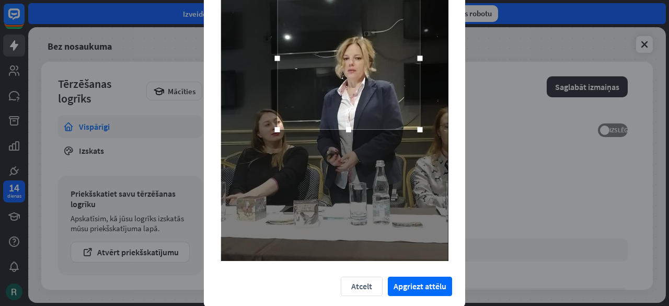
drag, startPoint x: 326, startPoint y: 168, endPoint x: 381, endPoint y: 128, distance: 67.8
click at [381, 128] on div at bounding box center [349, 130] width 143 height 6
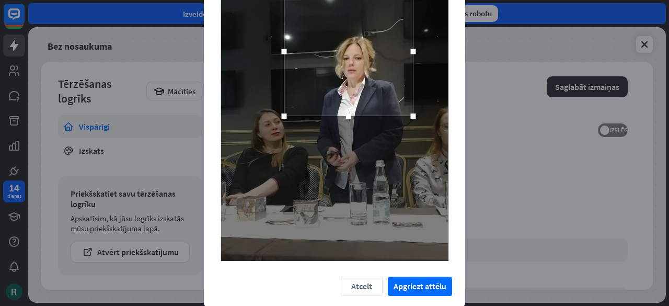
drag, startPoint x: 341, startPoint y: 129, endPoint x: 350, endPoint y: 116, distance: 15.8
click at [350, 116] on div at bounding box center [348, 51] width 129 height 129
click at [358, 30] on div at bounding box center [348, 51] width 129 height 129
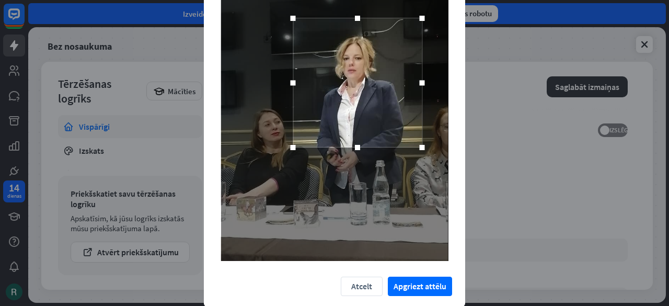
drag, startPoint x: 346, startPoint y: 55, endPoint x: 354, endPoint y: 85, distance: 31.0
click at [354, 85] on div at bounding box center [357, 82] width 129 height 129
click at [418, 288] on font "Apgriezt attēlu" at bounding box center [420, 286] width 53 height 10
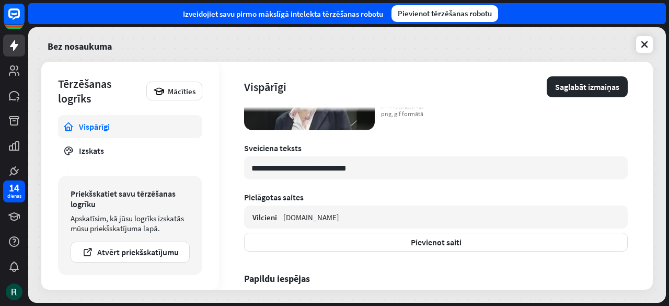
scroll to position [405, 0]
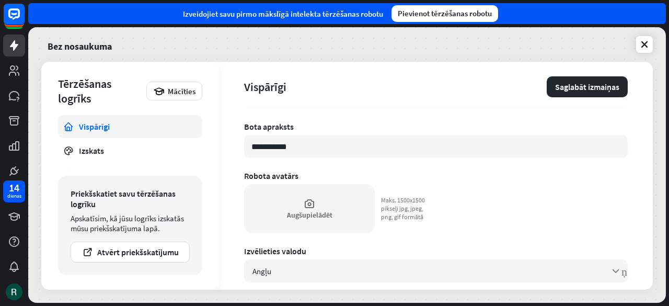
scroll to position [39, 0]
click at [311, 210] on div "Augšupielādēt" at bounding box center [309, 209] width 131 height 49
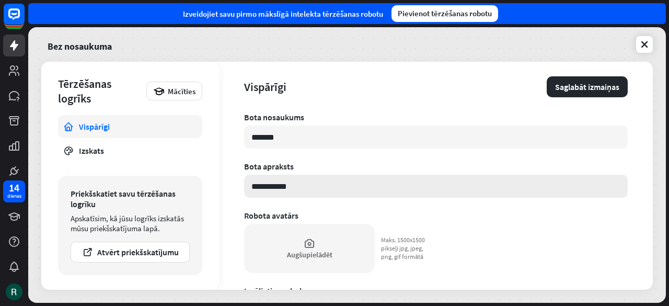
click at [292, 188] on input "**********" at bounding box center [436, 186] width 384 height 23
type textarea "*"
type input "*****"
type textarea "*"
type input "*****"
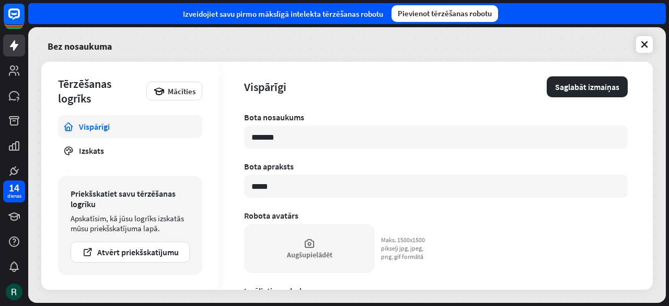
type textarea "*"
type input "****"
type textarea "*"
type input "**"
type textarea "*"
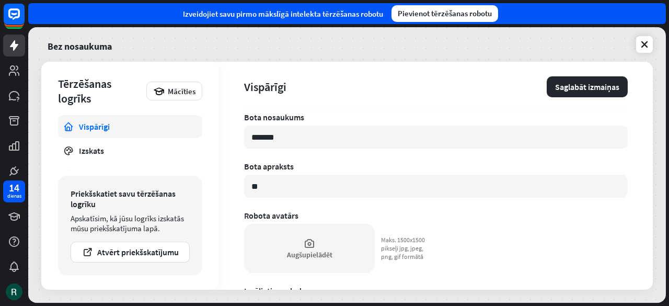
type input "*"
type textarea "*"
type input "*"
type textarea "*"
type input "**"
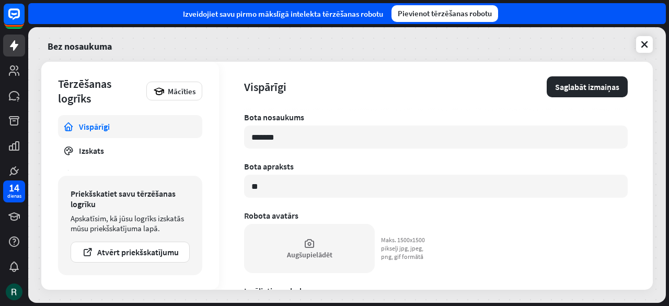
type textarea "*"
type input "***"
type textarea "*"
type input "****"
type textarea "*"
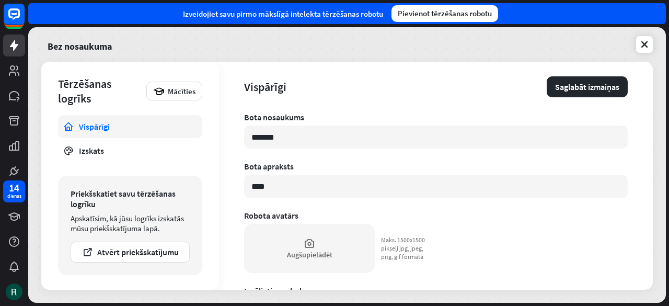
type input "*****"
type textarea "*"
type input "******"
type textarea "*"
type input "*******"
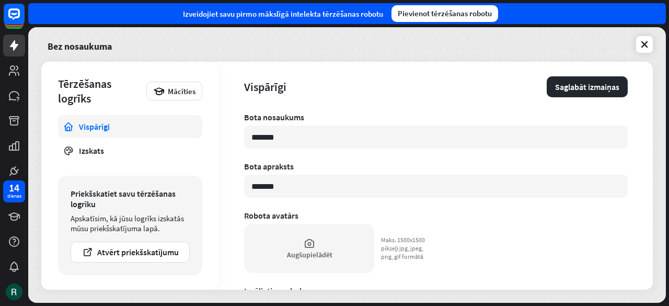
type textarea "*"
type input "********"
click at [296, 136] on input "*******" at bounding box center [436, 136] width 384 height 23
type textarea "*"
type input "******"
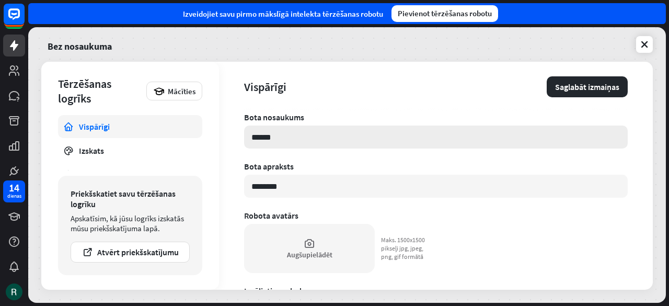
type textarea "*"
type input "*"
type textarea "*"
type input "*"
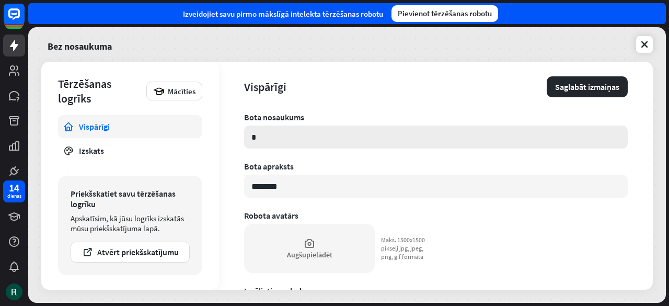
type textarea "*"
type input "**"
type textarea "*"
type input "***"
type textarea "*"
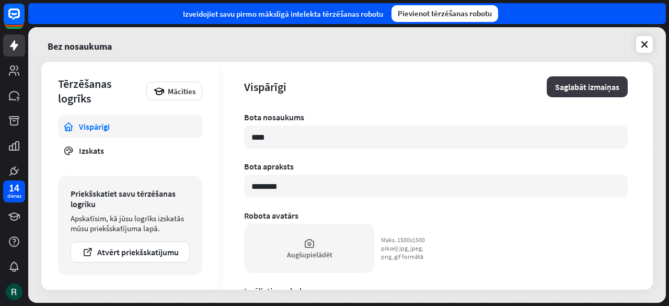
type input "****"
click at [592, 84] on font "Saglabāt izmaiņas" at bounding box center [587, 87] width 64 height 10
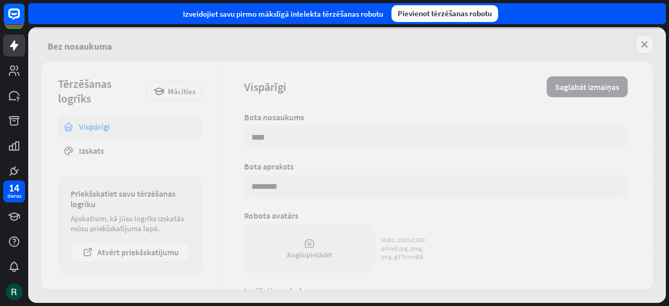
type textarea "*"
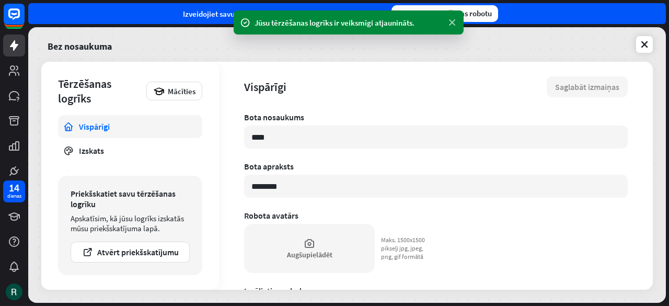
click at [453, 23] on icon at bounding box center [452, 22] width 10 height 11
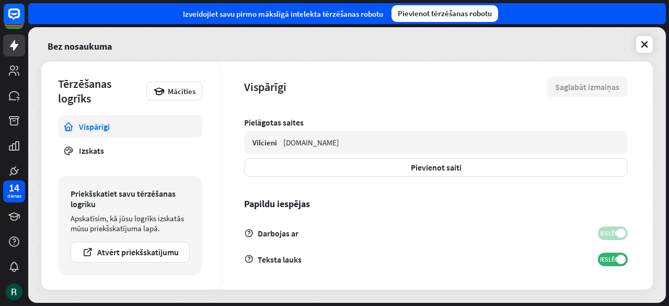
scroll to position [39, 0]
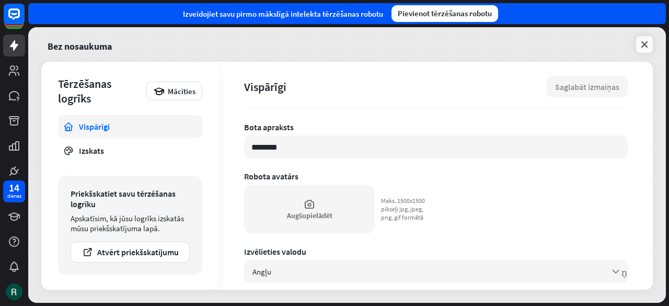
click at [643, 45] on icon at bounding box center [644, 44] width 10 height 10
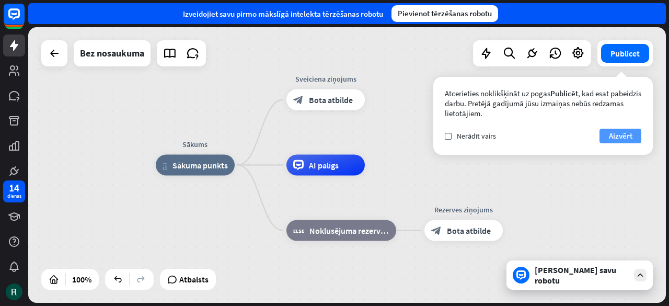
click at [618, 135] on font "Aizvērt" at bounding box center [621, 136] width 24 height 10
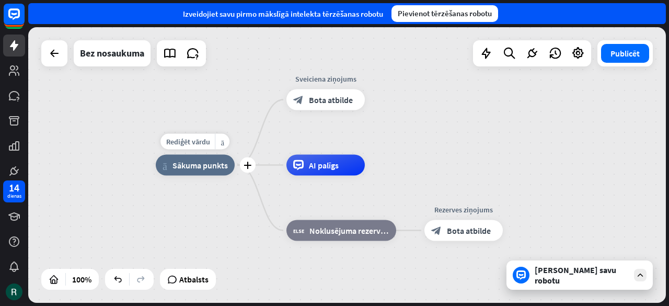
click at [208, 171] on div "mājas_2 Sākuma punkts" at bounding box center [195, 165] width 79 height 21
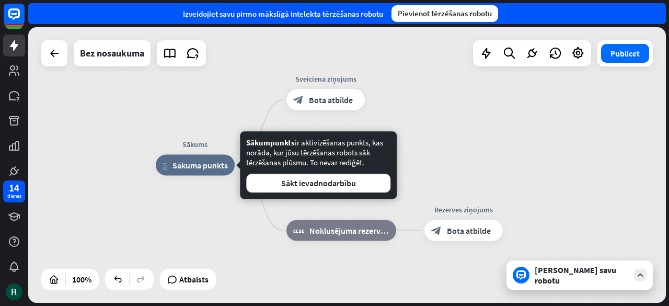
click at [580, 278] on font "[PERSON_NAME] savu robotu" at bounding box center [576, 275] width 82 height 21
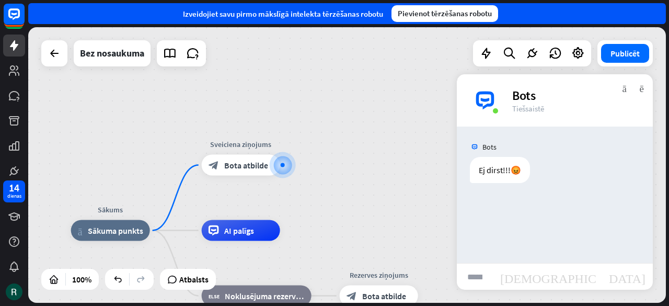
click at [479, 278] on input "text" at bounding box center [475, 276] width 36 height 26
type input "**"
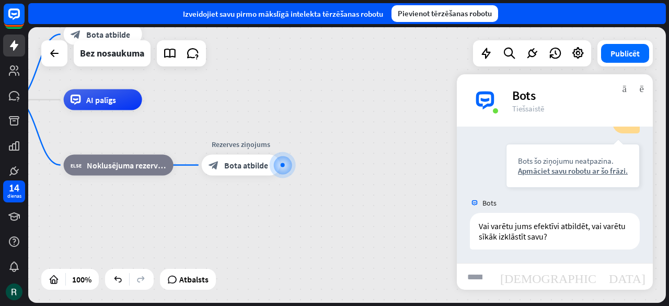
scroll to position [102, 0]
click at [472, 278] on input "text" at bounding box center [475, 276] width 36 height 26
drag, startPoint x: 316, startPoint y: 236, endPoint x: 343, endPoint y: 246, distance: 29.4
click at [316, 237] on div "Sākums mājas_2 Sākuma punkts Sveiciena ziņojums block_bot_response Bota atbilde…" at bounding box center [252, 238] width 638 height 276
click at [484, 276] on input "text" at bounding box center [475, 276] width 36 height 26
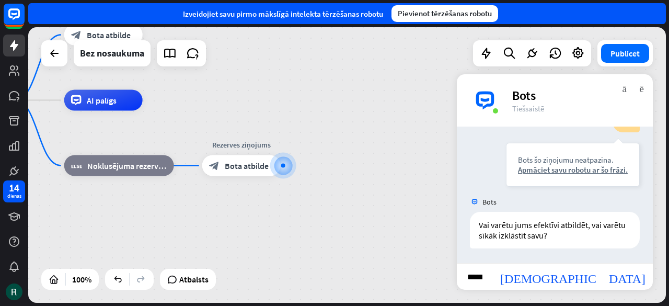
type input "**********"
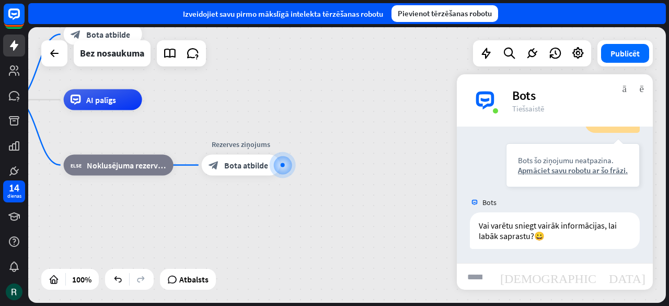
scroll to position [269, 0]
click at [107, 54] on font "Bez nosaukuma" at bounding box center [112, 53] width 64 height 12
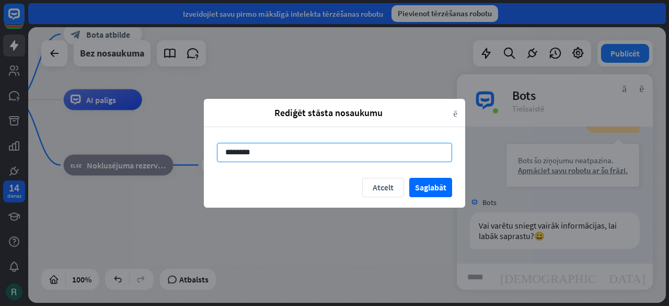
click at [261, 156] on input "********" at bounding box center [334, 152] width 235 height 19
type input "*"
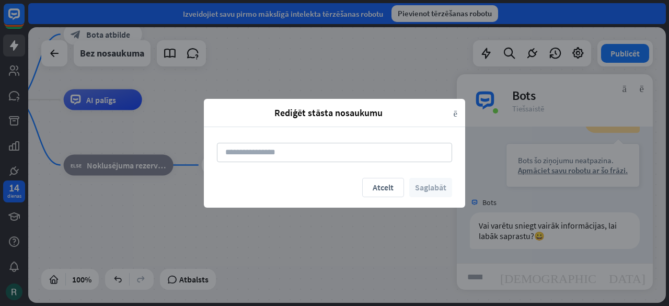
click at [335, 246] on div "Rediģēt stāsta nosaukumu aizvērt Atcelt [GEOGRAPHIC_DATA]" at bounding box center [334, 153] width 669 height 306
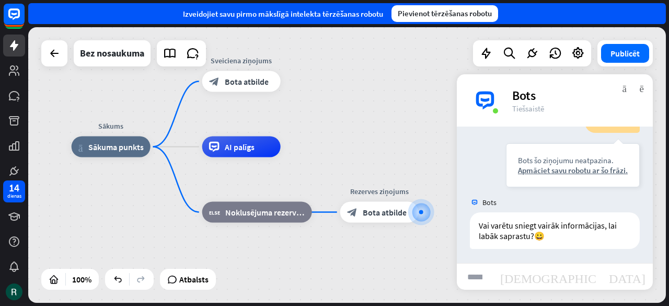
drag, startPoint x: 222, startPoint y: 113, endPoint x: 341, endPoint y: 158, distance: 127.6
click at [348, 161] on div "Sākums mājas_2 Sākuma punkts Sveiciena ziņojums block_bot_response Bota atbilde…" at bounding box center [391, 285] width 638 height 276
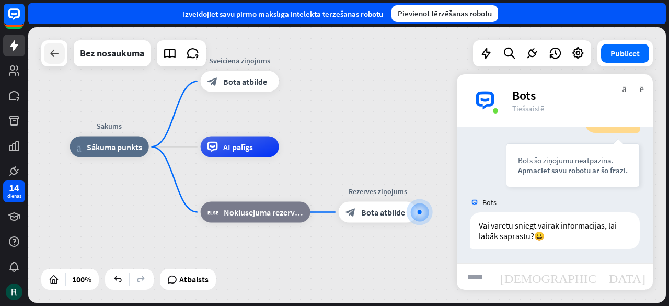
click at [52, 54] on icon at bounding box center [54, 53] width 13 height 13
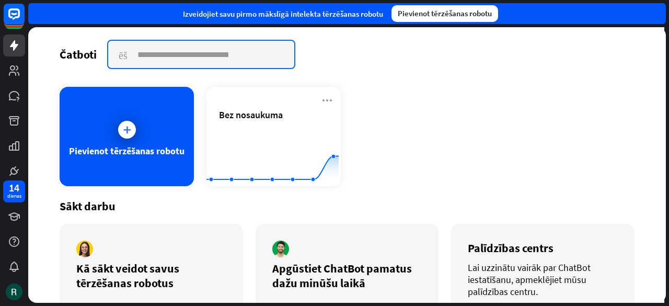
click at [155, 55] on input "text" at bounding box center [201, 54] width 186 height 27
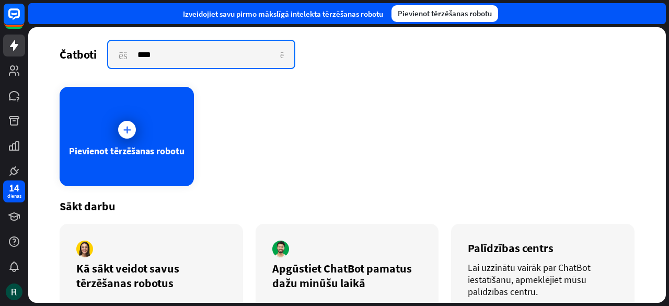
type input "****"
click at [281, 55] on font "aizvērt" at bounding box center [282, 54] width 4 height 8
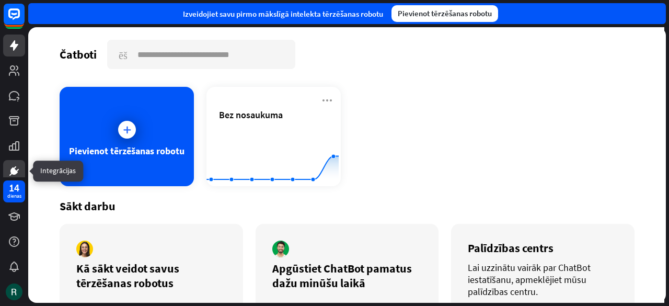
click at [13, 173] on icon at bounding box center [14, 171] width 6 height 6
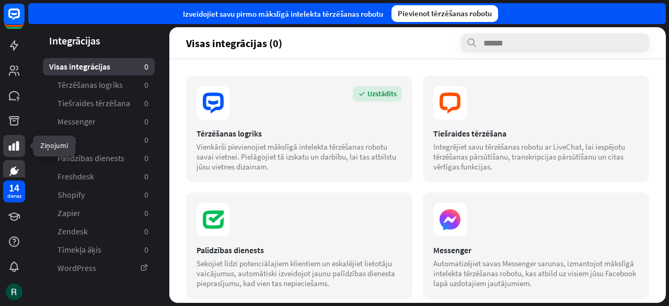
click at [9, 148] on icon at bounding box center [14, 145] width 10 height 9
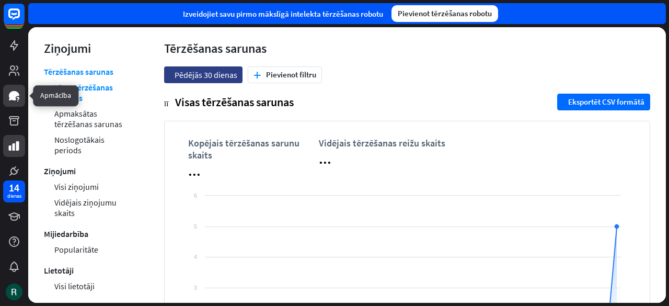
click at [15, 94] on icon at bounding box center [14, 95] width 10 height 9
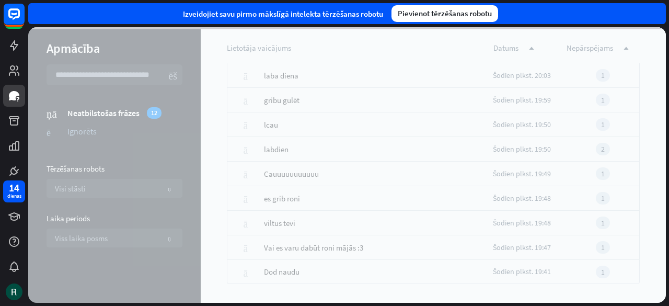
scroll to position [131, 0]
click at [453, 10] on font "Pievienot tērzēšanas robotu" at bounding box center [445, 13] width 94 height 10
click at [10, 93] on icon at bounding box center [14, 95] width 10 height 9
click at [15, 68] on icon at bounding box center [14, 70] width 10 height 10
click at [464, 8] on div "Pievienot tērzēšanas robotu" at bounding box center [445, 13] width 107 height 17
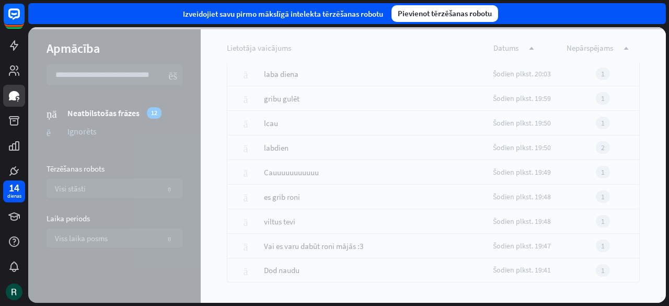
click at [463, 14] on font "Pievienot tērzēšanas robotu" at bounding box center [445, 13] width 94 height 10
click at [463, 15] on font "Pievienot tērzēšanas robotu" at bounding box center [445, 13] width 94 height 10
click at [13, 43] on icon at bounding box center [14, 45] width 8 height 10
click at [12, 289] on img at bounding box center [14, 291] width 17 height 17
click at [12, 294] on img at bounding box center [14, 291] width 17 height 17
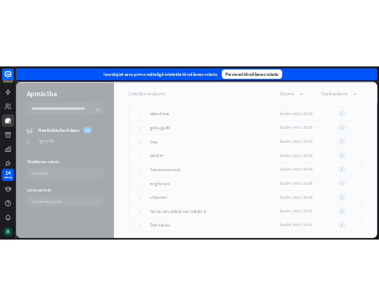
scroll to position [131, 0]
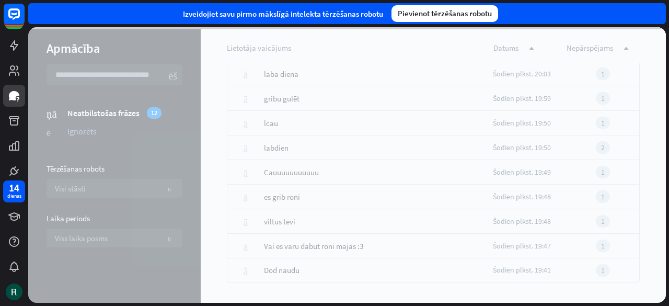
click at [154, 111] on div at bounding box center [347, 165] width 638 height 276
click at [84, 131] on div at bounding box center [347, 165] width 638 height 276
drag, startPoint x: 51, startPoint y: 172, endPoint x: 70, endPoint y: 172, distance: 19.3
click at [51, 173] on div at bounding box center [347, 165] width 638 height 276
drag, startPoint x: 55, startPoint y: 189, endPoint x: 65, endPoint y: 191, distance: 10.3
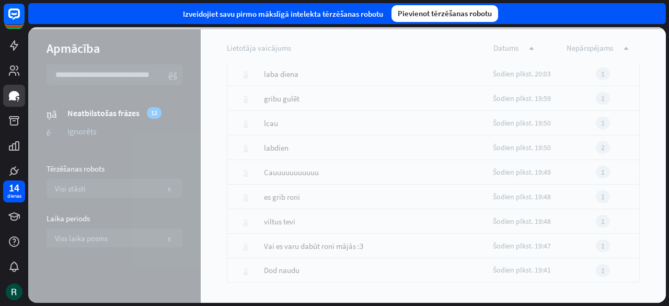
click at [56, 190] on div at bounding box center [347, 165] width 638 height 276
click at [63, 217] on div at bounding box center [347, 165] width 638 height 276
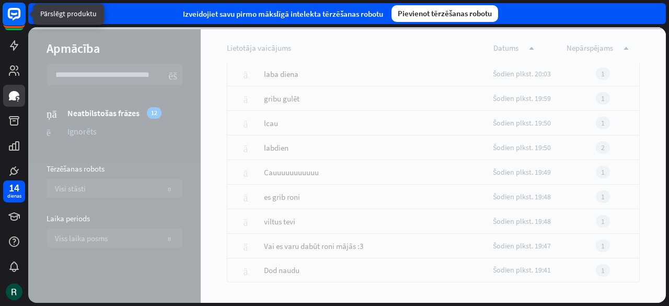
click at [15, 13] on icon at bounding box center [14, 14] width 24 height 24
click at [12, 14] on icon at bounding box center [14, 14] width 6 height 3
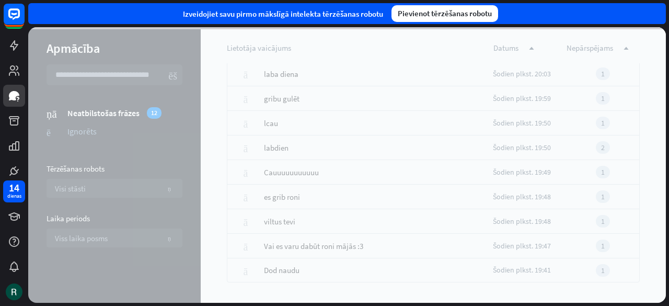
click at [437, 15] on font "Pievienot tērzēšanas robotu" at bounding box center [445, 13] width 94 height 10
drag, startPoint x: 662, startPoint y: 228, endPoint x: 664, endPoint y: 73, distance: 155.3
click at [664, 73] on div at bounding box center [347, 165] width 638 height 276
click at [13, 93] on icon at bounding box center [14, 95] width 10 height 9
click at [19, 68] on icon at bounding box center [14, 70] width 13 height 13
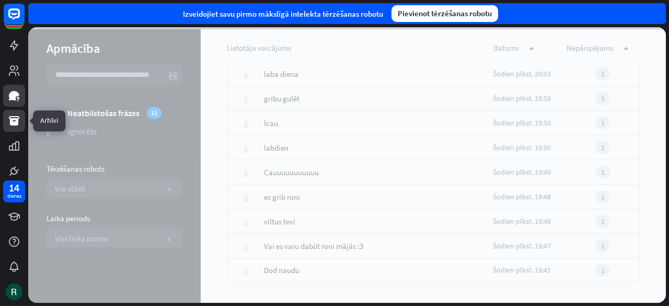
click at [11, 119] on icon at bounding box center [14, 120] width 10 height 9
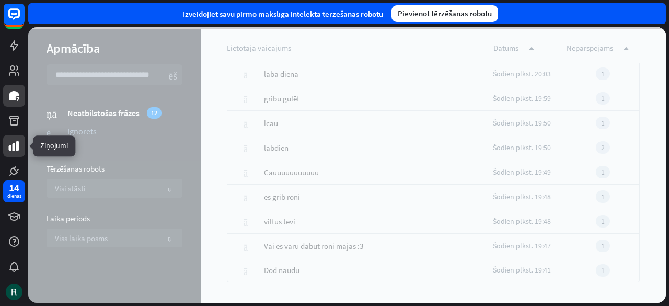
click at [14, 146] on icon at bounding box center [14, 145] width 10 height 9
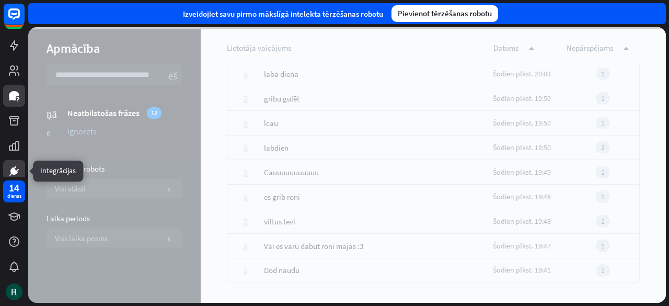
click at [15, 170] on icon at bounding box center [13, 170] width 7 height 7
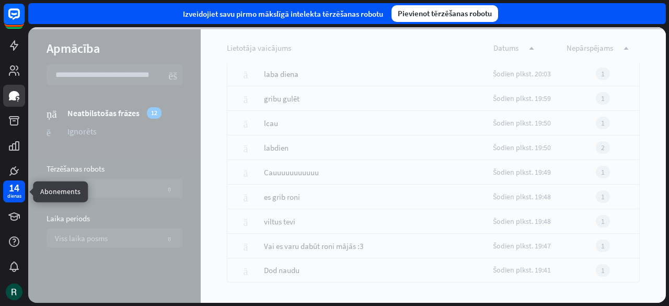
click at [16, 190] on font "14" at bounding box center [14, 187] width 10 height 13
drag, startPoint x: 659, startPoint y: 15, endPoint x: 619, endPoint y: 28, distance: 42.0
click at [657, 16] on div "Izveidojiet savu pirmo mākslīgā intelekta tērzēšanas robotu Pievienot tērzēšana…" at bounding box center [347, 13] width 638 height 21
click at [436, 15] on font "Pievienot tērzēšanas robotu" at bounding box center [445, 13] width 94 height 10
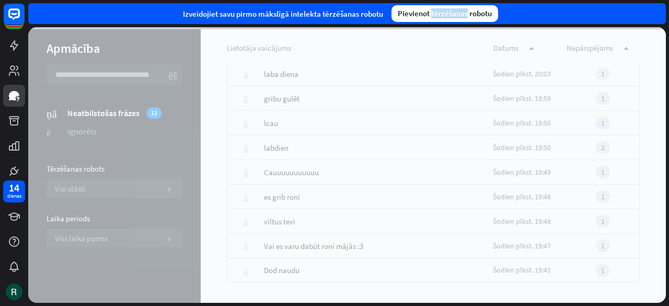
click at [436, 15] on font "Pievienot tērzēšanas robotu" at bounding box center [445, 13] width 94 height 10
drag, startPoint x: 436, startPoint y: 15, endPoint x: 386, endPoint y: 12, distance: 49.8
click at [434, 15] on font "Pievienot tērzēšanas robotu" at bounding box center [445, 13] width 94 height 10
click at [357, 19] on div "Izveidojiet savu pirmo mākslīgā intelekta tērzēšanas robotu Pievienot tērzēšana…" at bounding box center [347, 13] width 638 height 21
click at [343, 13] on font "Izveidojiet savu pirmo mākslīgā intelekta tērzēšanas robotu" at bounding box center [283, 14] width 200 height 10
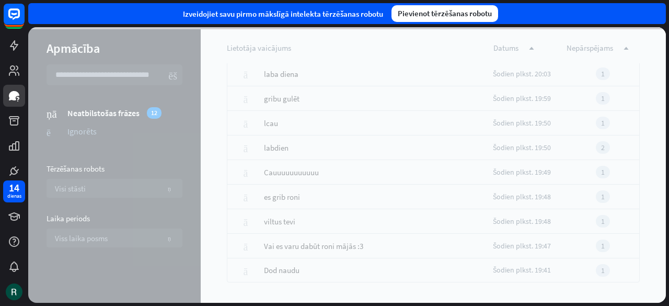
drag, startPoint x: 339, startPoint y: 12, endPoint x: 289, endPoint y: 7, distance: 50.5
click at [289, 7] on div "Izveidojiet savu pirmo mākslīgā intelekta tērzēšanas robotu Pievienot tērzēšana…" at bounding box center [347, 13] width 638 height 21
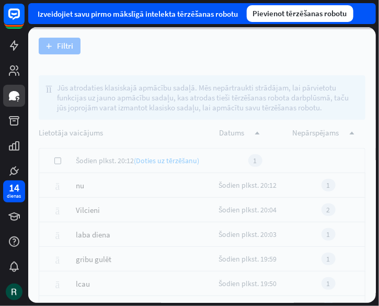
click at [58, 47] on div at bounding box center [202, 165] width 348 height 276
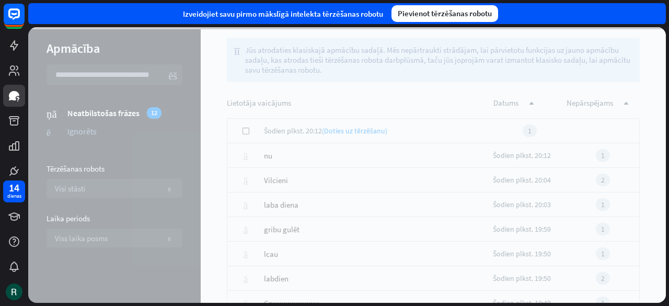
click at [301, 110] on div at bounding box center [347, 165] width 638 height 276
click at [10, 48] on icon at bounding box center [14, 45] width 13 height 13
click at [14, 45] on icon at bounding box center [14, 45] width 8 height 10
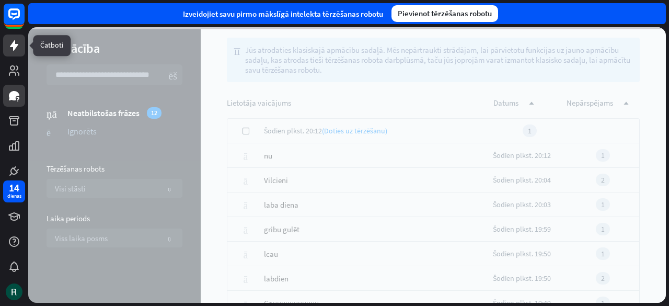
click at [14, 45] on icon at bounding box center [14, 45] width 8 height 10
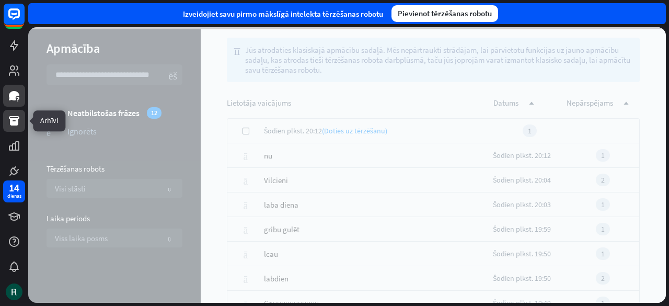
click at [14, 125] on icon at bounding box center [14, 120] width 10 height 9
